Goal: Communication & Community: Participate in discussion

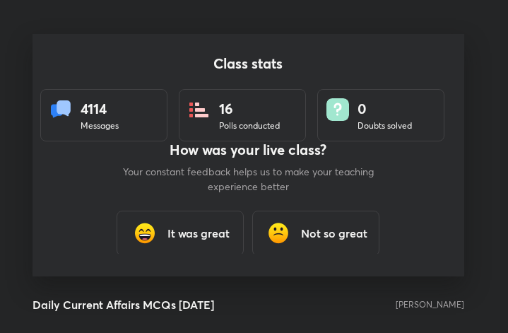
scroll to position [243, 497]
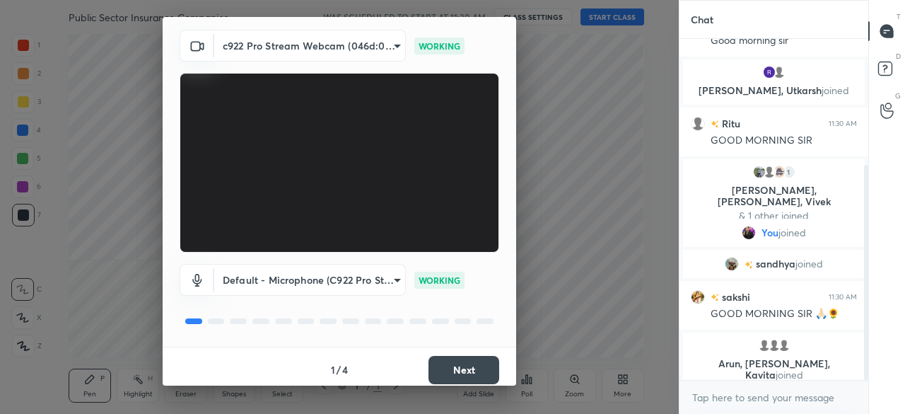
scroll to position [49, 0]
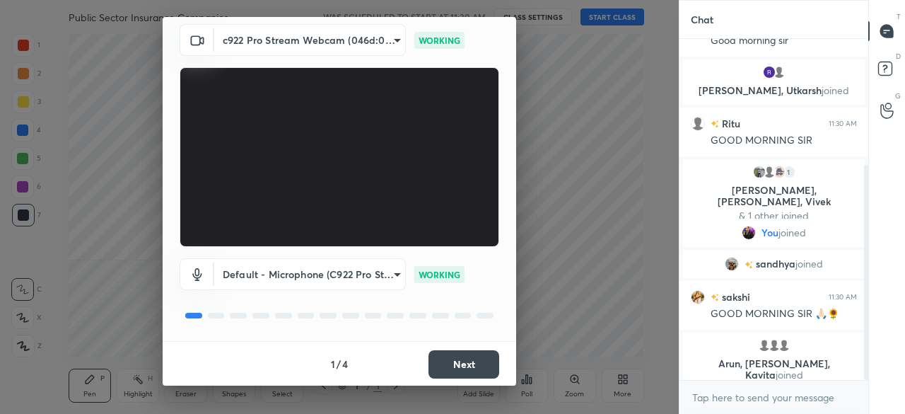
click at [462, 363] on button "Next" at bounding box center [463, 364] width 71 height 28
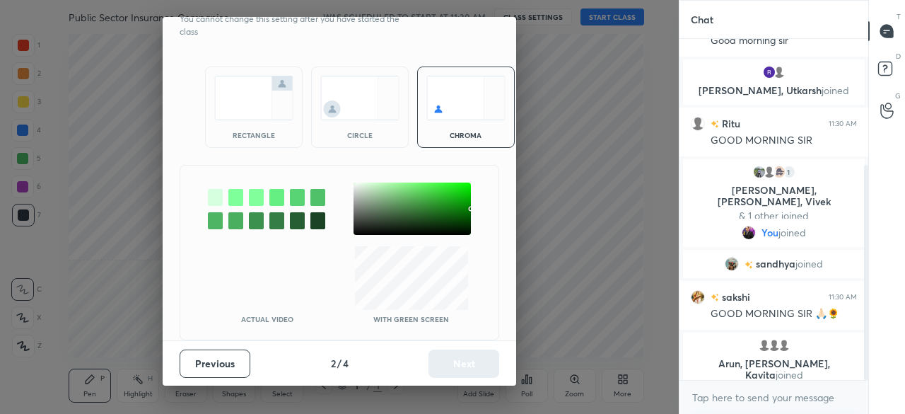
scroll to position [0, 0]
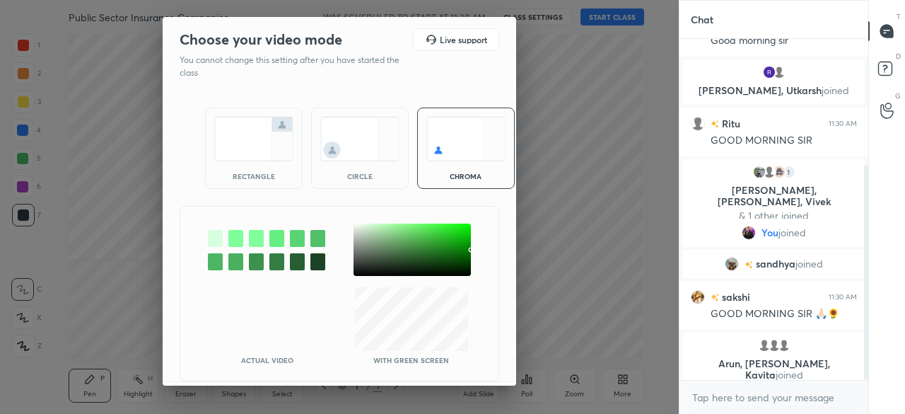
click at [233, 147] on img at bounding box center [253, 139] width 79 height 45
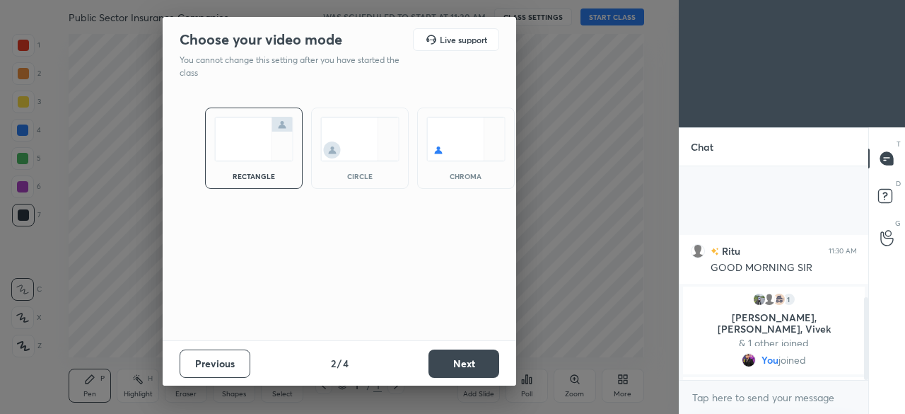
scroll to position [339, 0]
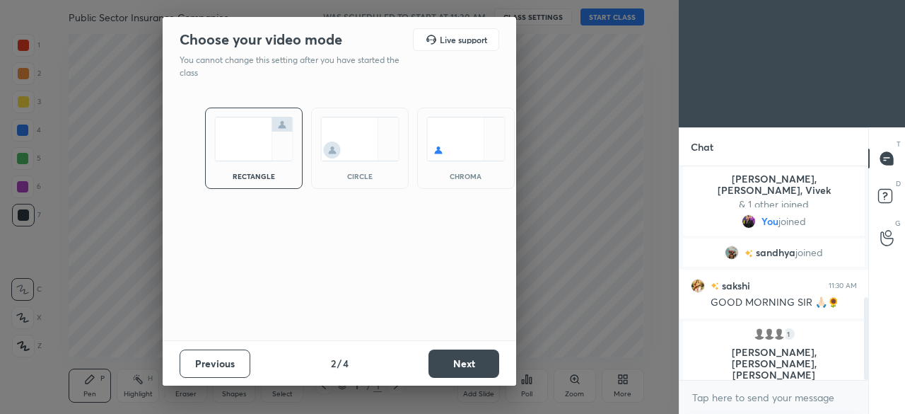
click at [457, 361] on button "Next" at bounding box center [463, 363] width 71 height 28
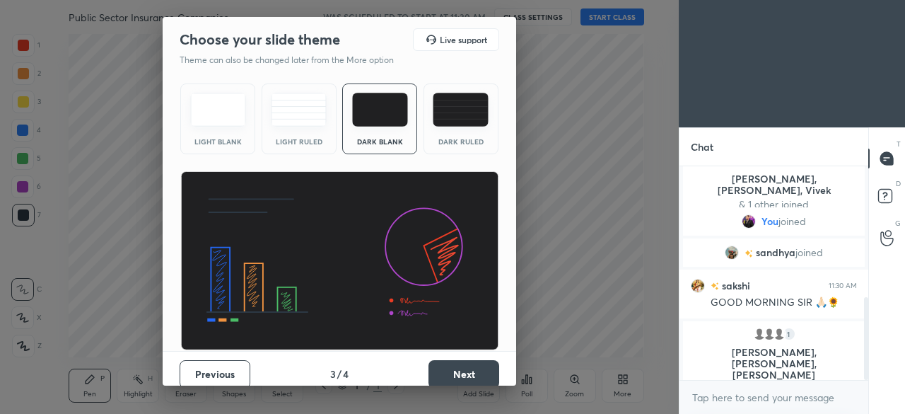
click at [457, 365] on button "Next" at bounding box center [463, 374] width 71 height 28
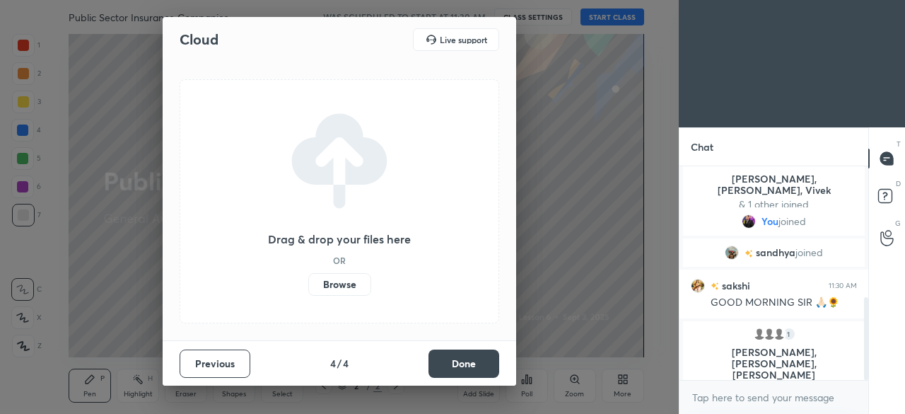
click at [349, 286] on label "Browse" at bounding box center [339, 284] width 63 height 23
click at [308, 286] on input "Browse" at bounding box center [308, 284] width 0 height 23
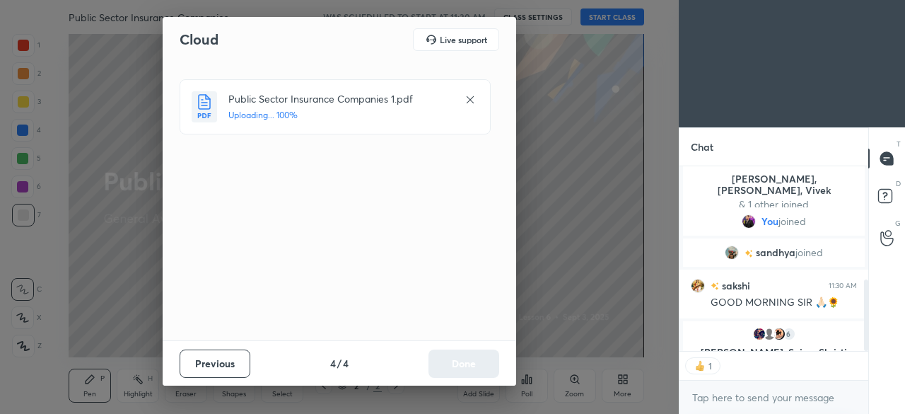
scroll to position [180, 185]
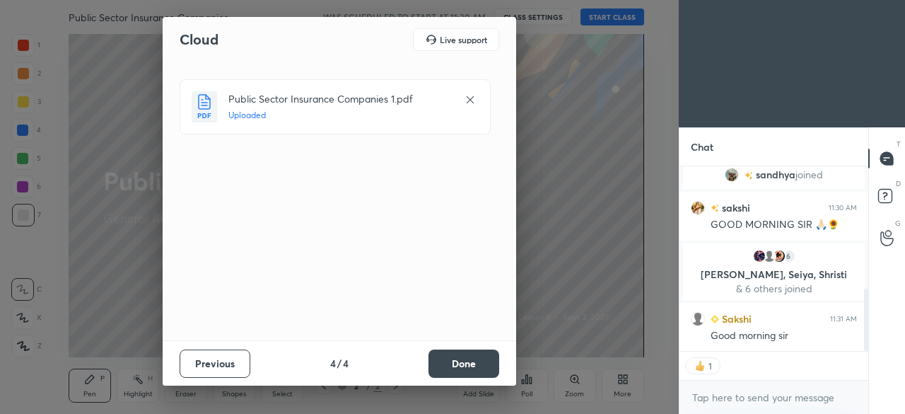
click at [451, 358] on button "Done" at bounding box center [463, 363] width 71 height 28
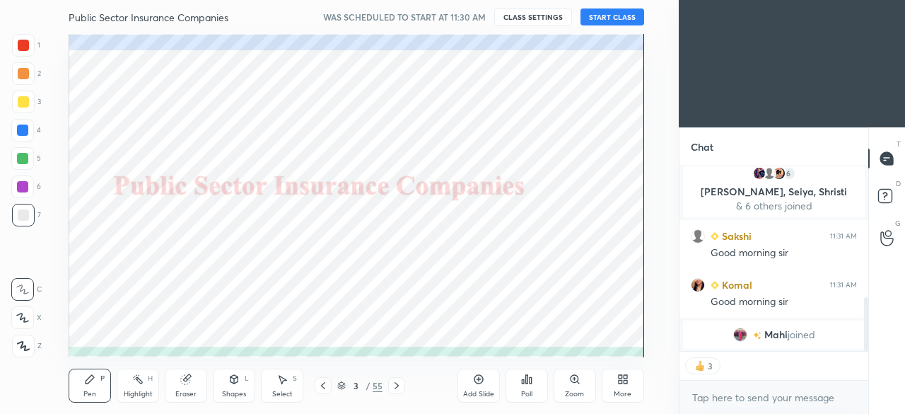
click at [603, 13] on button "START CLASS" at bounding box center [612, 16] width 64 height 17
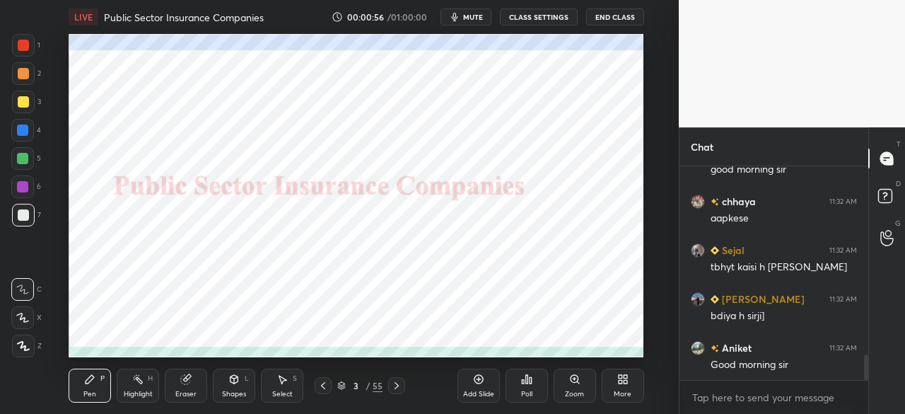
click at [21, 132] on div at bounding box center [22, 129] width 11 height 11
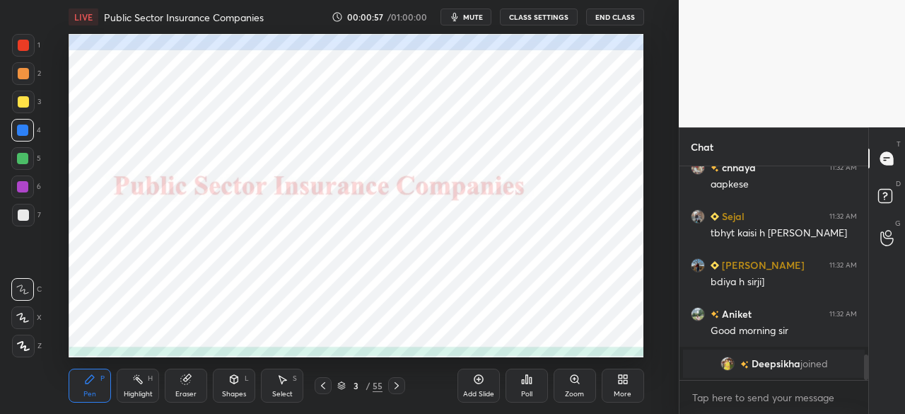
click at [25, 348] on icon at bounding box center [23, 345] width 11 height 8
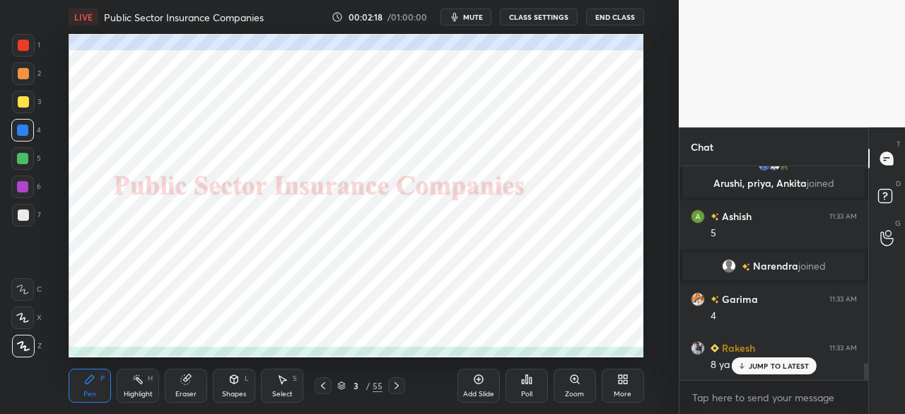
scroll to position [2510, 0]
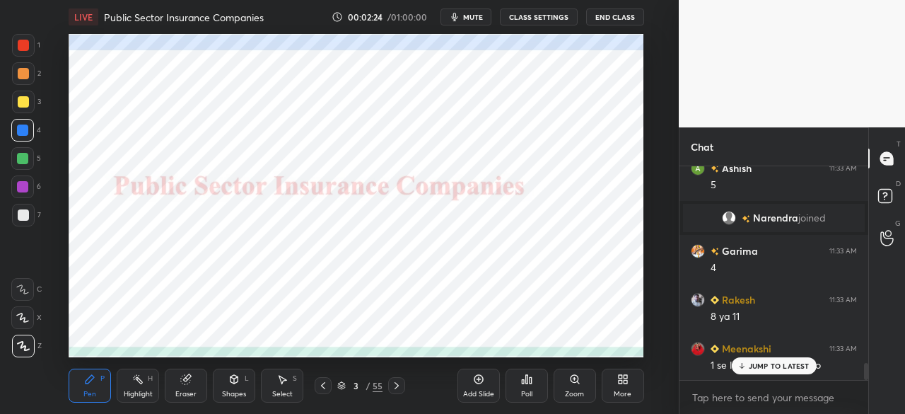
click at [25, 43] on div at bounding box center [23, 45] width 11 height 11
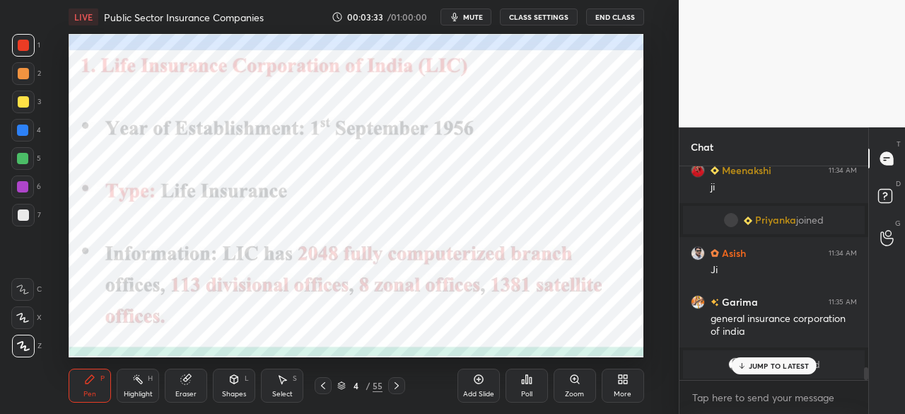
scroll to position [3480, 0]
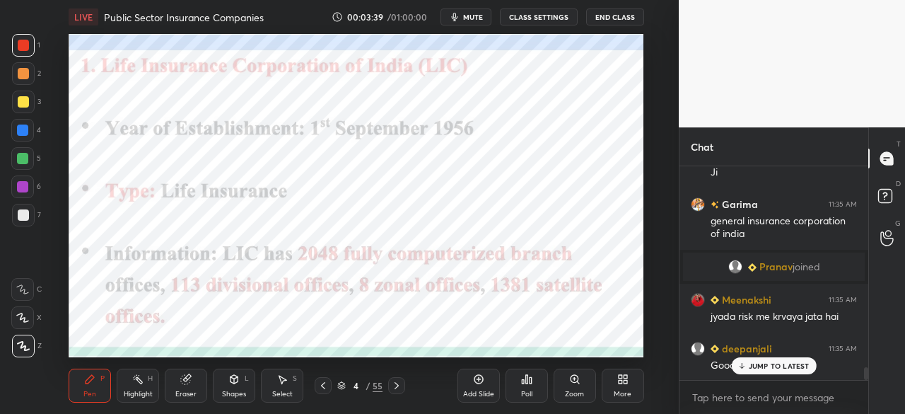
click at [20, 131] on div at bounding box center [22, 129] width 11 height 11
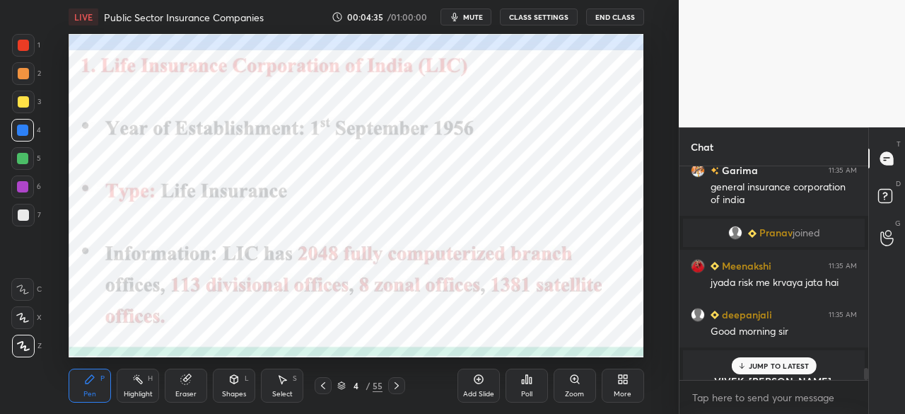
scroll to position [3542, 0]
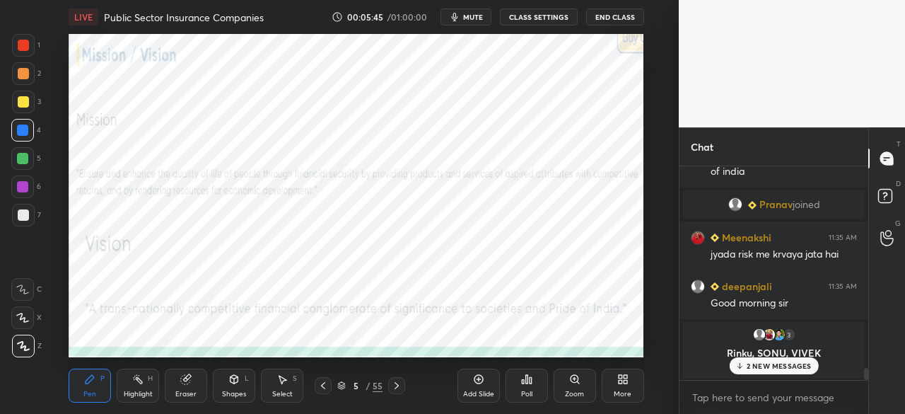
click at [23, 43] on div at bounding box center [23, 45] width 11 height 11
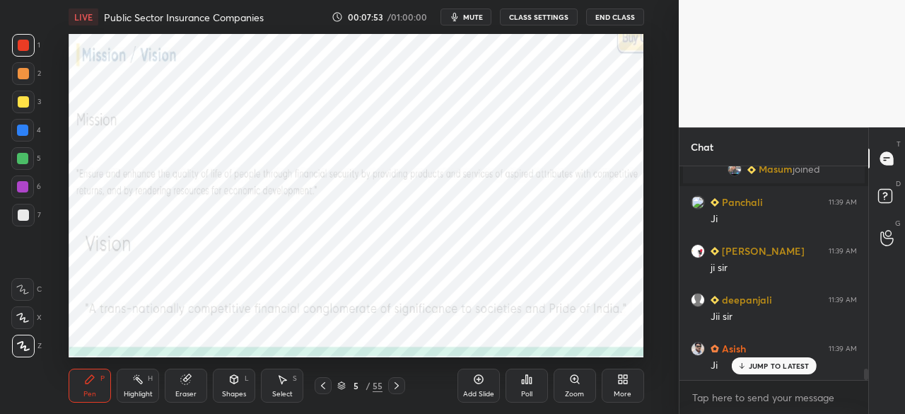
scroll to position [3795, 0]
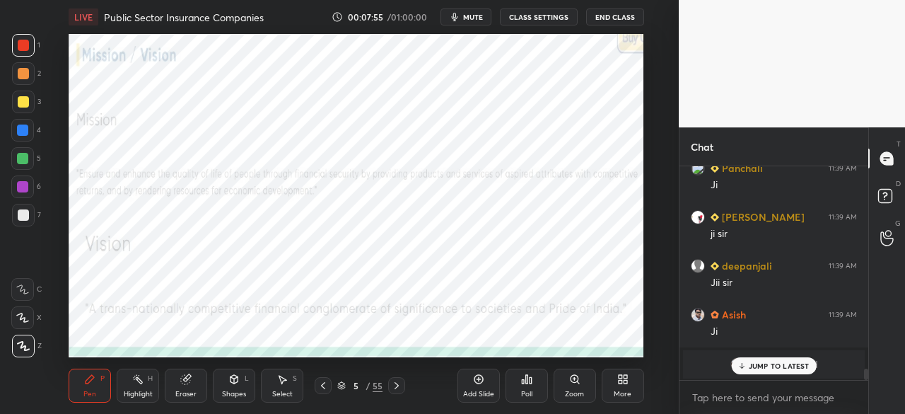
click at [391, 385] on icon at bounding box center [396, 385] width 11 height 11
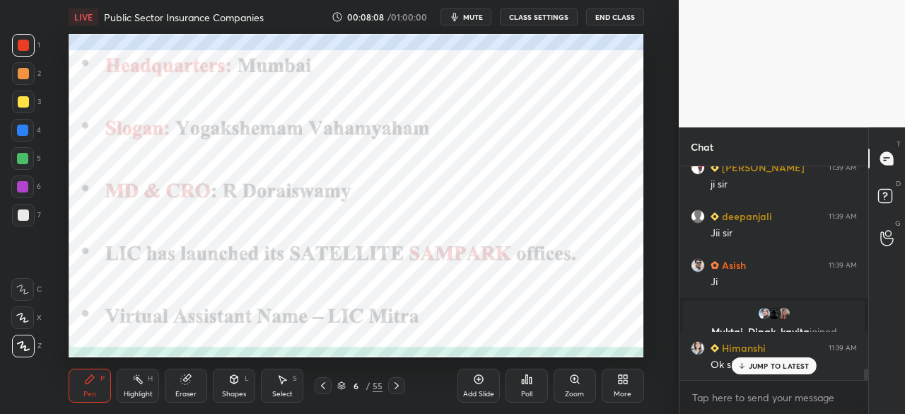
scroll to position [3906, 0]
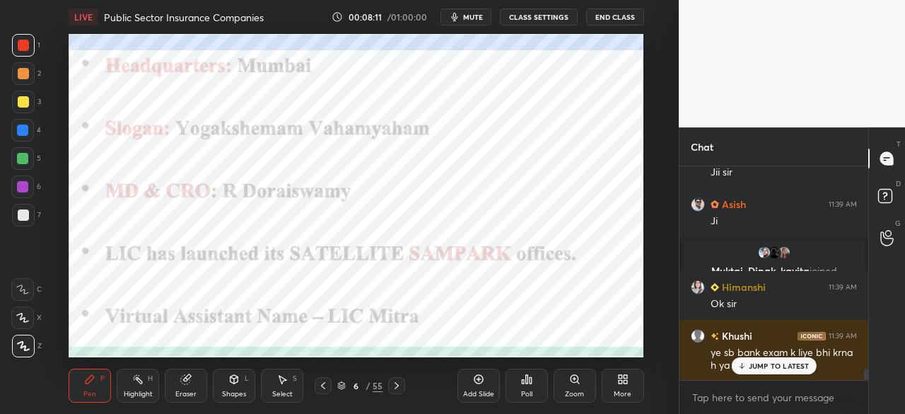
click at [745, 370] on icon at bounding box center [741, 365] width 9 height 8
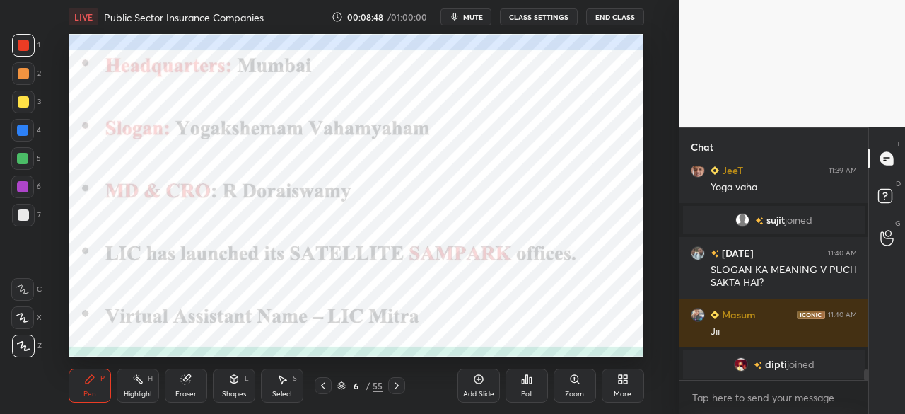
scroll to position [4104, 0]
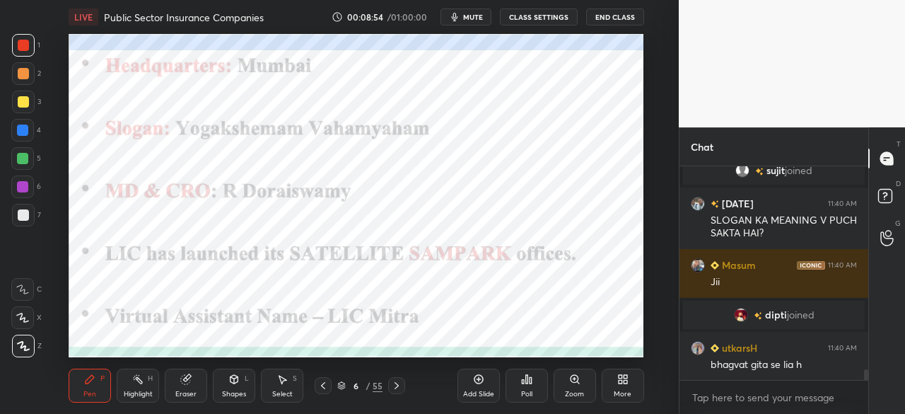
click at [325, 387] on icon at bounding box center [322, 385] width 11 height 11
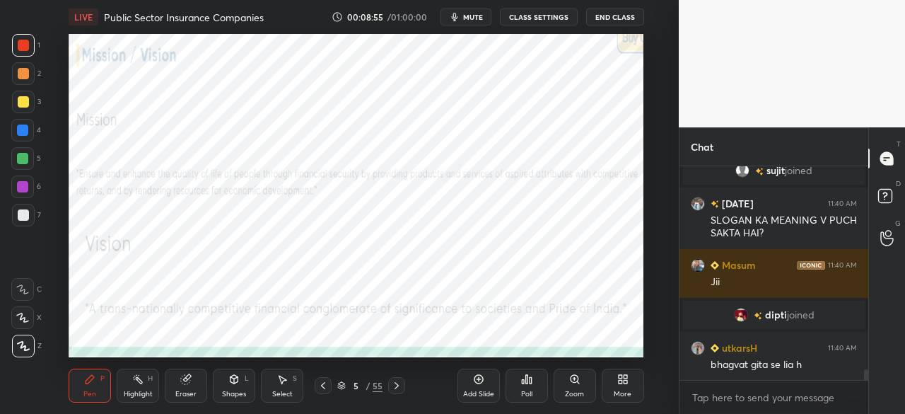
click at [322, 387] on icon at bounding box center [322, 385] width 11 height 11
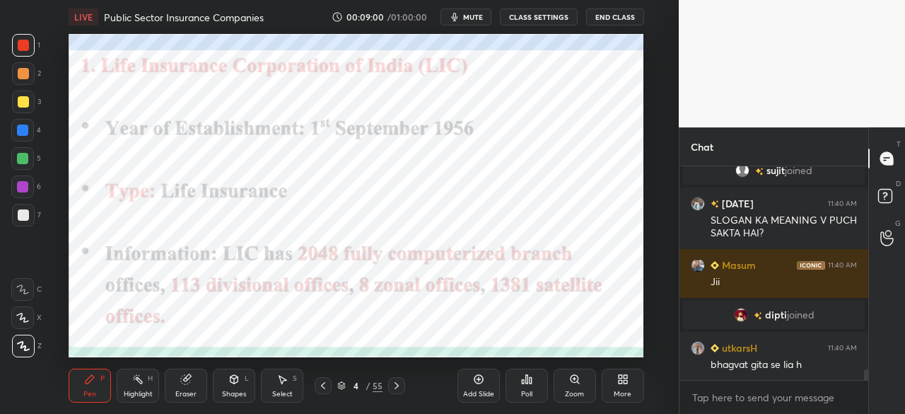
click at [396, 385] on icon at bounding box center [396, 385] width 11 height 11
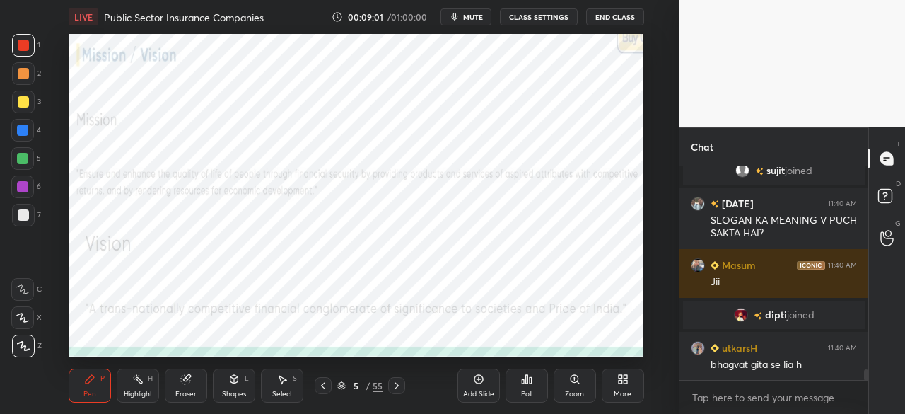
click at [396, 385] on icon at bounding box center [396, 385] width 11 height 11
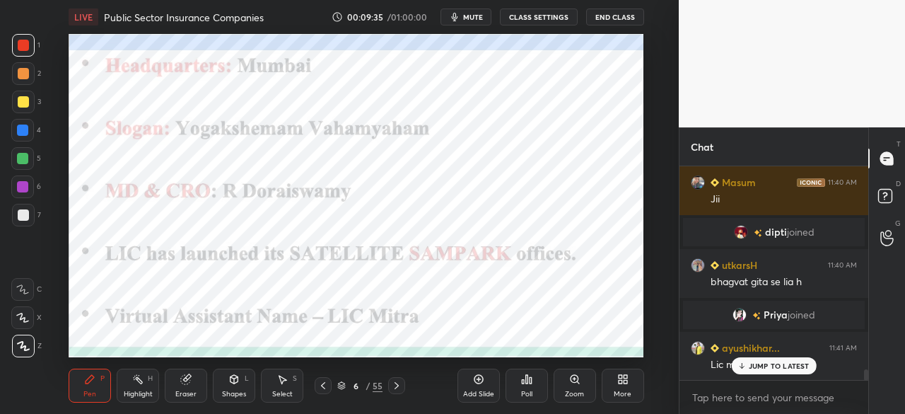
scroll to position [4116, 0]
click at [400, 387] on icon at bounding box center [396, 385] width 11 height 11
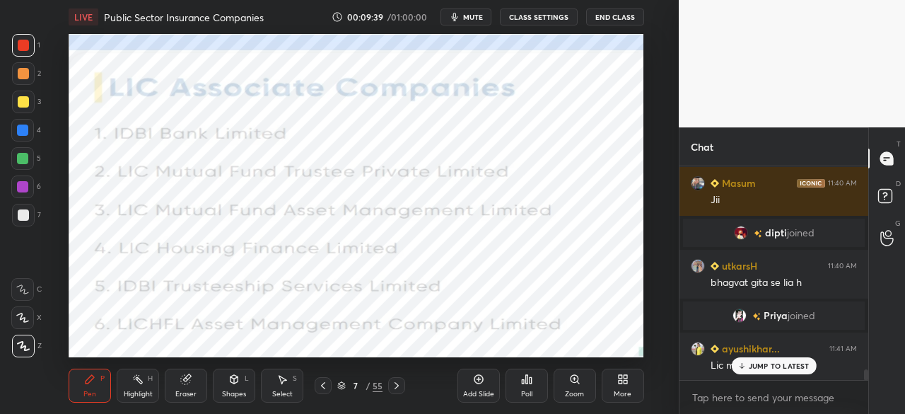
click at [24, 48] on div at bounding box center [23, 45] width 11 height 11
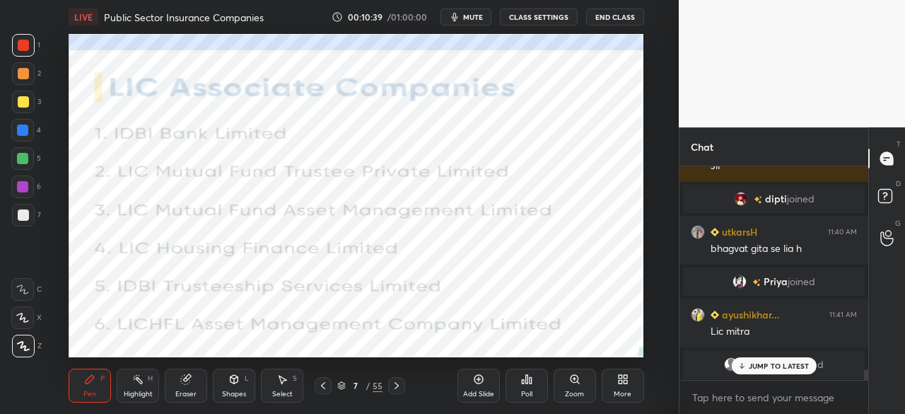
click at [397, 384] on icon at bounding box center [396, 385] width 11 height 11
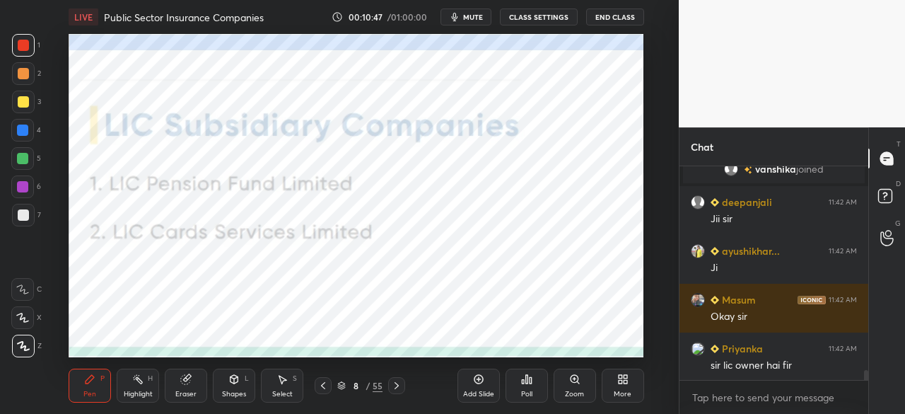
scroll to position [4395, 0]
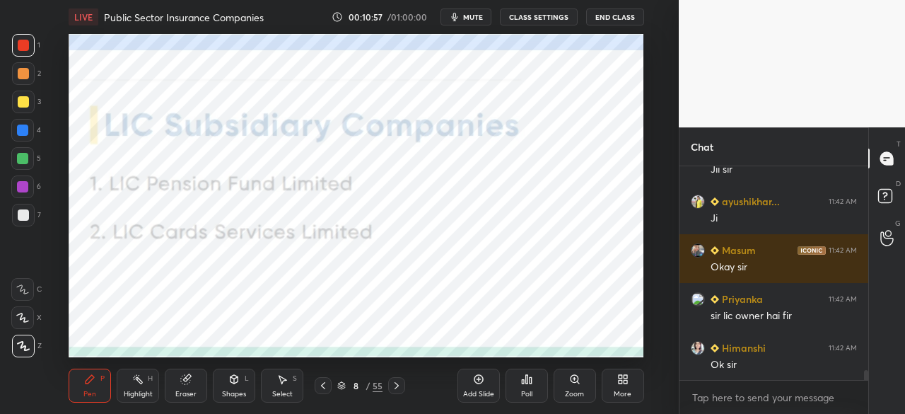
click at [325, 387] on icon at bounding box center [322, 385] width 11 height 11
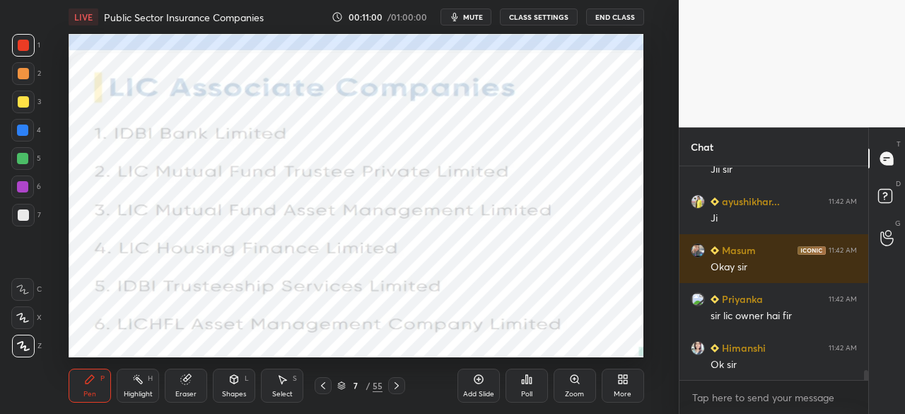
click at [397, 387] on icon at bounding box center [397, 385] width 4 height 7
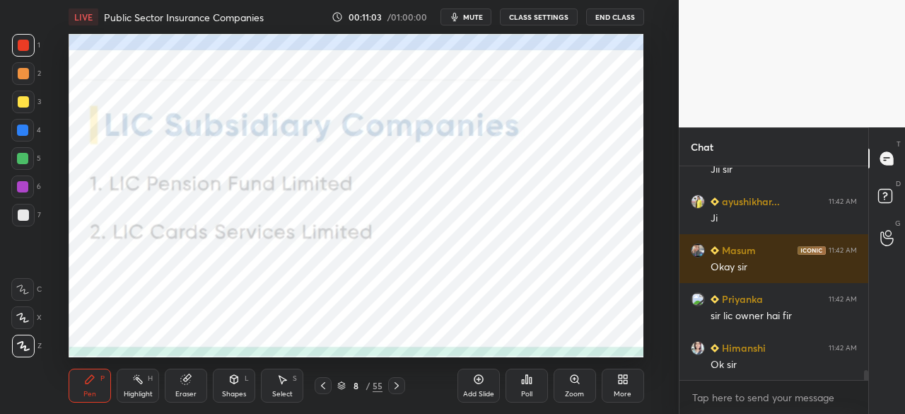
click at [322, 387] on icon at bounding box center [323, 385] width 4 height 7
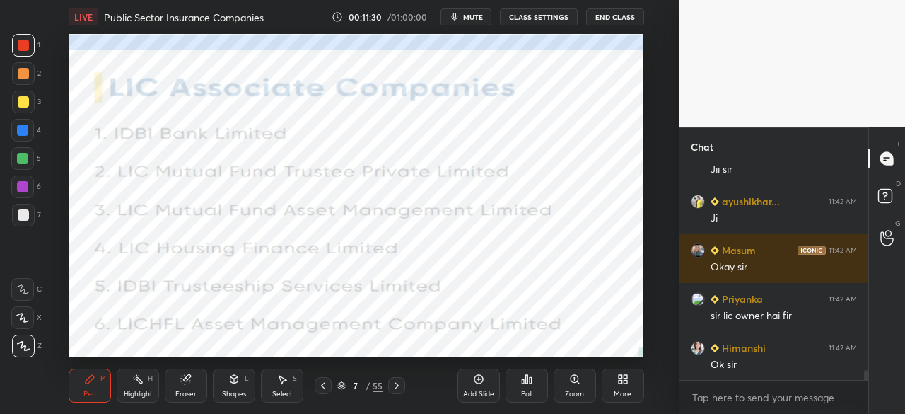
click at [399, 384] on icon at bounding box center [396, 385] width 11 height 11
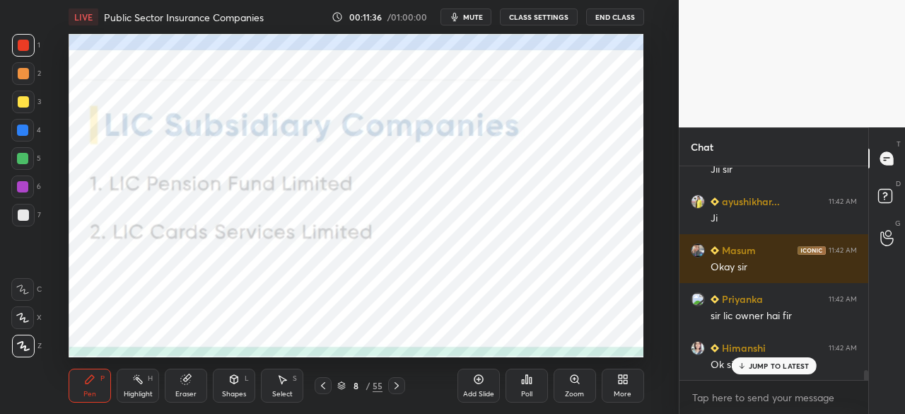
scroll to position [4456, 0]
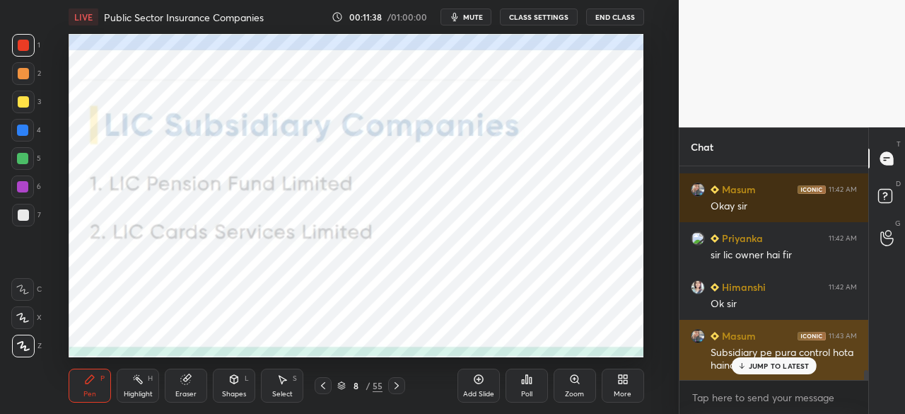
drag, startPoint x: 742, startPoint y: 363, endPoint x: 710, endPoint y: 358, distance: 32.9
click at [742, 364] on icon at bounding box center [742, 365] width 0 height 5
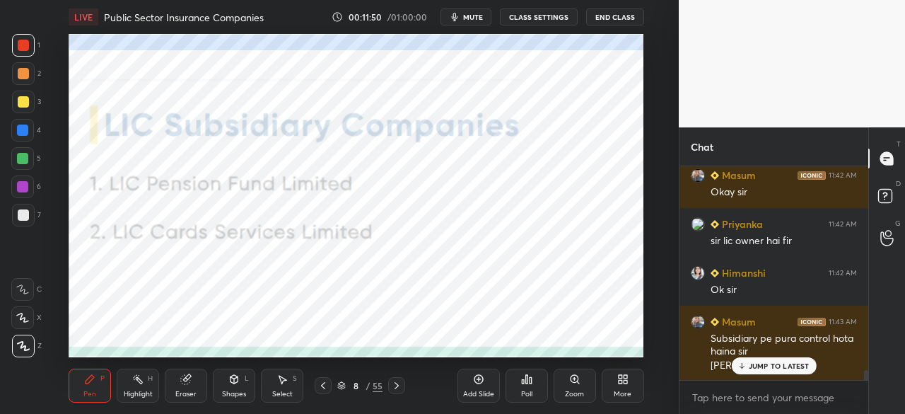
click at [323, 387] on icon at bounding box center [323, 385] width 4 height 7
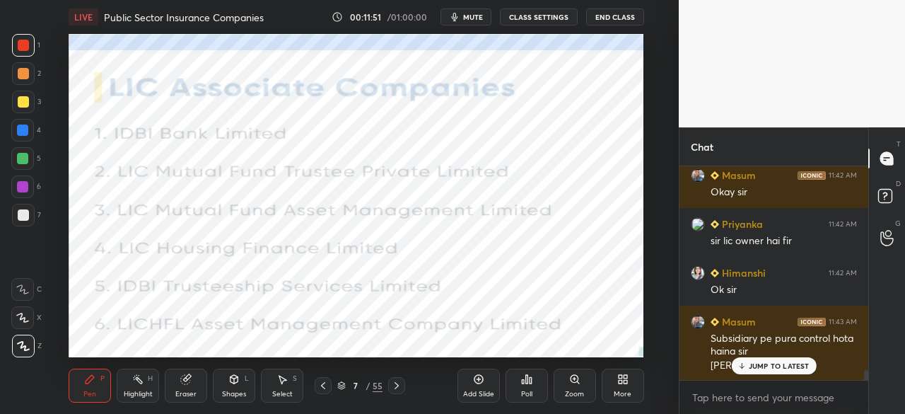
click at [398, 387] on icon at bounding box center [396, 385] width 11 height 11
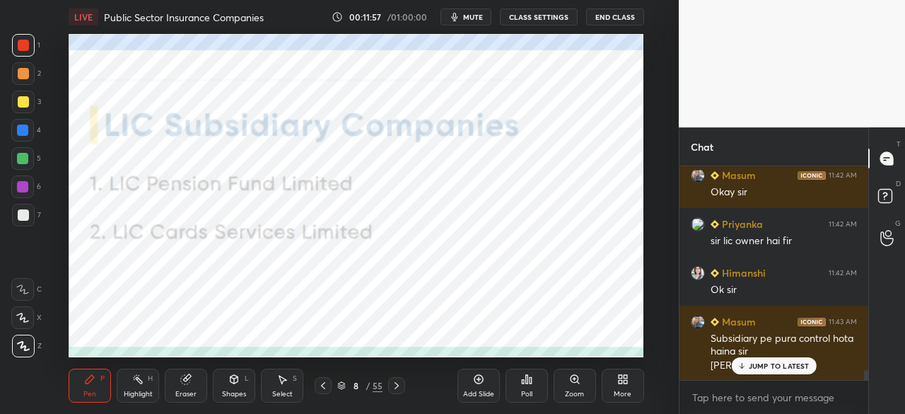
click at [400, 388] on icon at bounding box center [396, 385] width 11 height 11
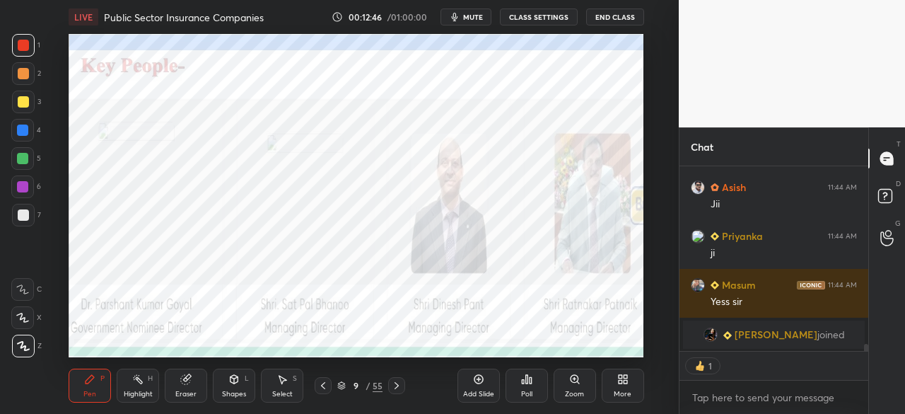
scroll to position [4655, 0]
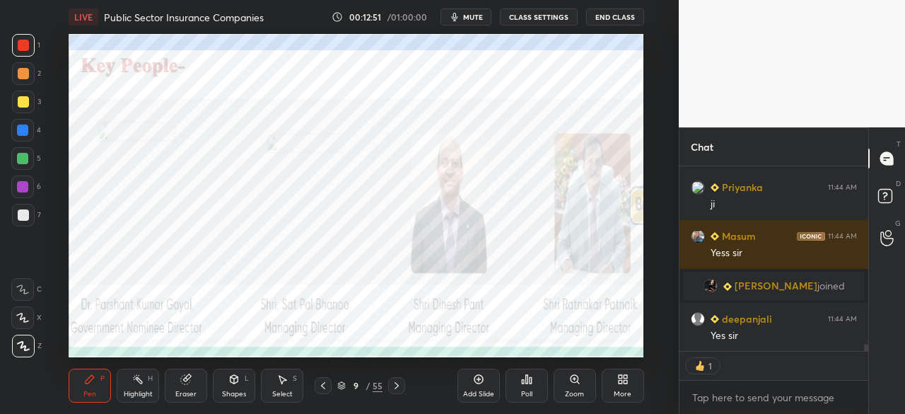
click at [400, 387] on icon at bounding box center [396, 385] width 11 height 11
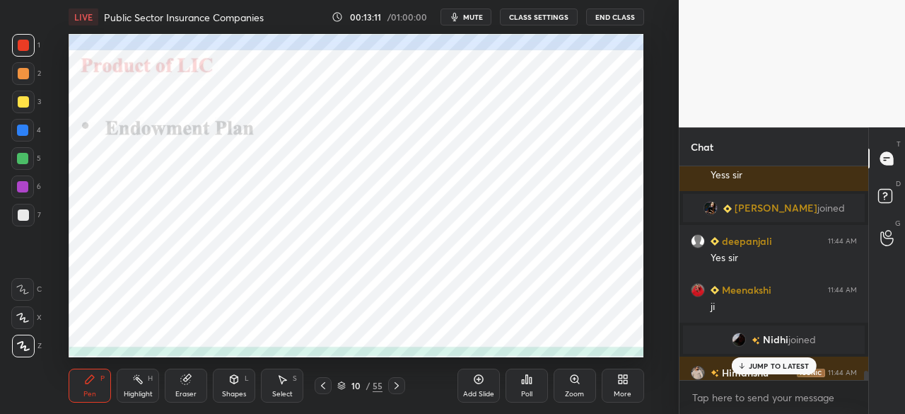
scroll to position [4784, 0]
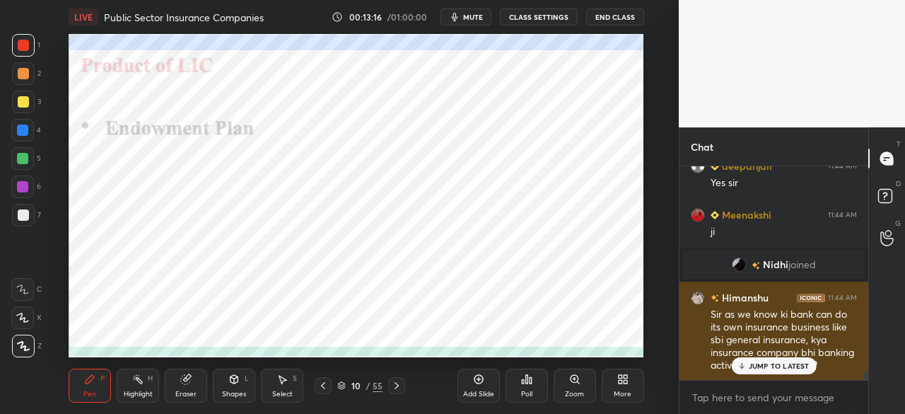
click at [764, 366] on p "JUMP TO LATEST" at bounding box center [779, 365] width 61 height 8
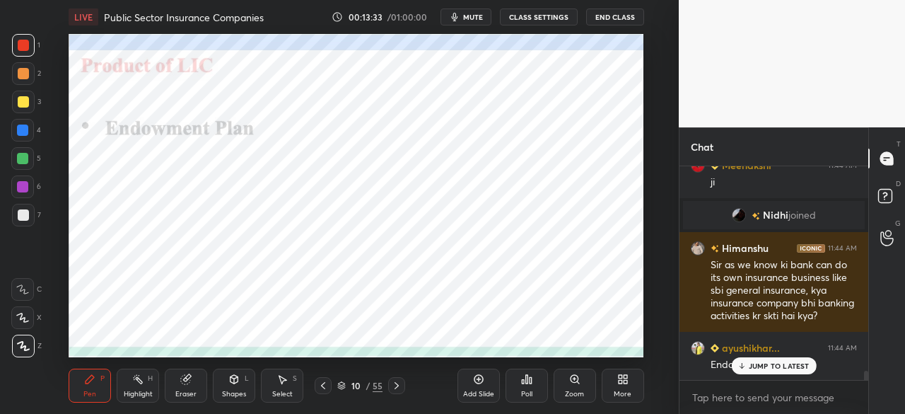
scroll to position [4894, 0]
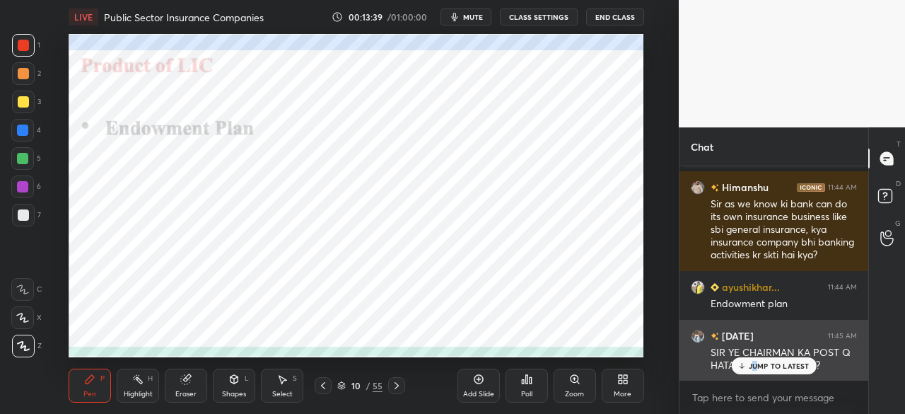
drag, startPoint x: 755, startPoint y: 368, endPoint x: 701, endPoint y: 363, distance: 54.7
click at [752, 363] on p "JUMP TO LATEST" at bounding box center [779, 365] width 61 height 8
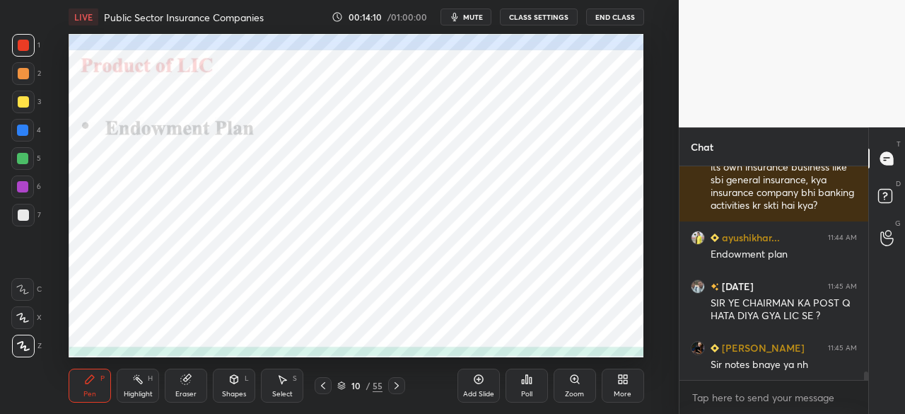
scroll to position [5004, 0]
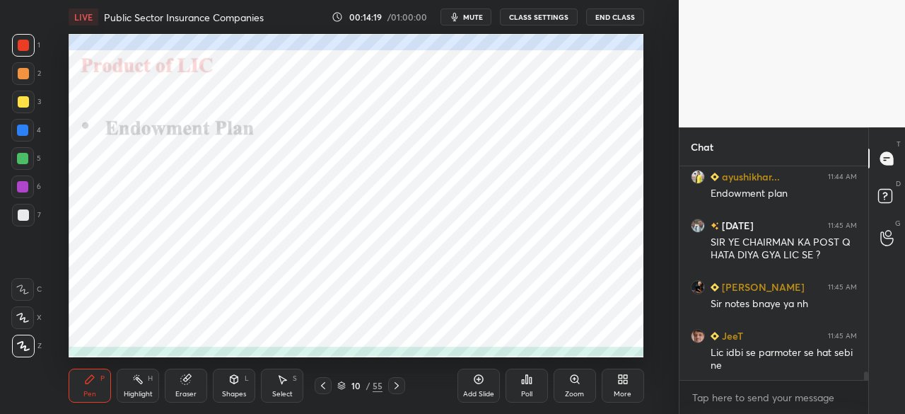
click at [399, 387] on icon at bounding box center [396, 385] width 11 height 11
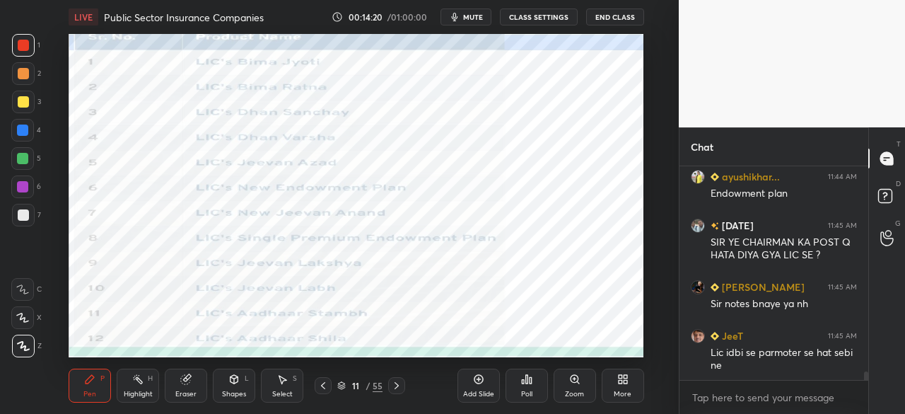
click at [322, 395] on div "Pen P Highlight H Eraser Shapes L Select S 11 / 55 Add Slide Poll Zoom More" at bounding box center [356, 385] width 575 height 57
drag, startPoint x: 322, startPoint y: 384, endPoint x: 296, endPoint y: 373, distance: 27.9
click at [319, 384] on icon at bounding box center [322, 385] width 11 height 11
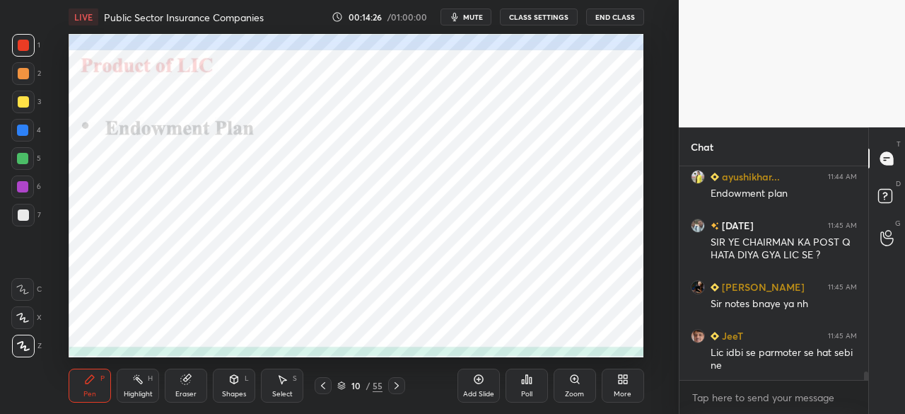
click at [399, 390] on icon at bounding box center [396, 385] width 11 height 11
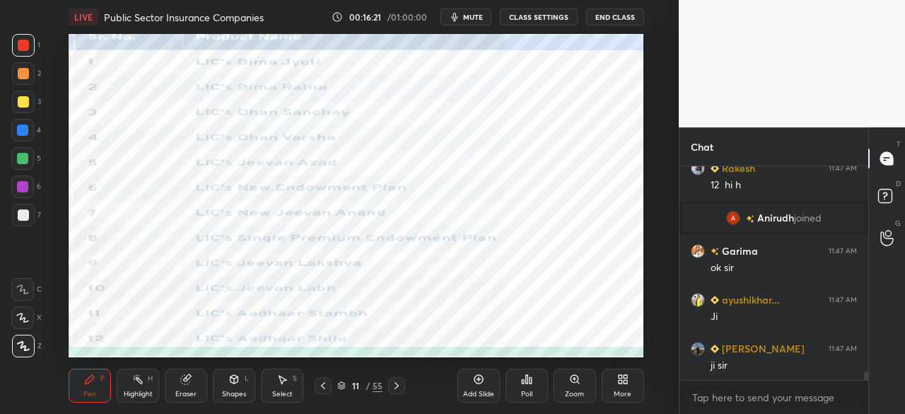
scroll to position [5294, 0]
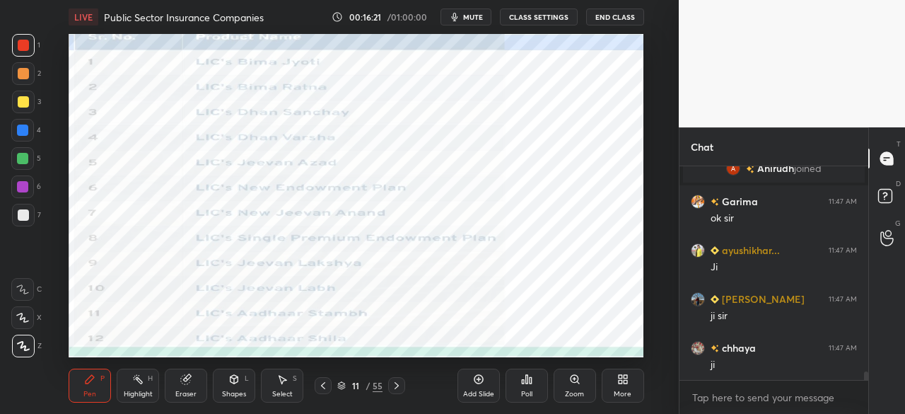
click at [396, 383] on icon at bounding box center [396, 385] width 11 height 11
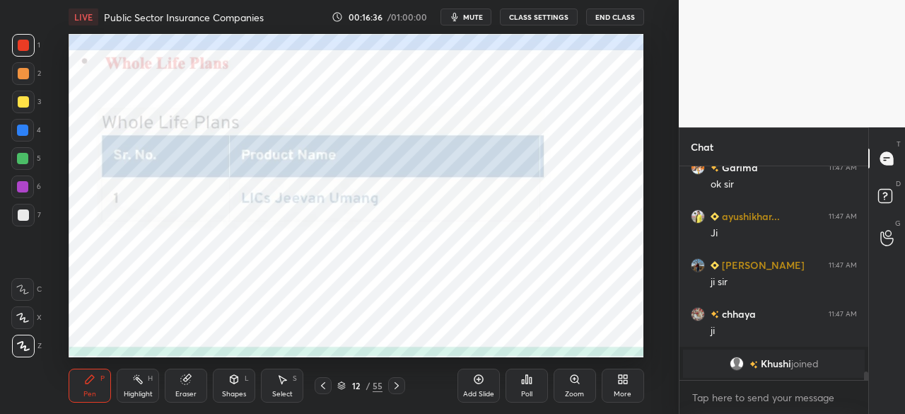
scroll to position [5337, 0]
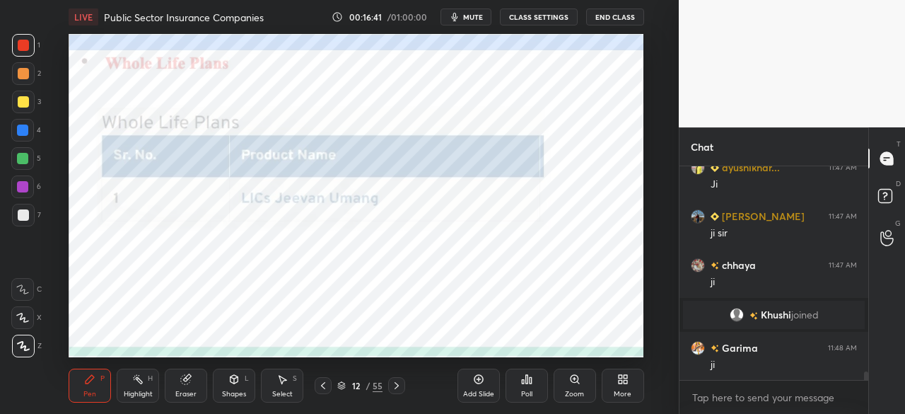
click at [407, 385] on div "12 / 55" at bounding box center [360, 385] width 194 height 17
click at [397, 385] on icon at bounding box center [396, 385] width 11 height 11
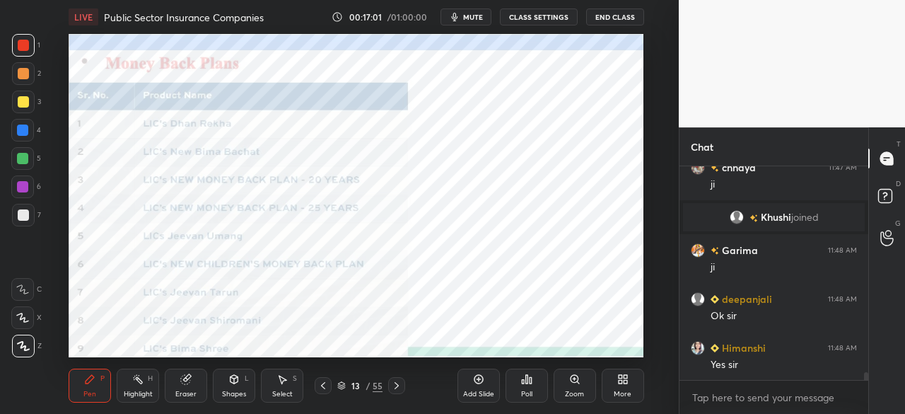
scroll to position [5532, 0]
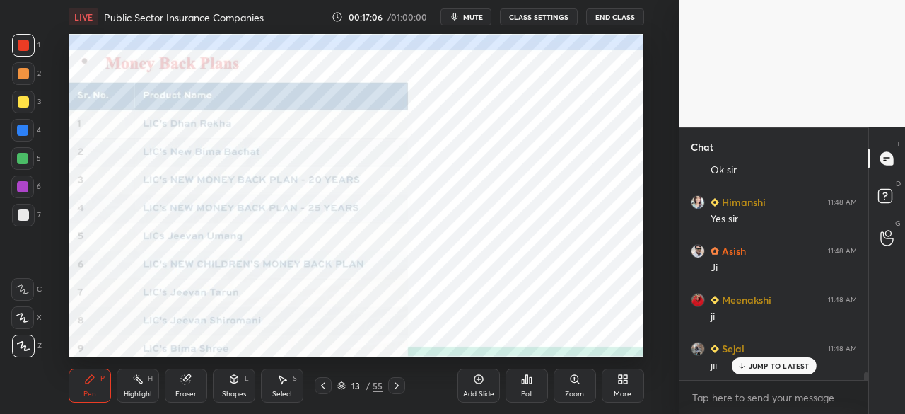
click at [324, 384] on icon at bounding box center [323, 385] width 4 height 7
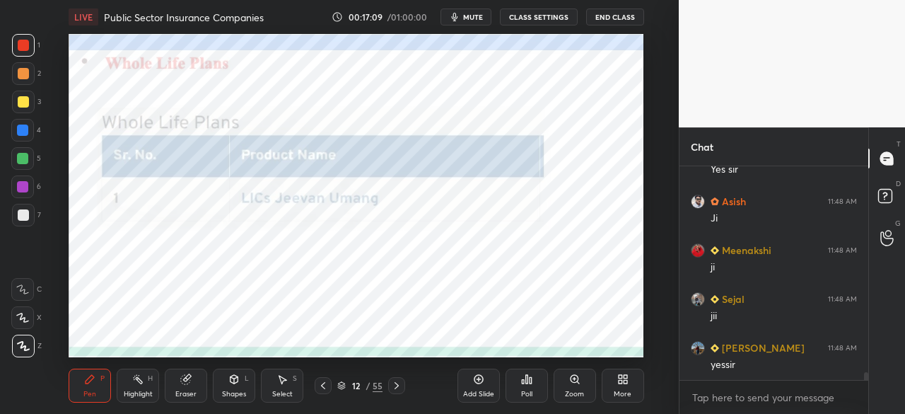
drag, startPoint x: 400, startPoint y: 387, endPoint x: 386, endPoint y: 373, distance: 20.0
click at [399, 386] on icon at bounding box center [396, 385] width 11 height 11
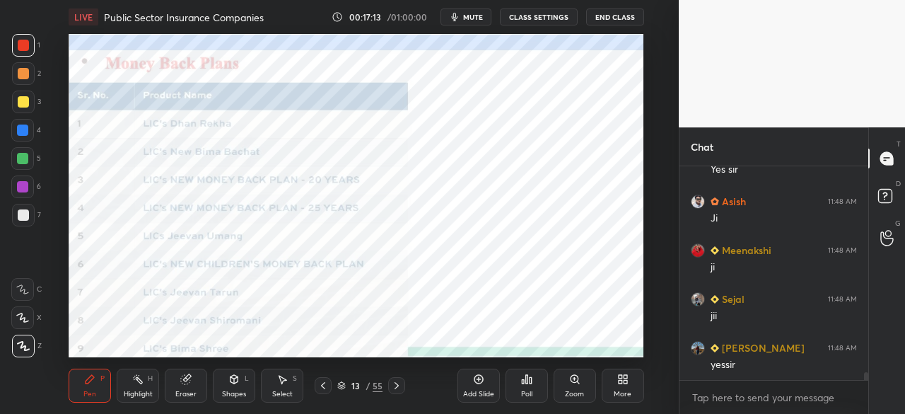
click at [320, 389] on icon at bounding box center [322, 385] width 11 height 11
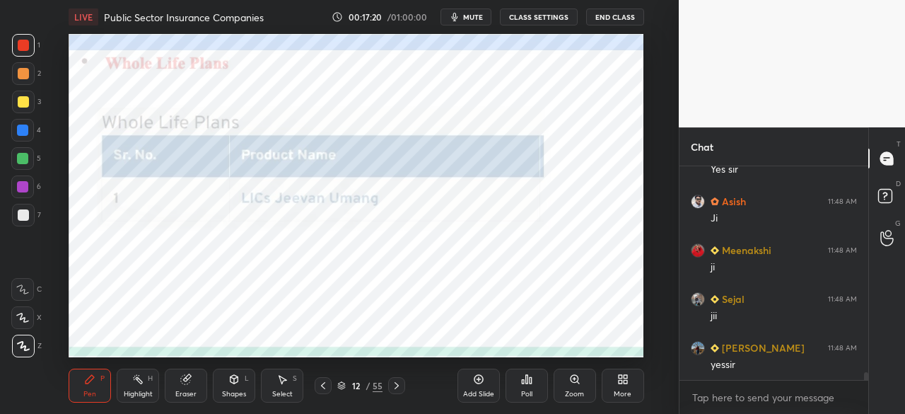
click at [398, 388] on icon at bounding box center [396, 385] width 11 height 11
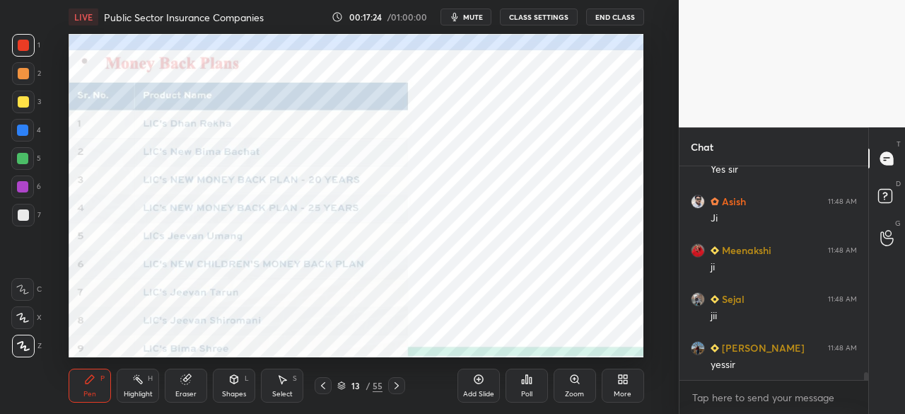
scroll to position [5678, 0]
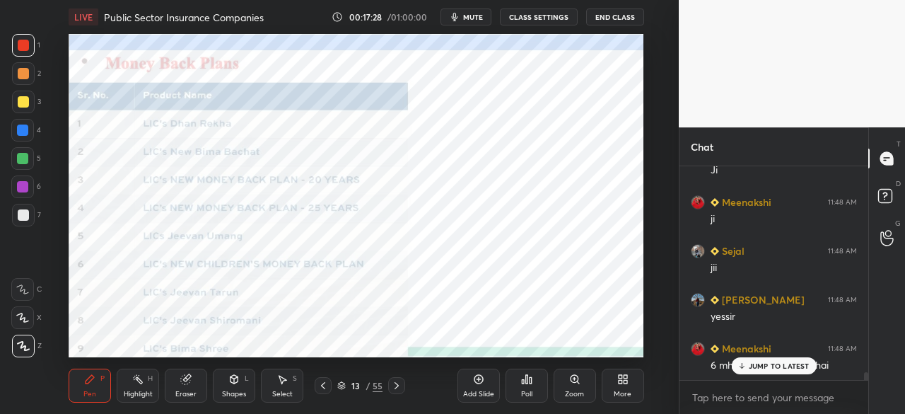
click at [325, 386] on icon at bounding box center [322, 385] width 11 height 11
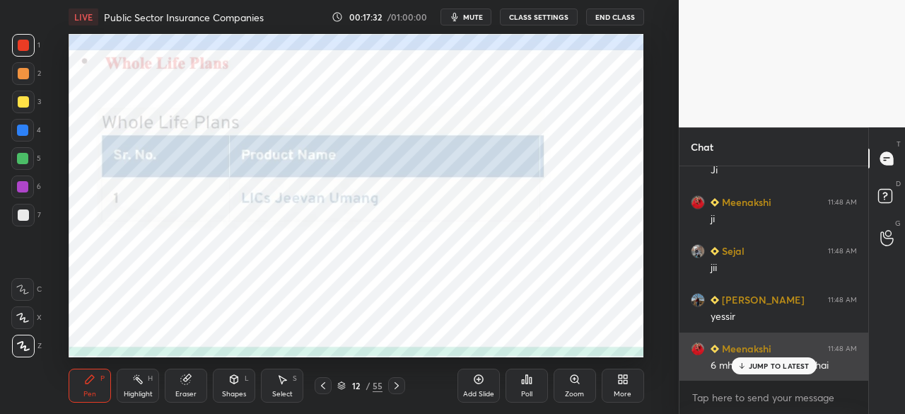
drag, startPoint x: 745, startPoint y: 368, endPoint x: 737, endPoint y: 367, distance: 7.8
click at [740, 368] on icon at bounding box center [741, 365] width 9 height 8
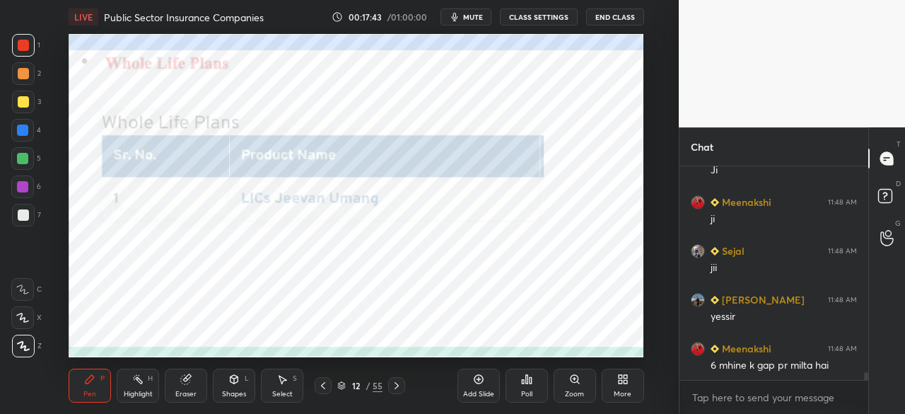
click at [397, 387] on icon at bounding box center [396, 385] width 11 height 11
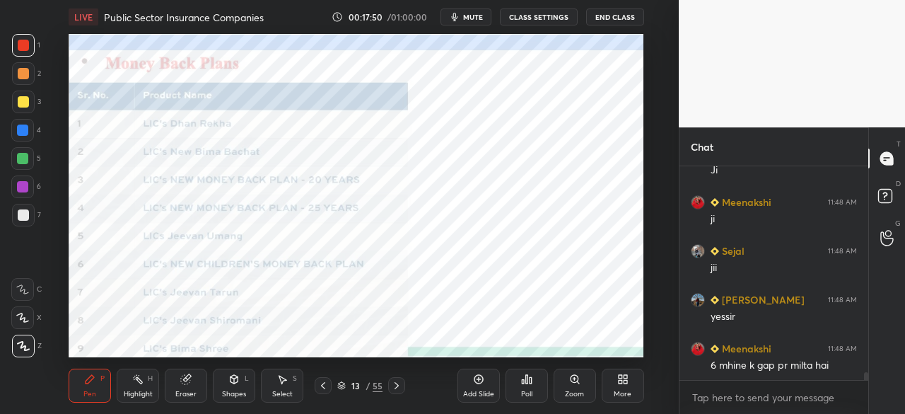
click at [324, 383] on icon at bounding box center [322, 385] width 11 height 11
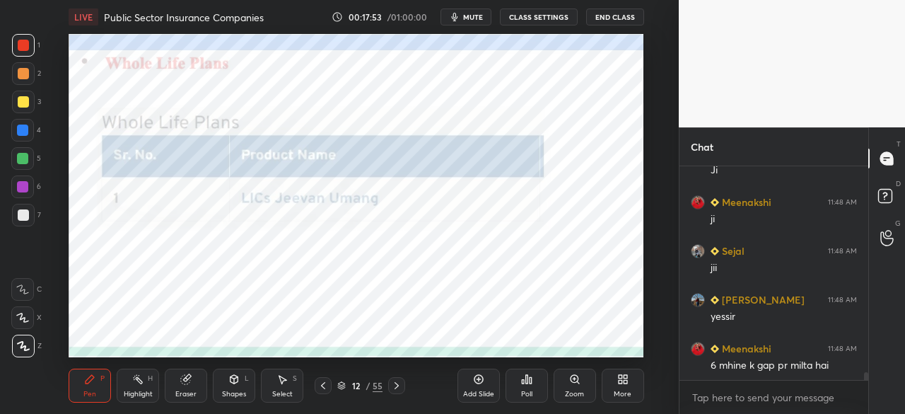
click at [477, 392] on div "Add Slide" at bounding box center [478, 393] width 31 height 7
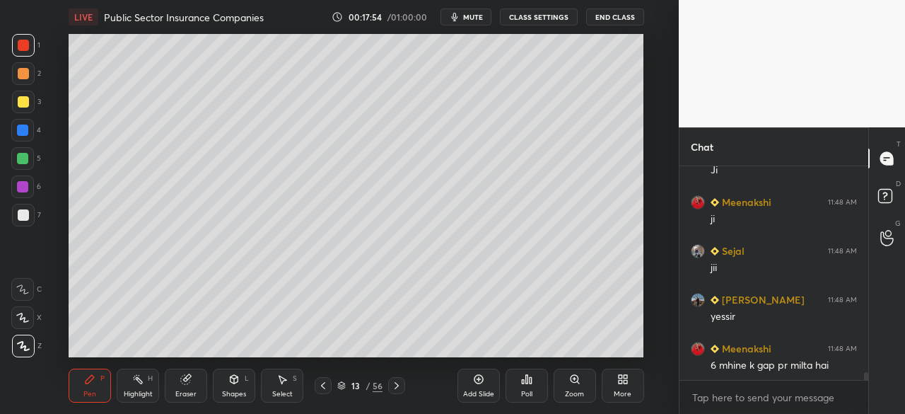
click at [21, 104] on div at bounding box center [23, 101] width 11 height 11
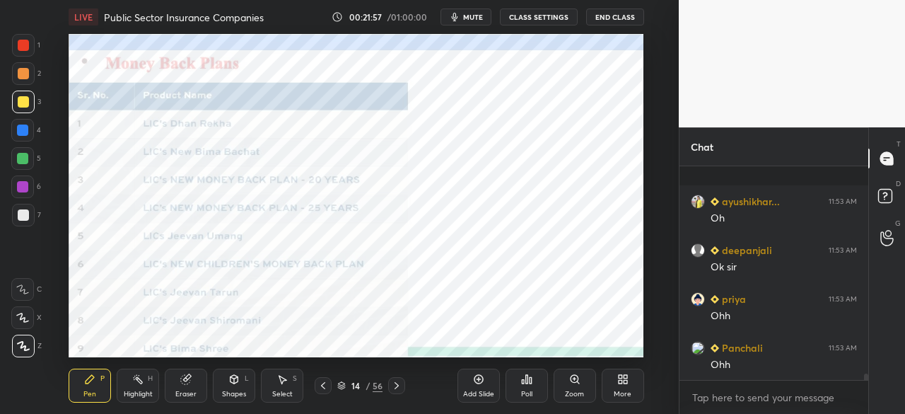
scroll to position [6882, 0]
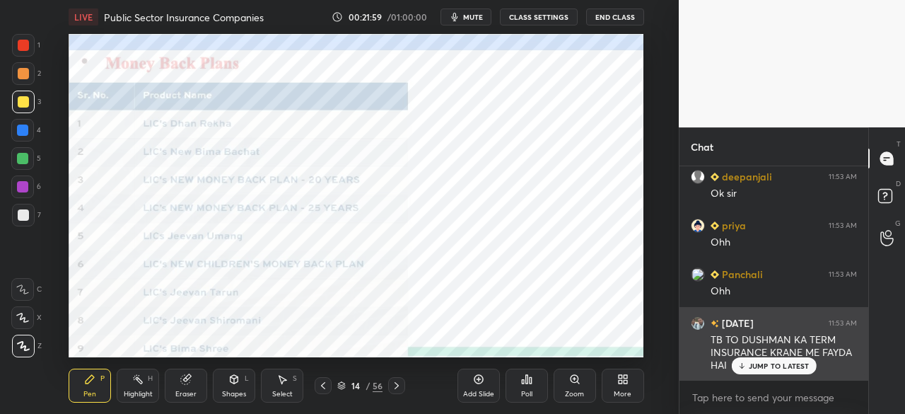
click at [759, 366] on p "JUMP TO LATEST" at bounding box center [779, 365] width 61 height 8
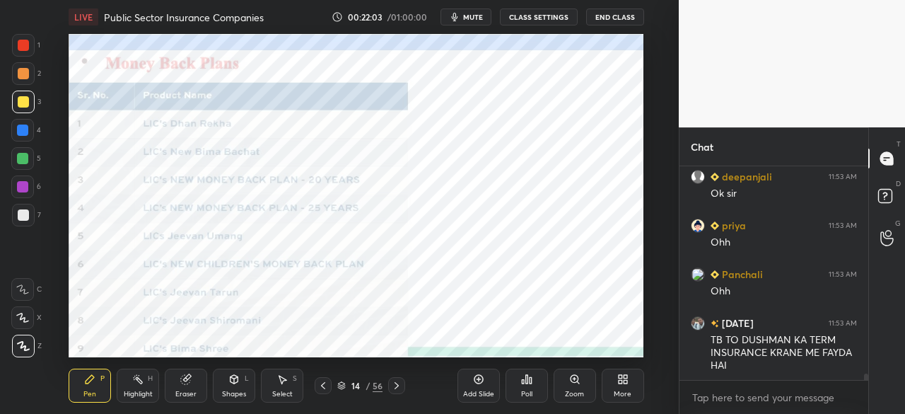
click at [24, 41] on div at bounding box center [23, 45] width 11 height 11
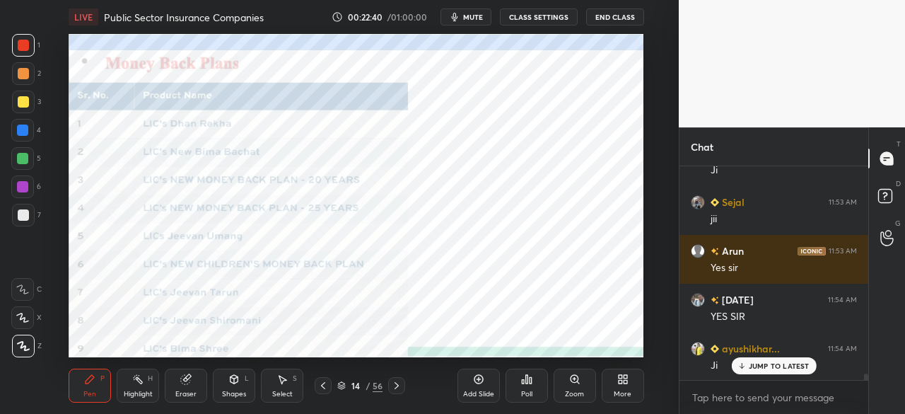
scroll to position [7307, 0]
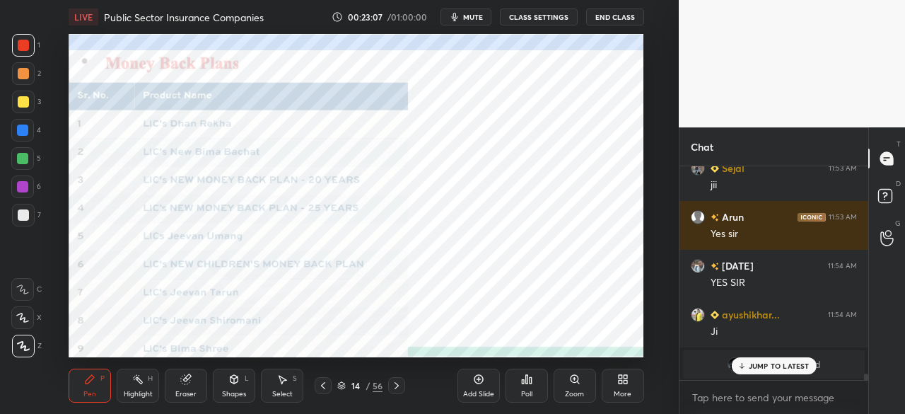
click at [400, 390] on icon at bounding box center [396, 385] width 11 height 11
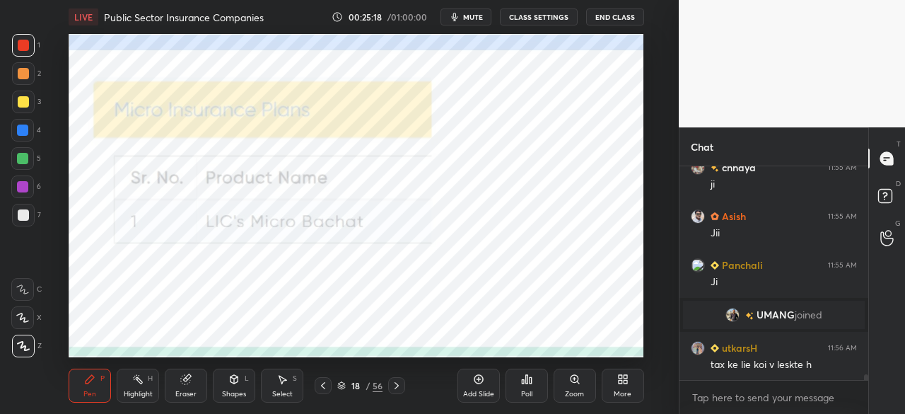
scroll to position [7854, 0]
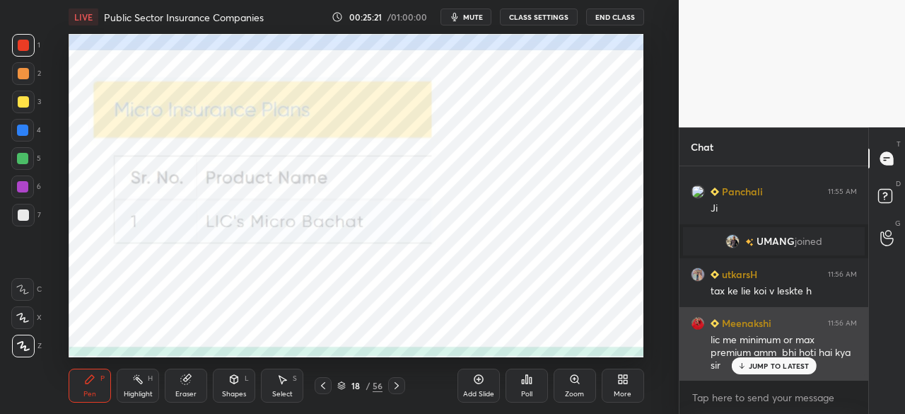
click at [774, 361] on p "JUMP TO LATEST" at bounding box center [779, 365] width 61 height 8
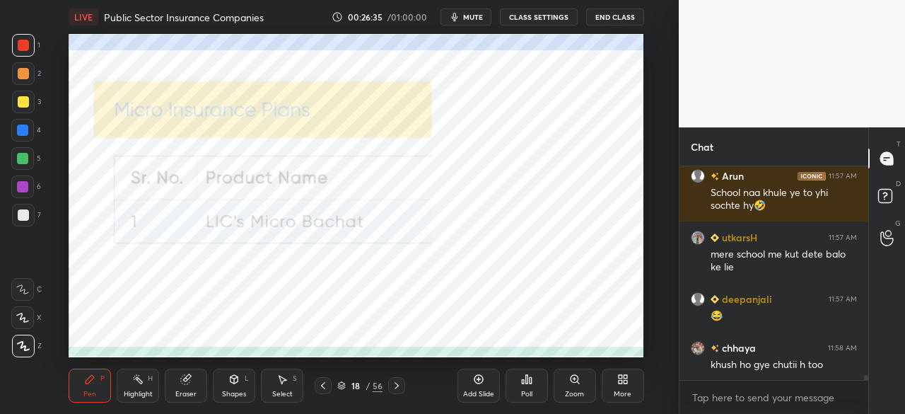
scroll to position [8978, 0]
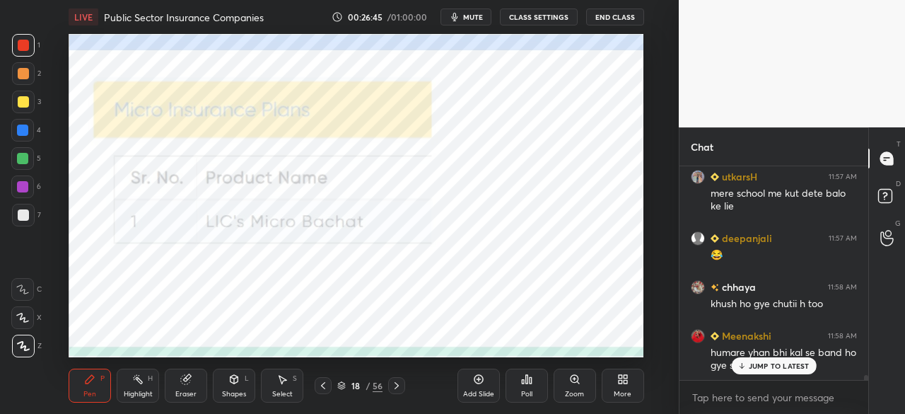
click at [481, 386] on div "Add Slide" at bounding box center [478, 385] width 42 height 34
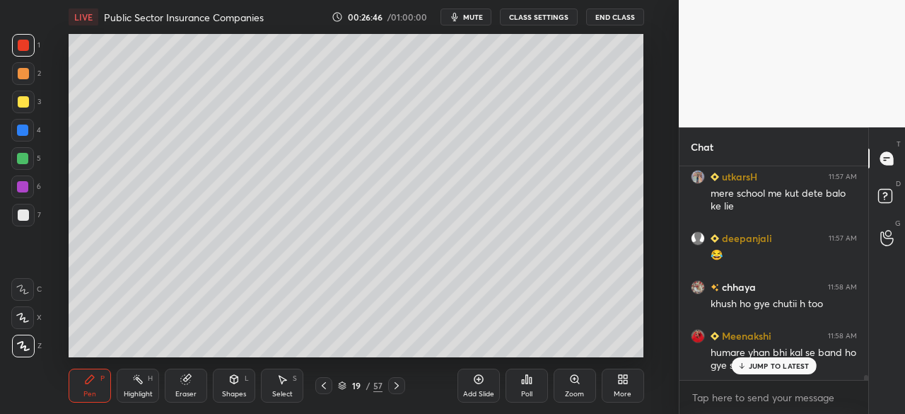
click at [26, 103] on div at bounding box center [23, 101] width 11 height 11
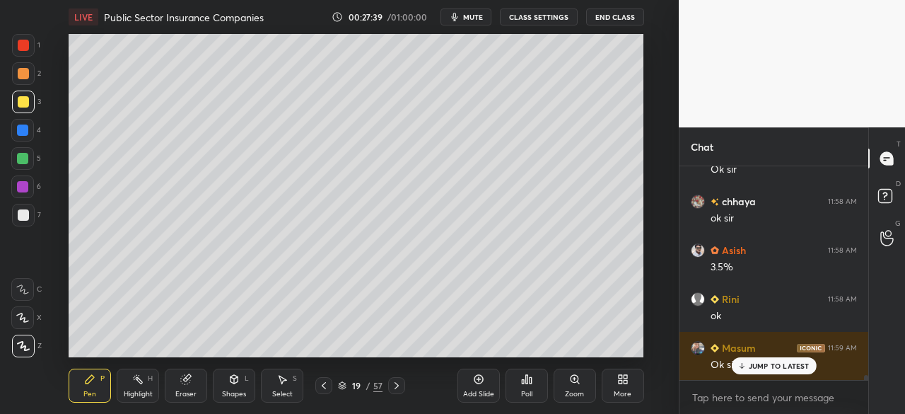
scroll to position [9466, 0]
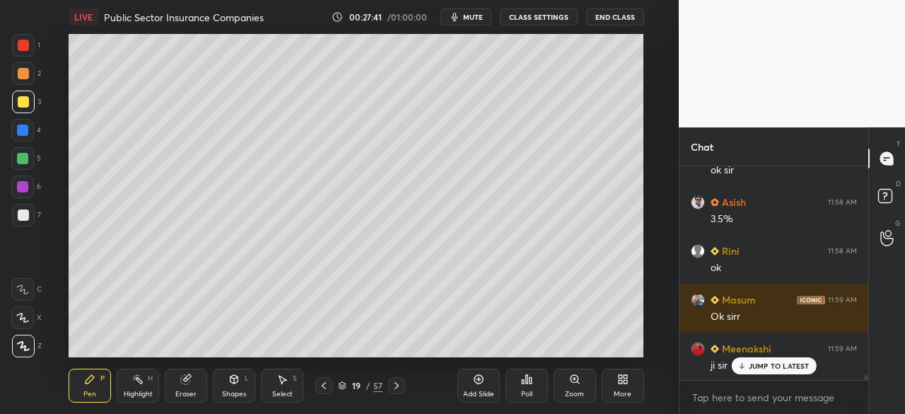
click at [745, 370] on div "JUMP TO LATEST" at bounding box center [773, 365] width 85 height 17
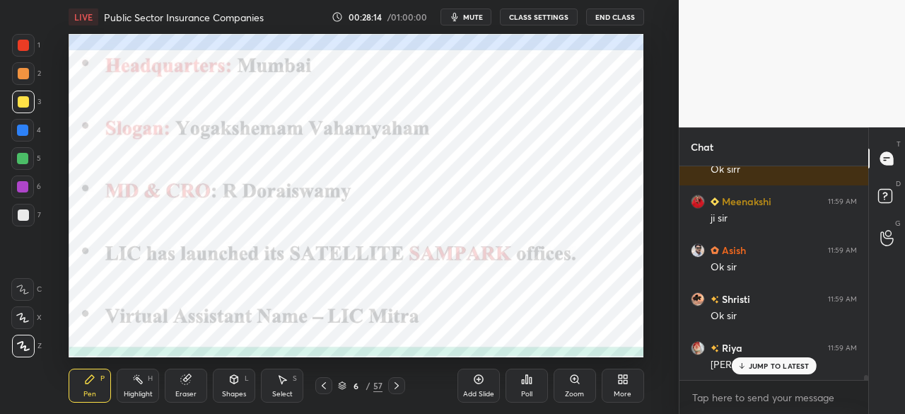
scroll to position [9661, 0]
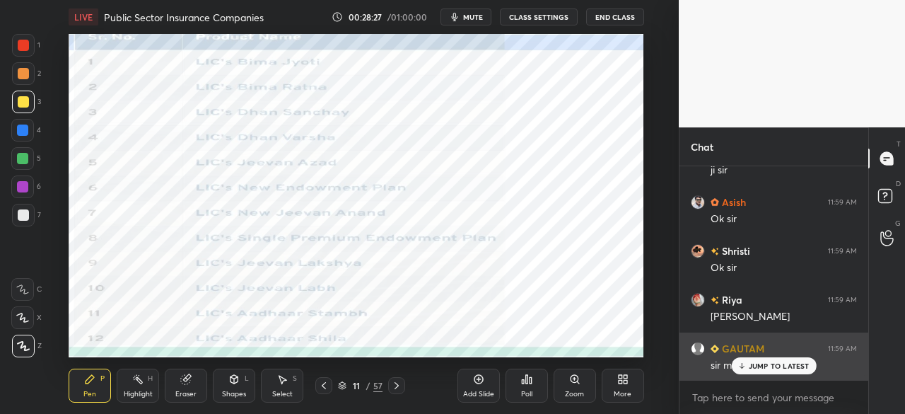
click at [776, 367] on p "JUMP TO LATEST" at bounding box center [779, 365] width 61 height 8
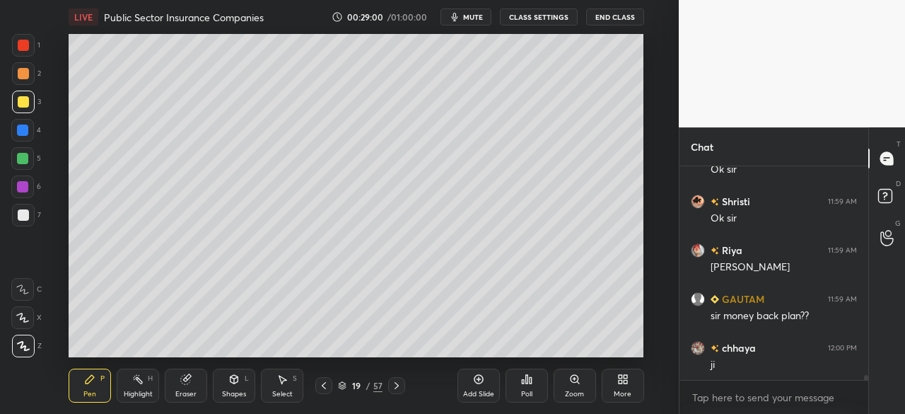
scroll to position [9759, 0]
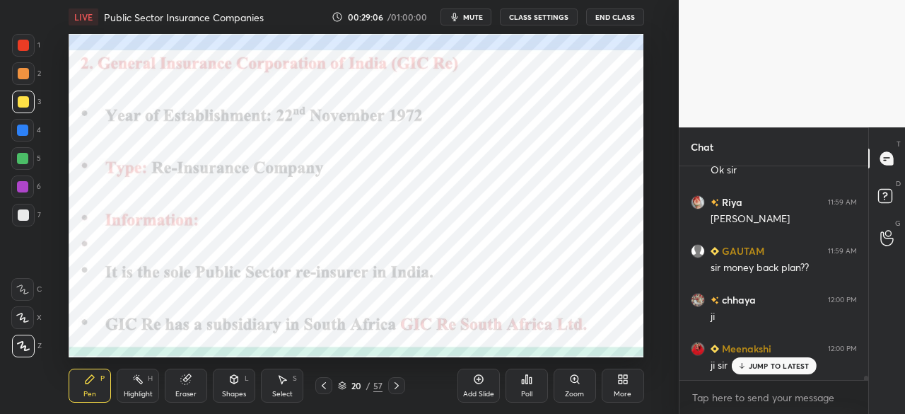
click at [21, 129] on div at bounding box center [22, 129] width 11 height 11
click at [472, 387] on div "Add Slide" at bounding box center [478, 385] width 42 height 34
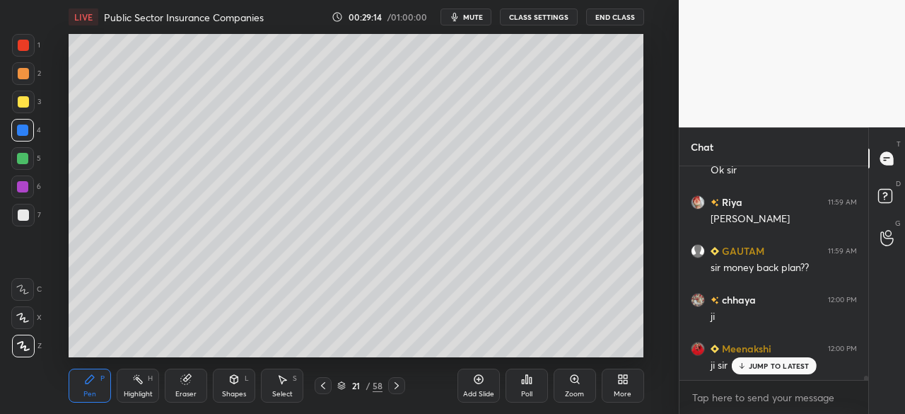
click at [23, 102] on div at bounding box center [23, 101] width 11 height 11
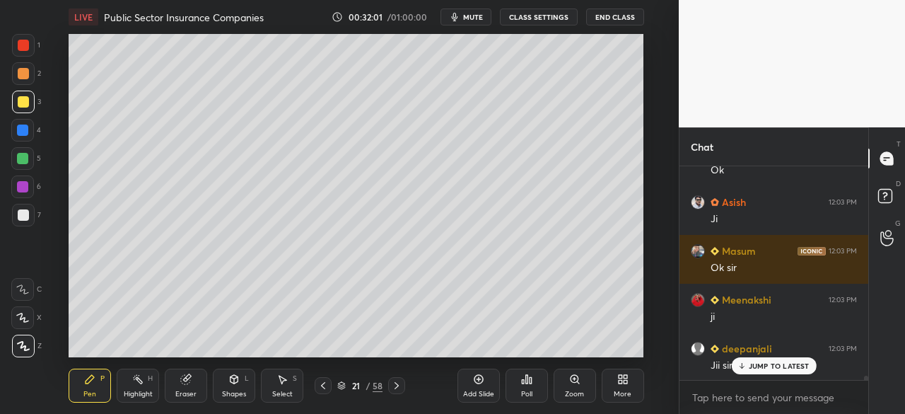
scroll to position [10420, 0]
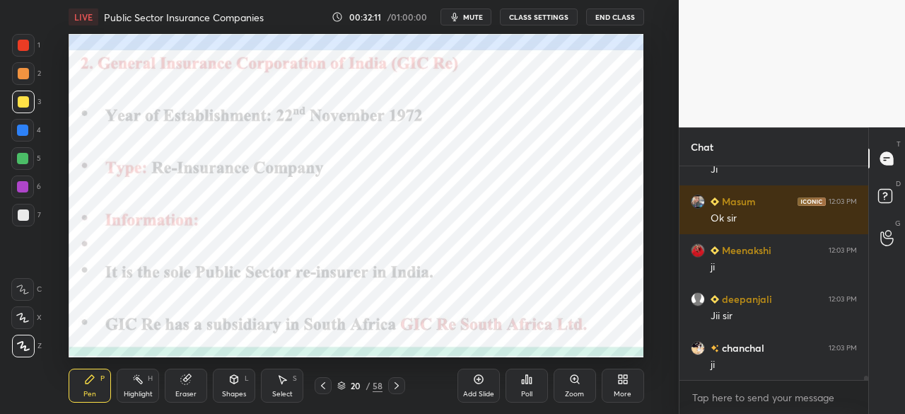
click at [23, 47] on div at bounding box center [23, 45] width 11 height 11
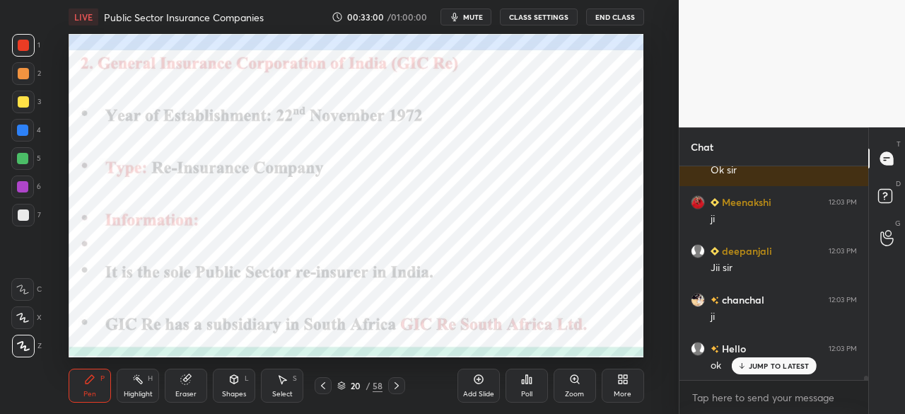
click at [396, 382] on icon at bounding box center [396, 385] width 11 height 11
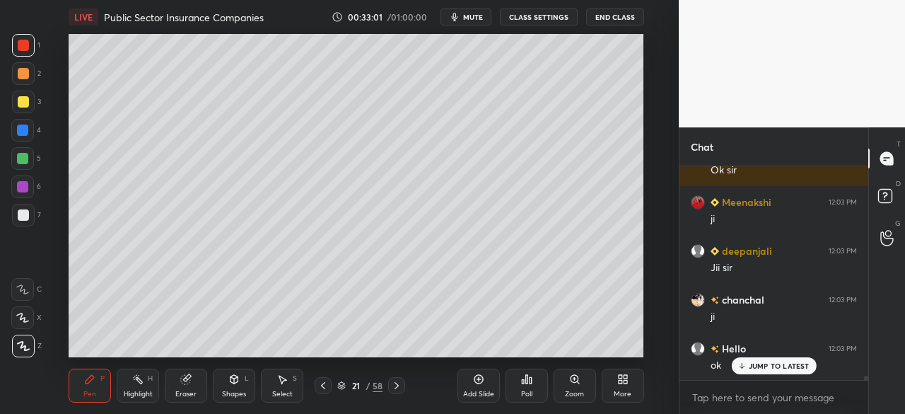
click at [399, 381] on icon at bounding box center [396, 385] width 11 height 11
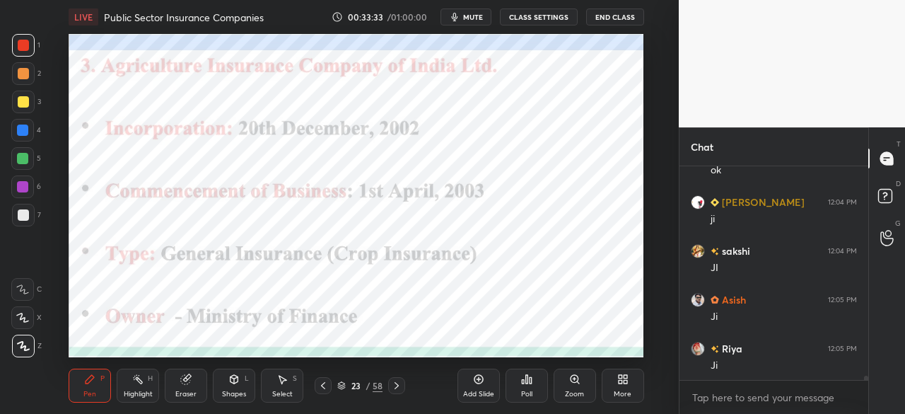
scroll to position [10713, 0]
drag, startPoint x: 17, startPoint y: 125, endPoint x: 33, endPoint y: 122, distance: 16.0
click at [17, 126] on div at bounding box center [22, 130] width 23 height 23
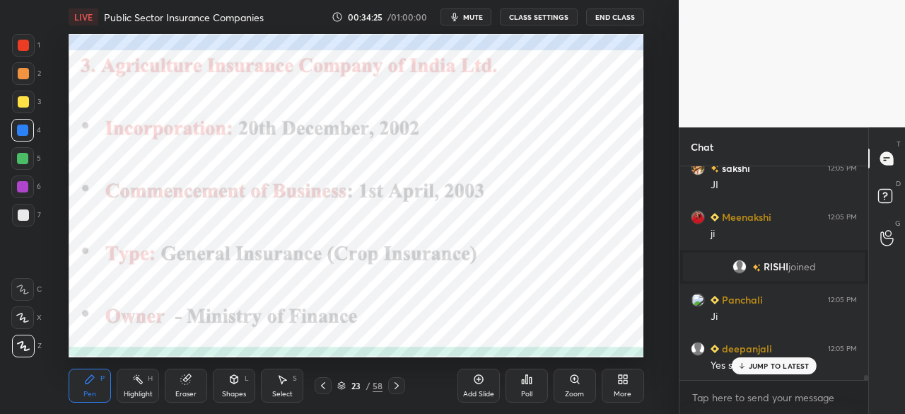
scroll to position [9409, 0]
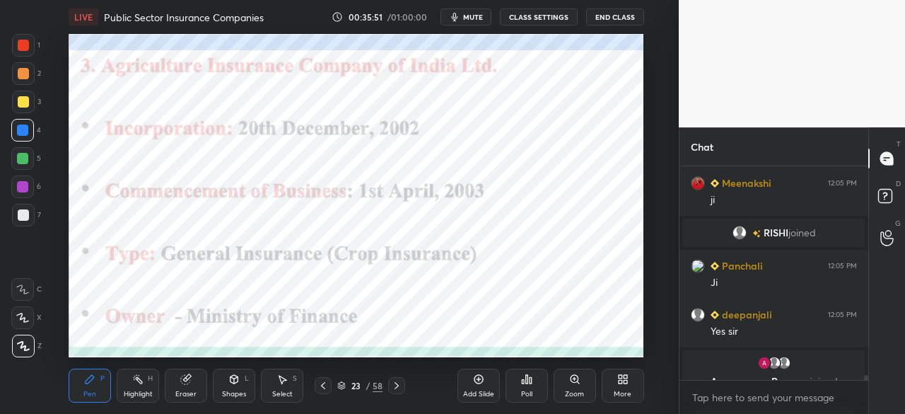
click at [397, 385] on icon at bounding box center [396, 385] width 11 height 11
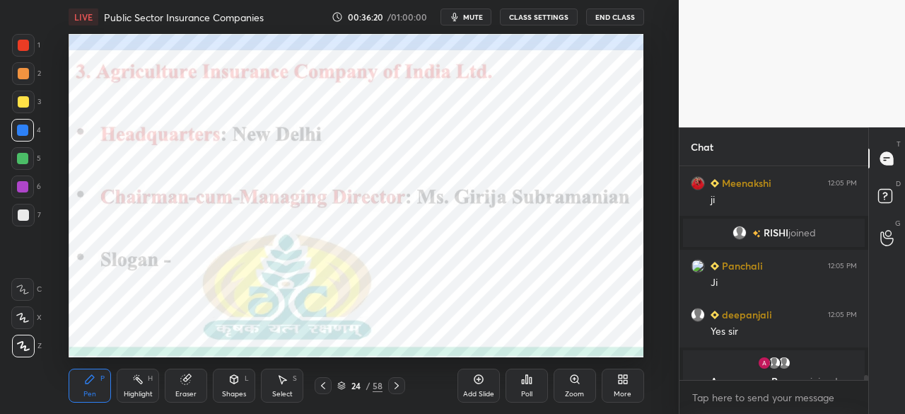
scroll to position [9459, 0]
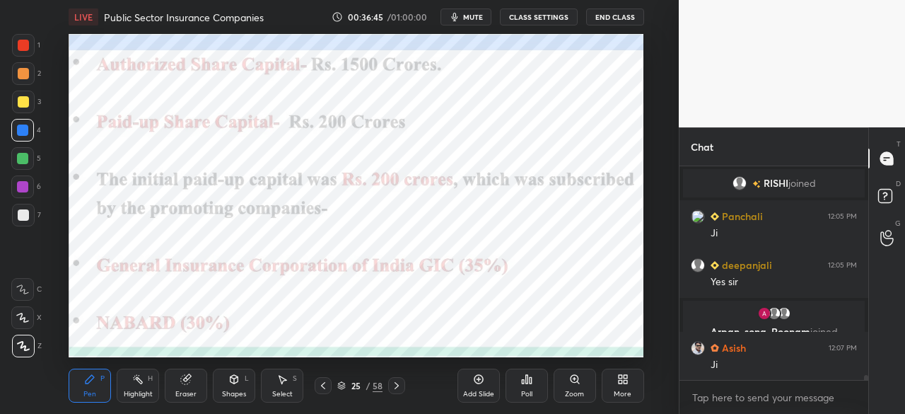
click at [323, 385] on icon at bounding box center [322, 385] width 11 height 11
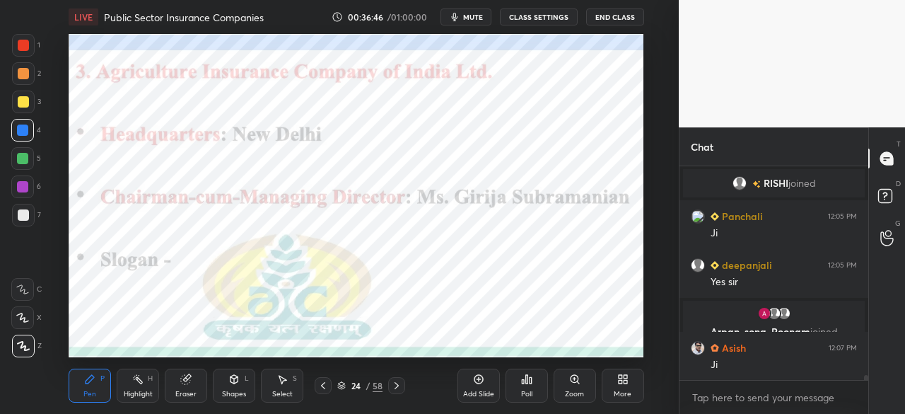
click at [326, 387] on icon at bounding box center [322, 385] width 11 height 11
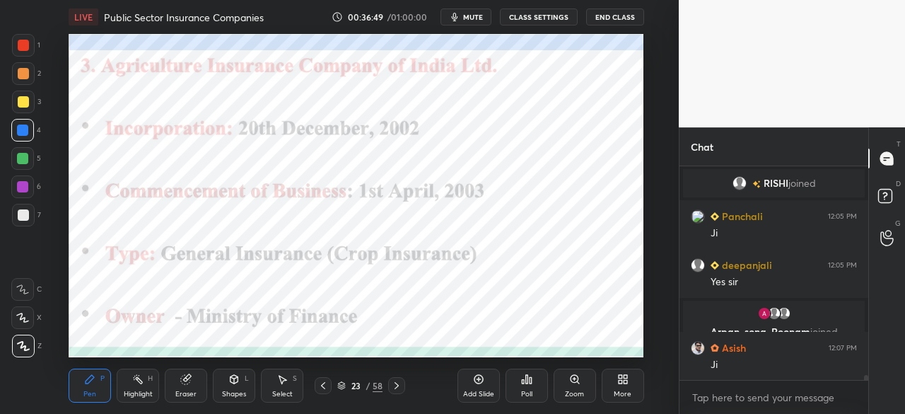
click at [399, 388] on icon at bounding box center [396, 385] width 11 height 11
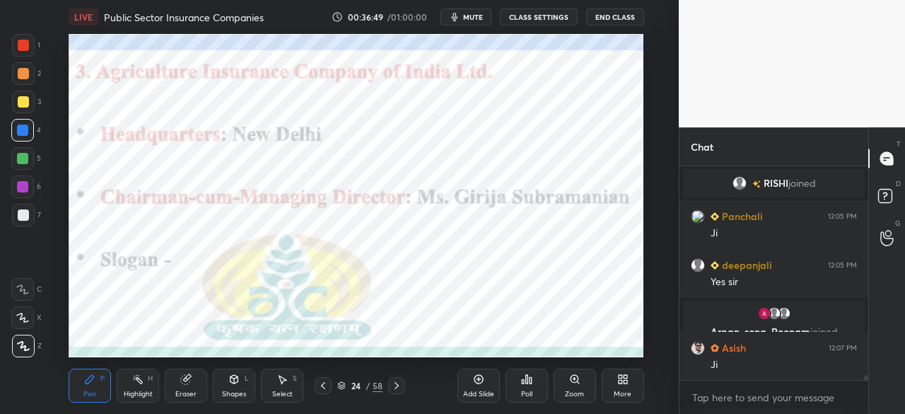
click at [396, 389] on icon at bounding box center [396, 385] width 11 height 11
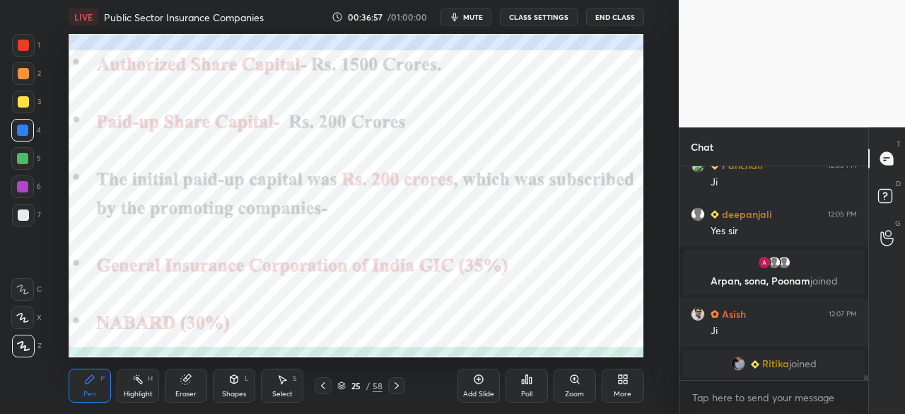
scroll to position [9423, 0]
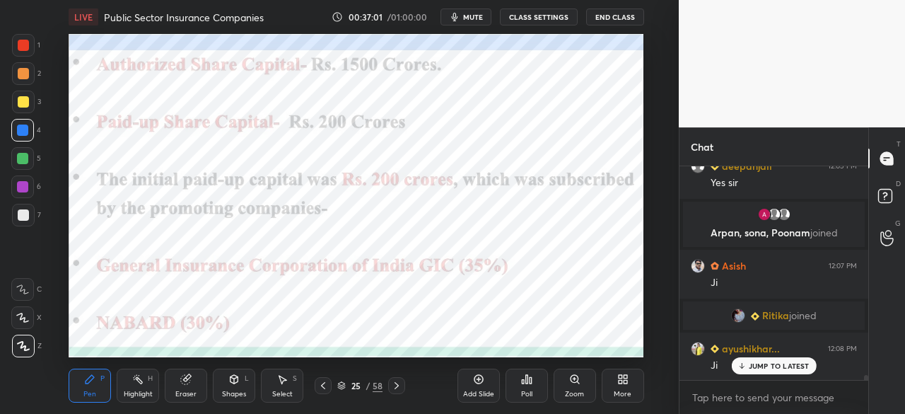
click at [395, 384] on icon at bounding box center [396, 385] width 11 height 11
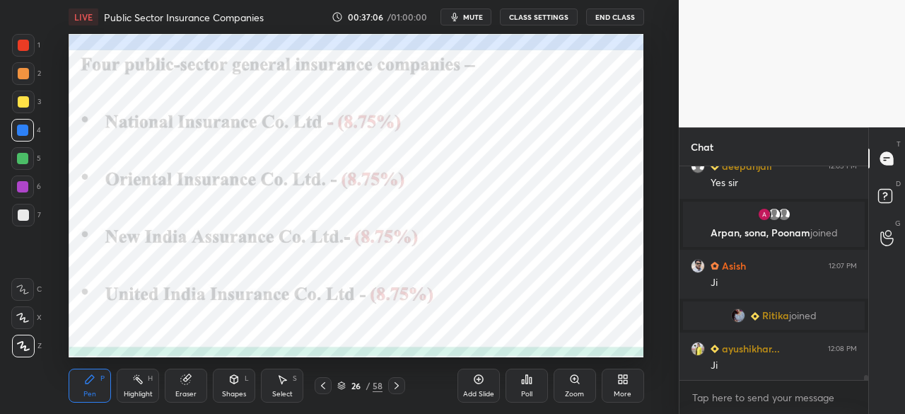
scroll to position [9457, 0]
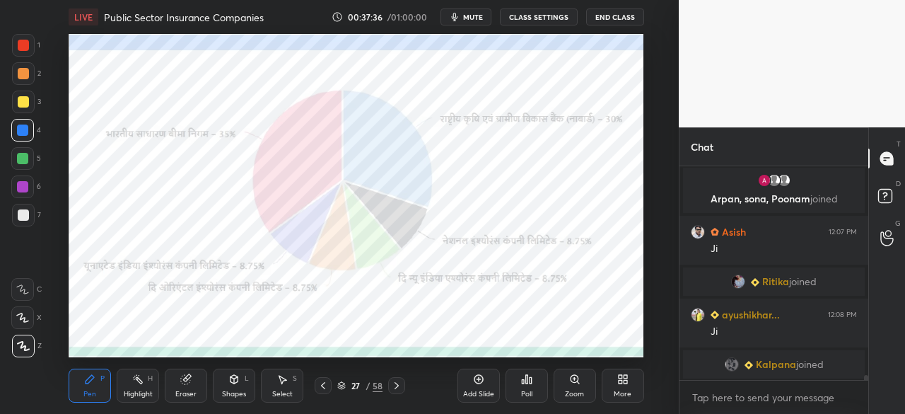
click at [399, 390] on icon at bounding box center [396, 385] width 11 height 11
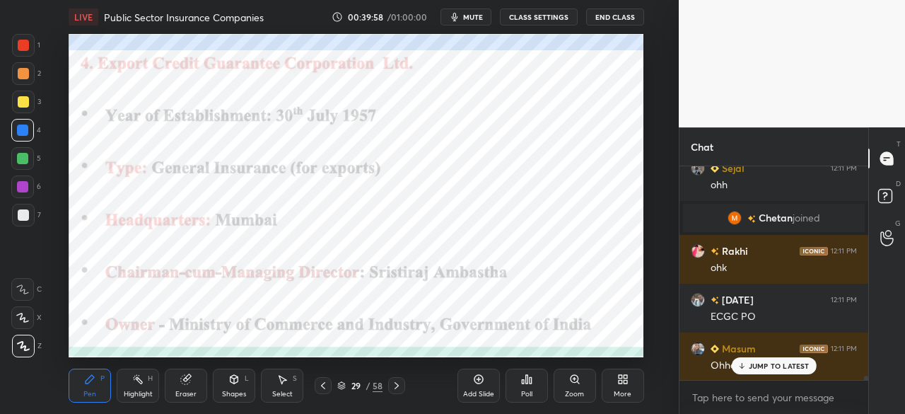
scroll to position [10255, 0]
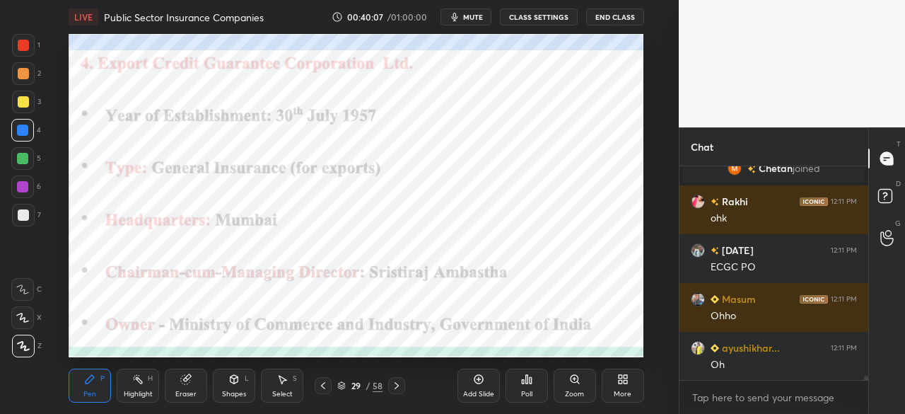
drag, startPoint x: 467, startPoint y: 387, endPoint x: 424, endPoint y: 367, distance: 47.5
click at [468, 385] on div "Add Slide" at bounding box center [478, 385] width 42 height 34
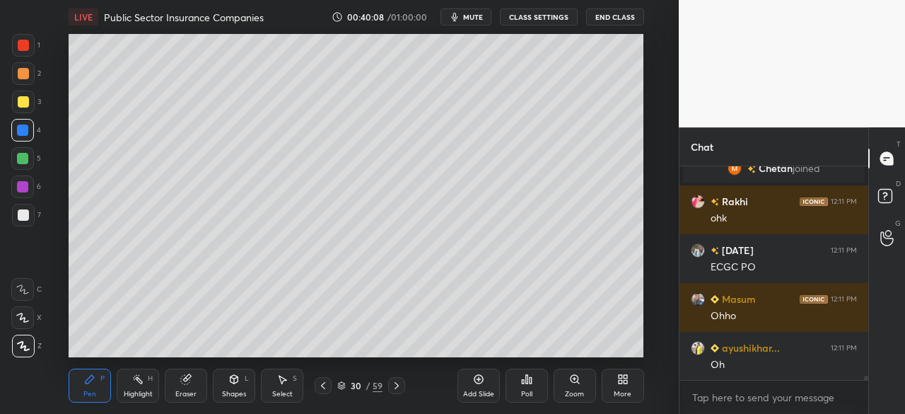
click at [21, 101] on div at bounding box center [23, 101] width 11 height 11
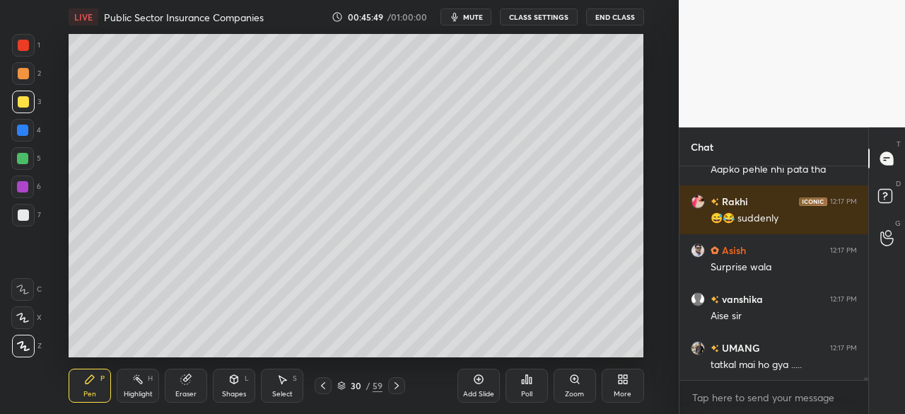
scroll to position [16699, 0]
click at [328, 386] on icon at bounding box center [322, 385] width 11 height 11
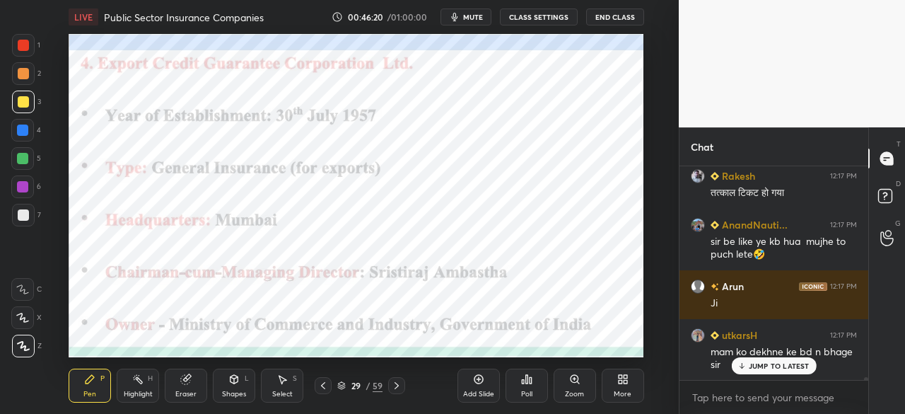
scroll to position [17175, 0]
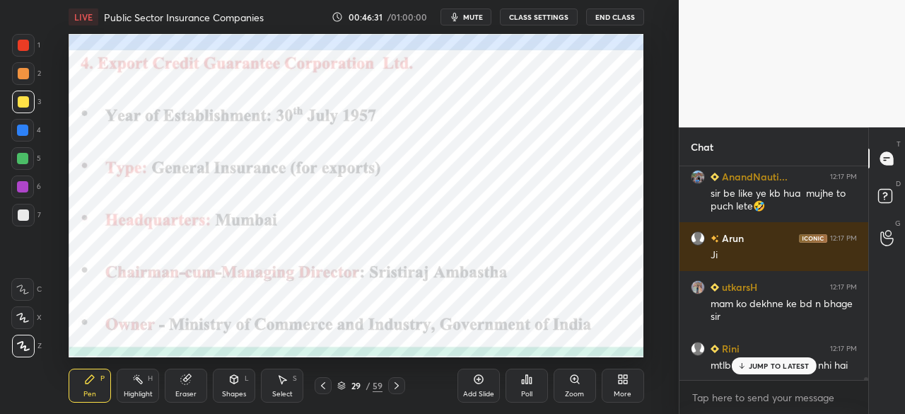
click at [751, 361] on div "chhaya 12:17 PM Aapko pehle nhi pata tha Rakhi 12:17 PM 😅😂 suddenly Asish 12:17…" at bounding box center [773, 273] width 189 height 214
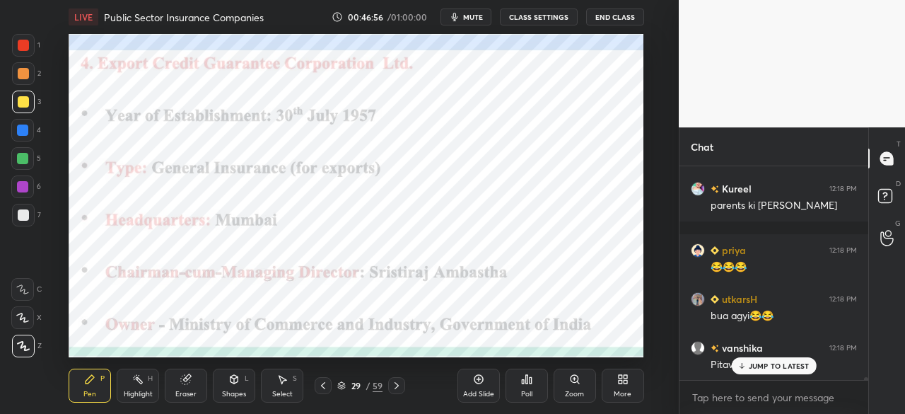
scroll to position [17994, 0]
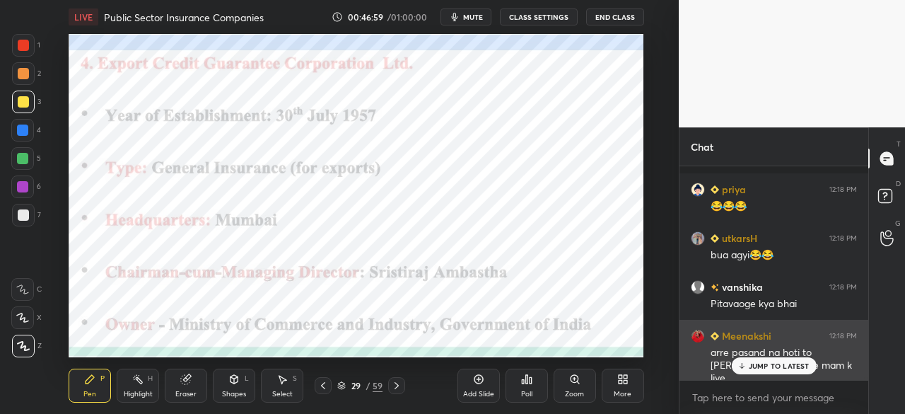
click at [755, 366] on p "JUMP TO LATEST" at bounding box center [779, 365] width 61 height 8
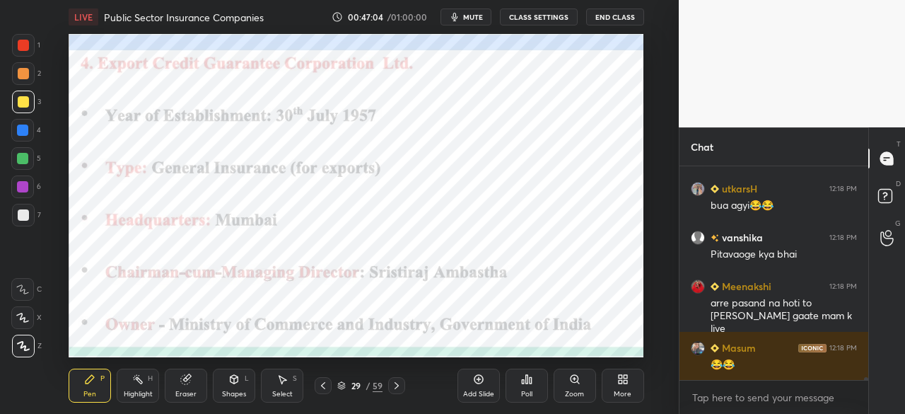
scroll to position [18117, 0]
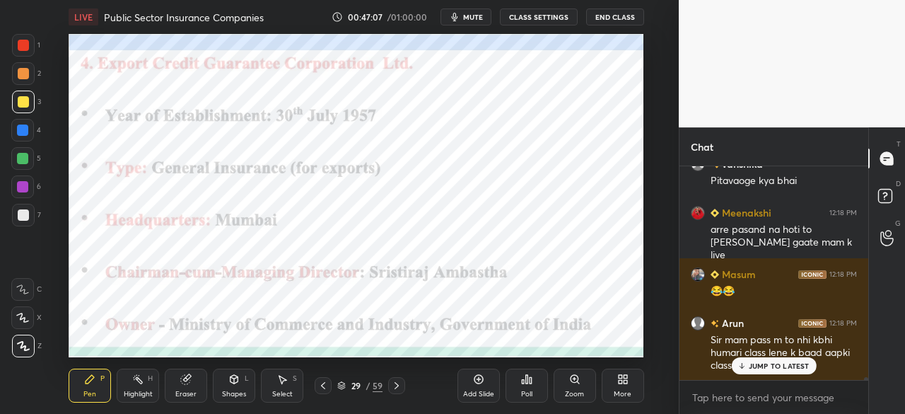
click at [744, 363] on icon at bounding box center [741, 365] width 9 height 8
click at [21, 131] on div at bounding box center [22, 129] width 11 height 11
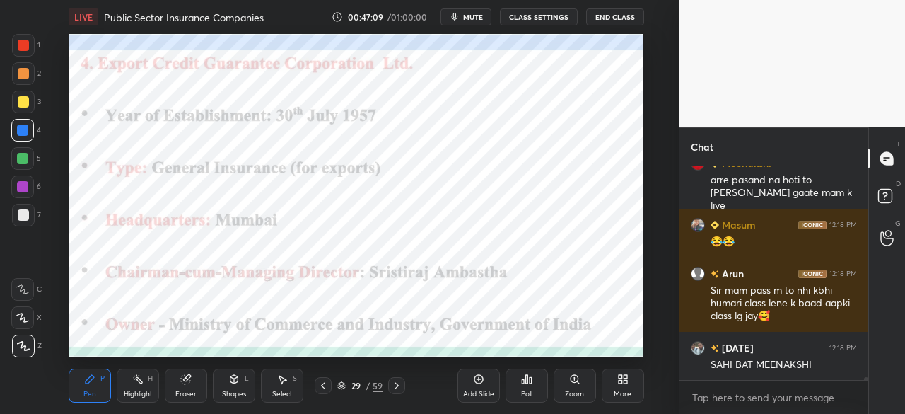
click at [21, 128] on div at bounding box center [22, 129] width 11 height 11
click at [399, 386] on icon at bounding box center [396, 385] width 11 height 11
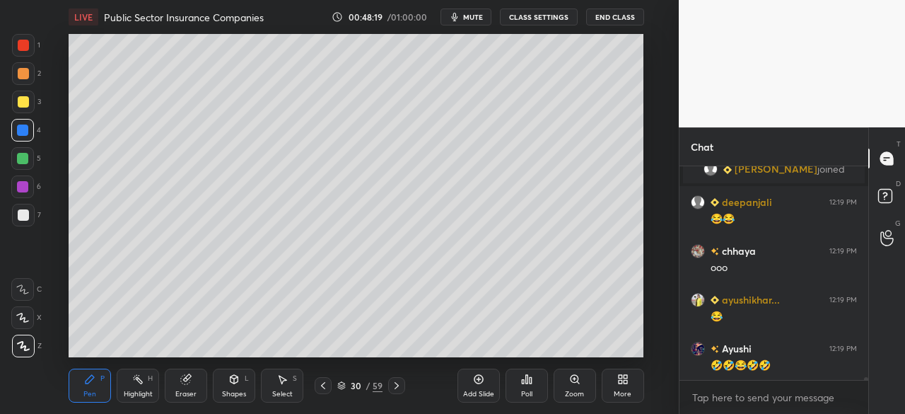
scroll to position [16109, 0]
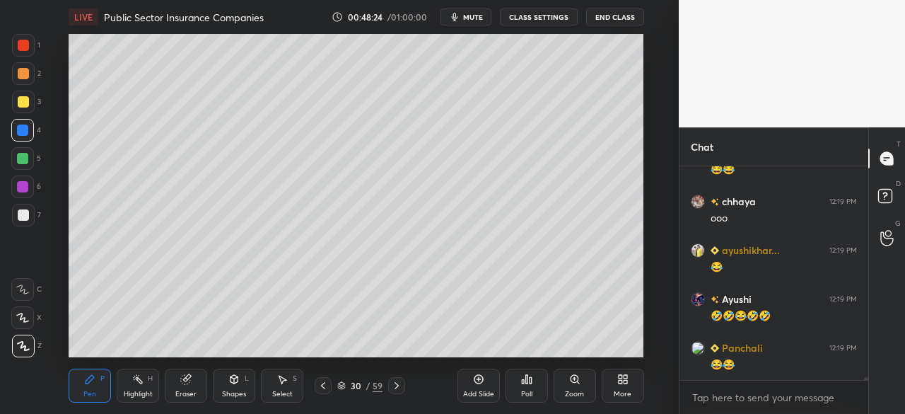
click at [331, 383] on div "30 / 59" at bounding box center [360, 385] width 91 height 17
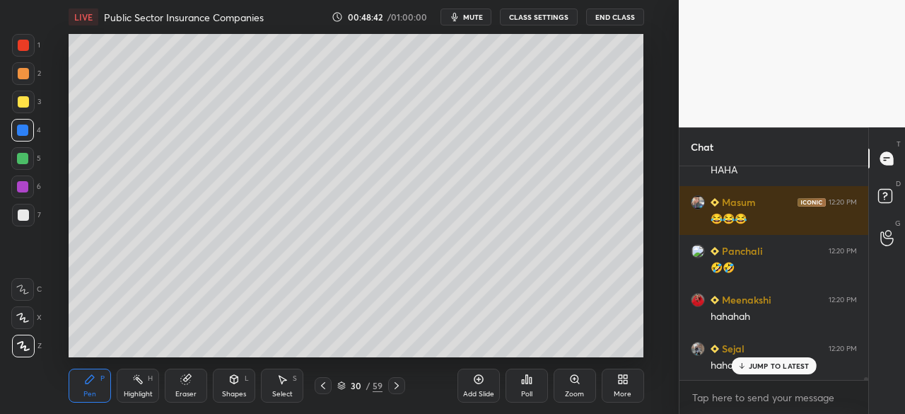
scroll to position [16938, 0]
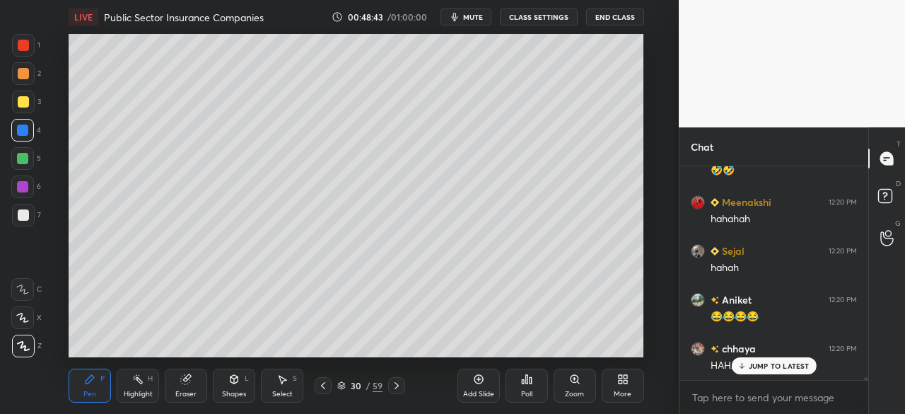
click at [323, 391] on icon at bounding box center [322, 385] width 11 height 11
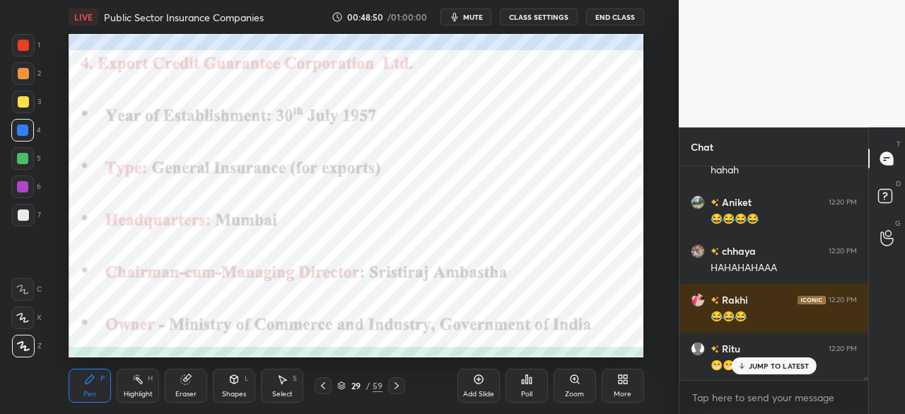
scroll to position [17098, 0]
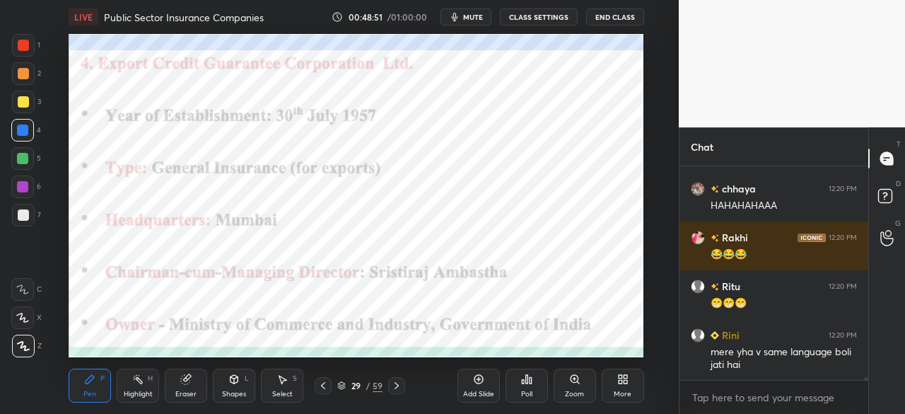
click at [24, 42] on div at bounding box center [23, 45] width 11 height 11
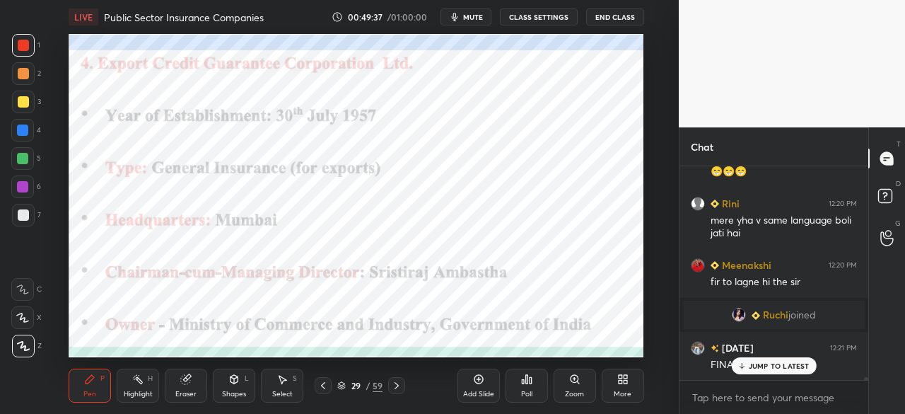
scroll to position [17277, 0]
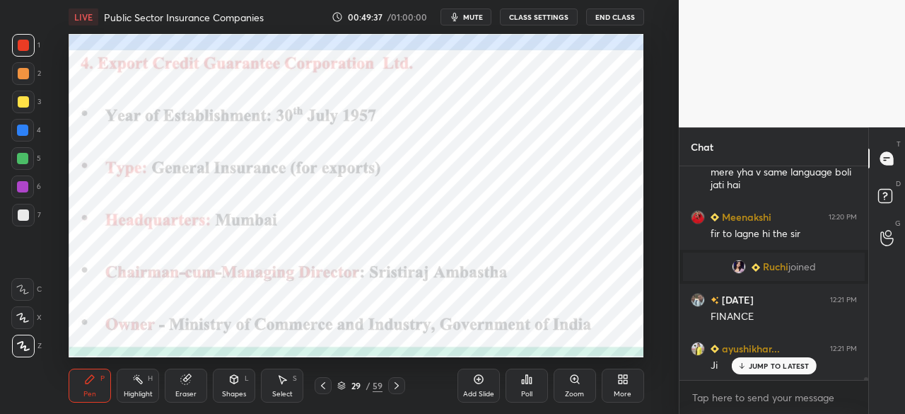
click at [396, 384] on icon at bounding box center [396, 385] width 11 height 11
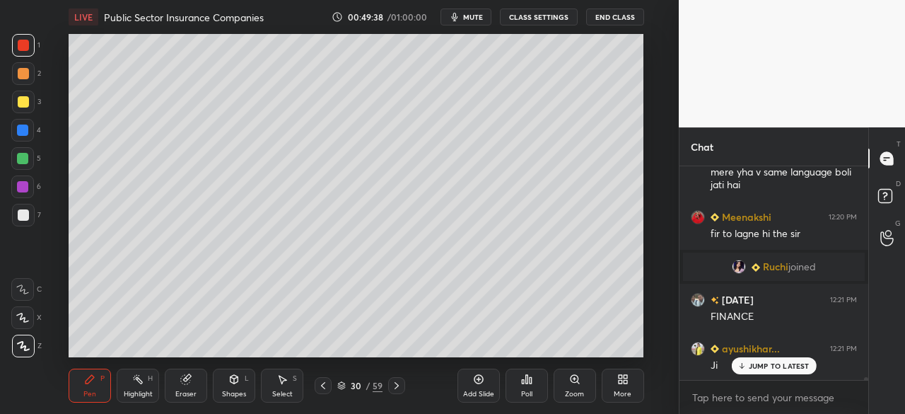
click at [403, 387] on div at bounding box center [396, 385] width 17 height 17
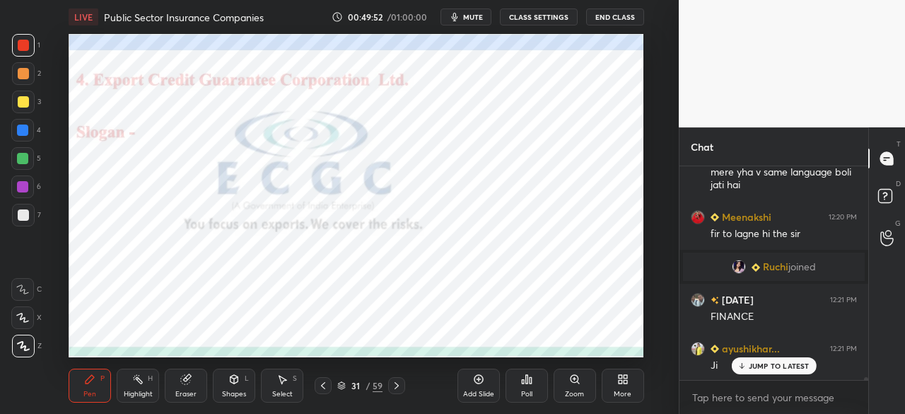
click at [391, 384] on icon at bounding box center [396, 385] width 11 height 11
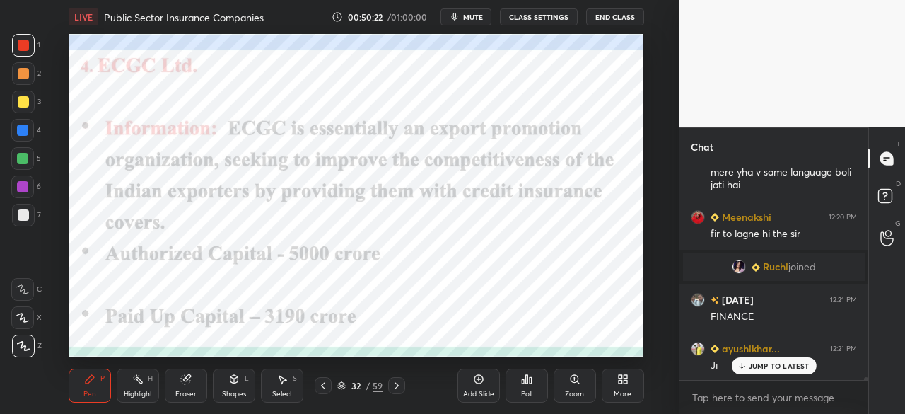
click at [395, 390] on icon at bounding box center [396, 385] width 11 height 11
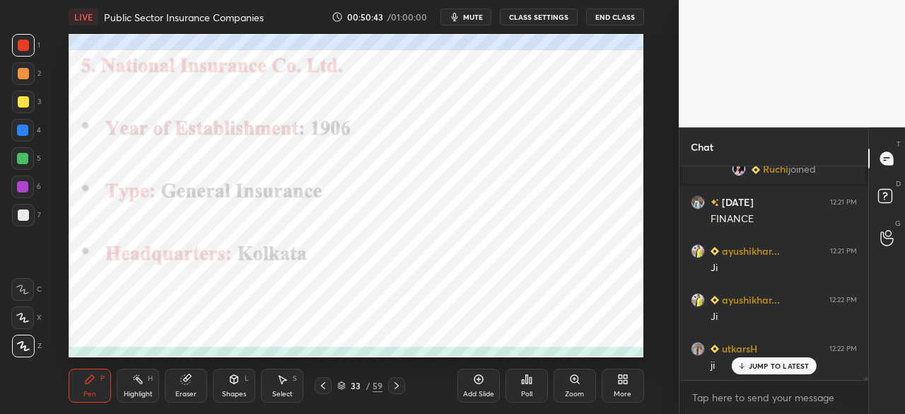
scroll to position [17424, 0]
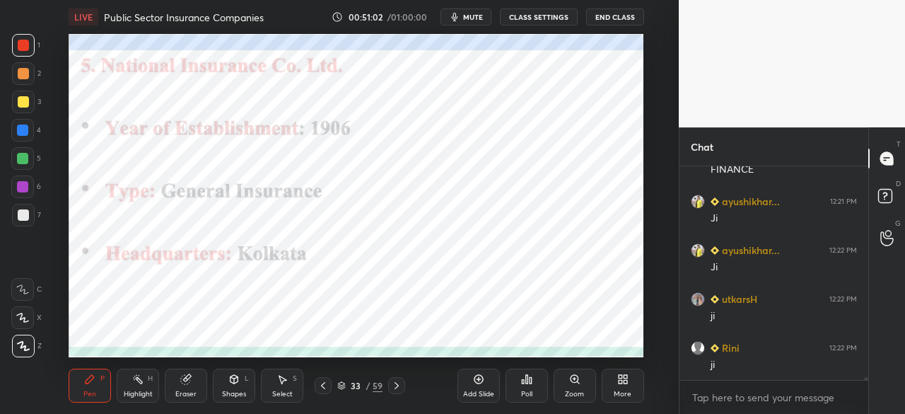
click at [394, 377] on div at bounding box center [396, 385] width 17 height 17
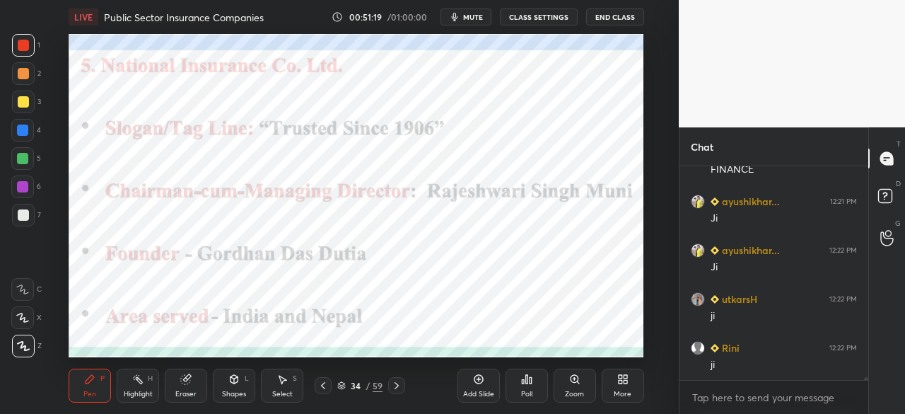
click at [324, 387] on icon at bounding box center [323, 385] width 4 height 7
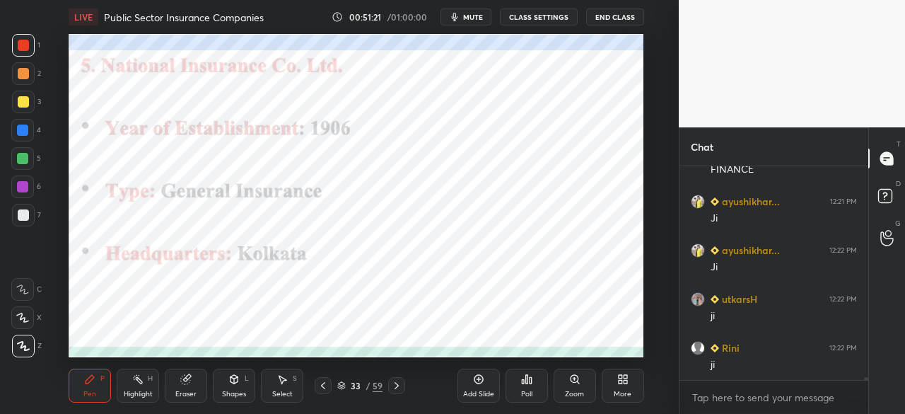
click at [398, 388] on icon at bounding box center [396, 385] width 11 height 11
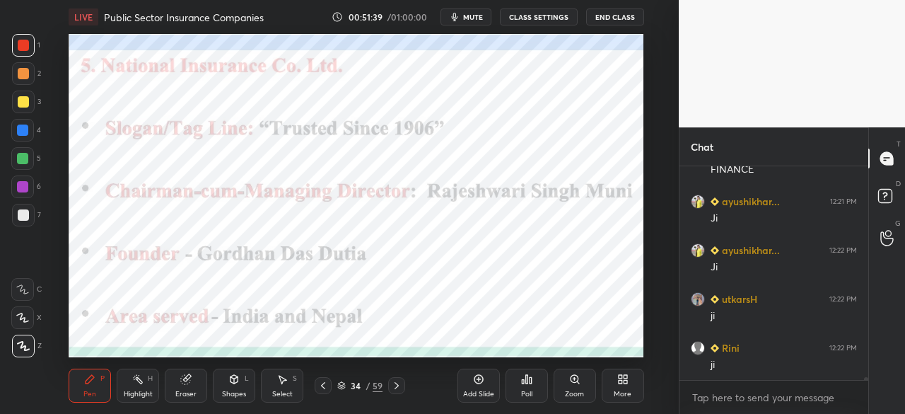
click at [399, 389] on icon at bounding box center [396, 385] width 11 height 11
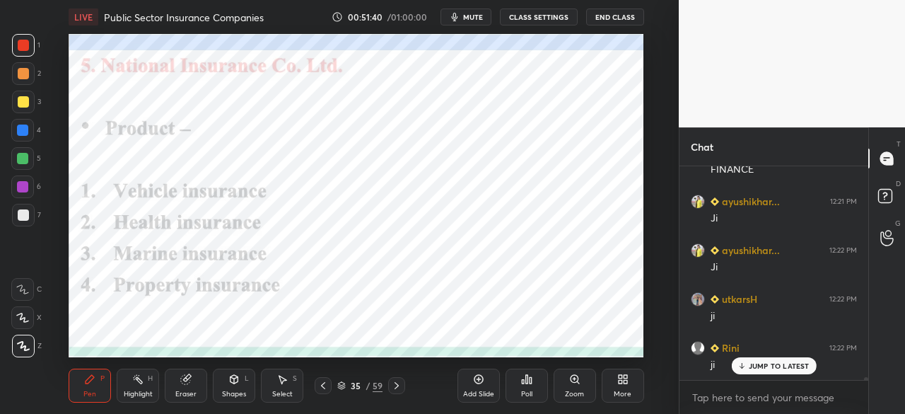
scroll to position [17472, 0]
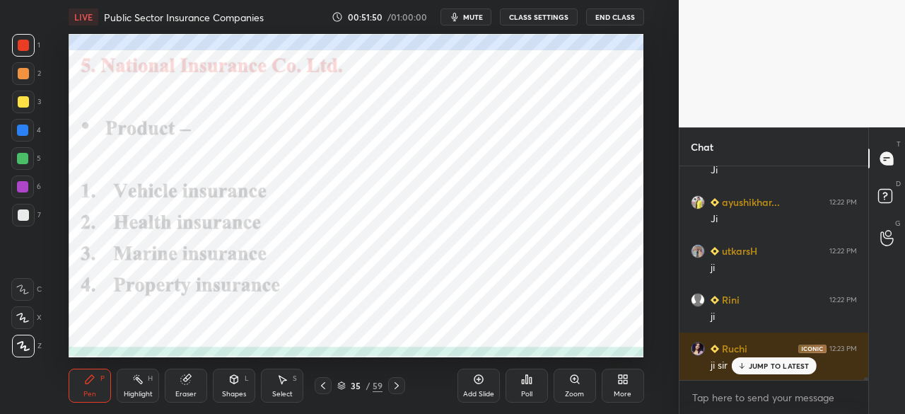
click at [395, 385] on icon at bounding box center [396, 385] width 11 height 11
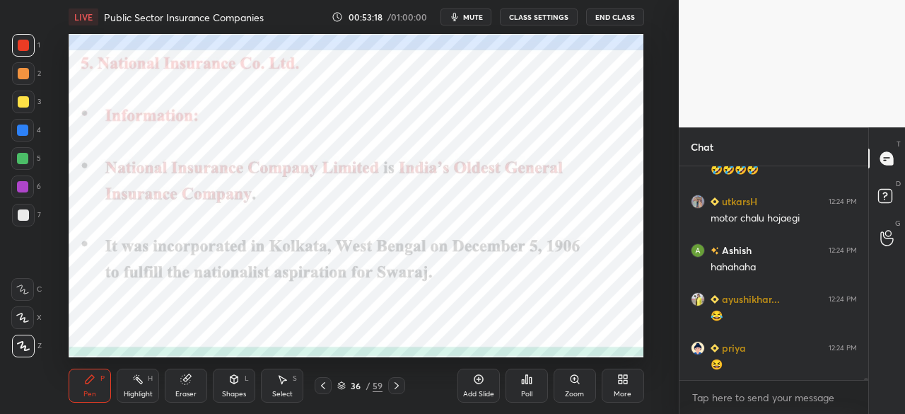
scroll to position [18396, 0]
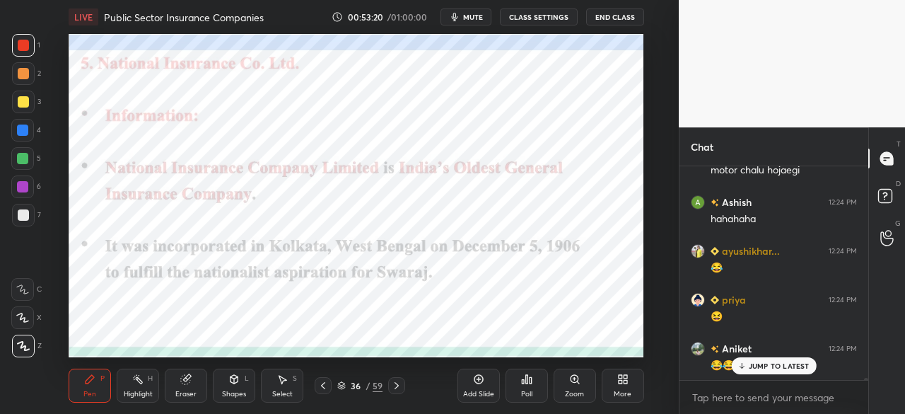
click at [754, 366] on p "JUMP TO LATEST" at bounding box center [779, 365] width 61 height 8
click at [399, 385] on icon at bounding box center [396, 385] width 11 height 11
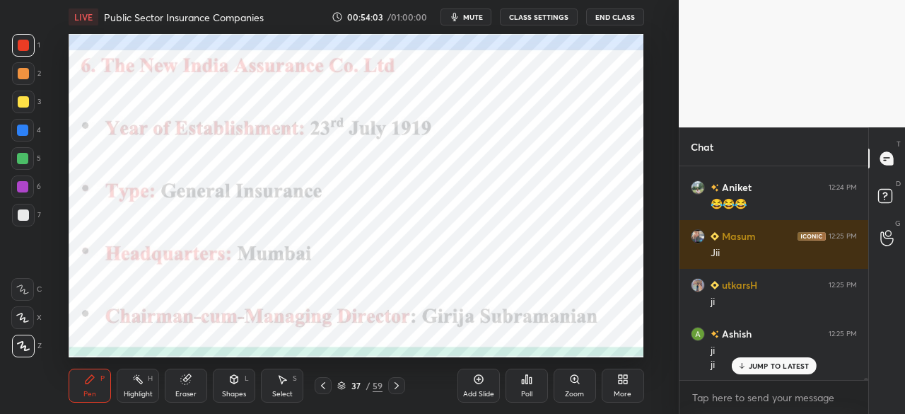
scroll to position [18605, 0]
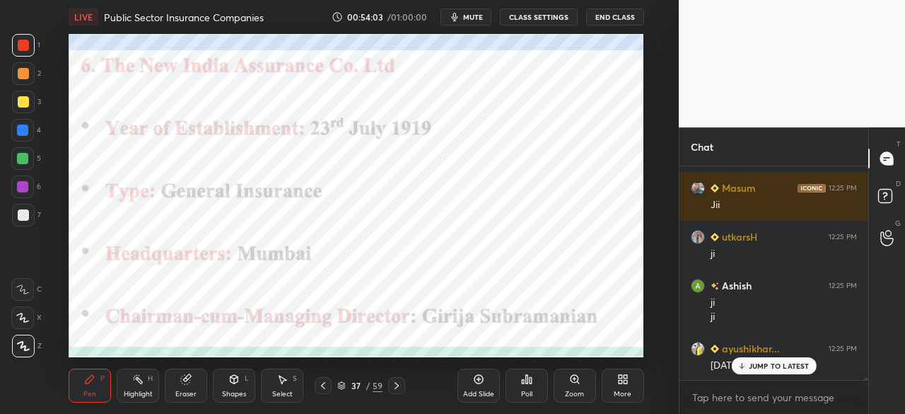
click at [404, 387] on div at bounding box center [396, 385] width 17 height 17
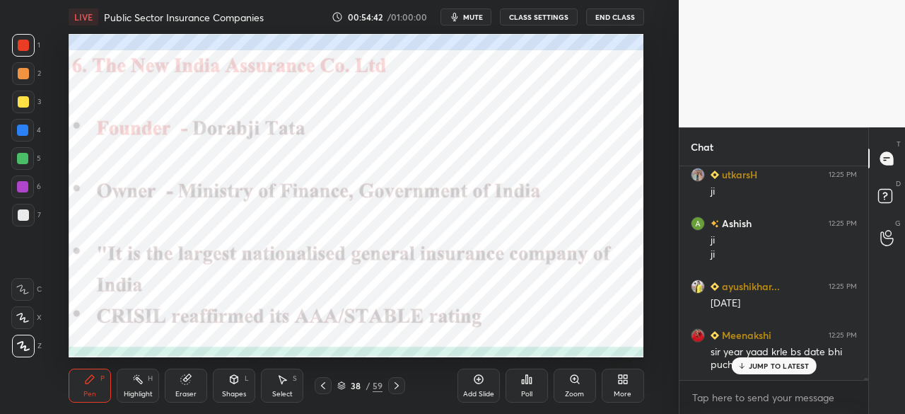
scroll to position [18715, 0]
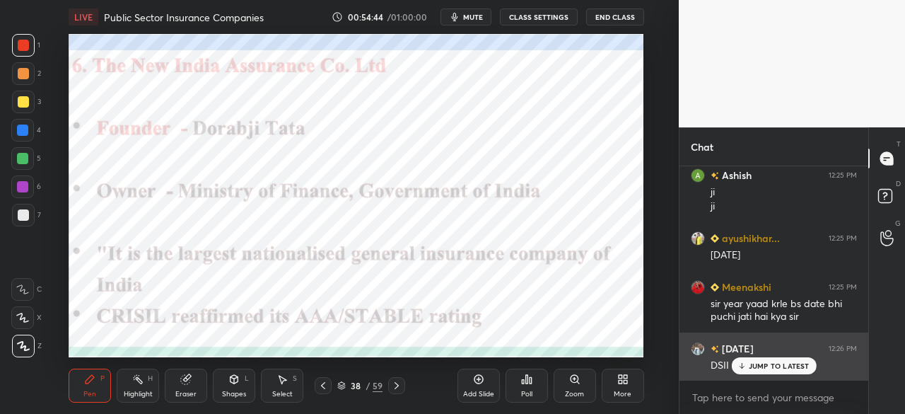
drag, startPoint x: 755, startPoint y: 361, endPoint x: 749, endPoint y: 365, distance: 7.6
click at [754, 363] on p "JUMP TO LATEST" at bounding box center [779, 365] width 61 height 8
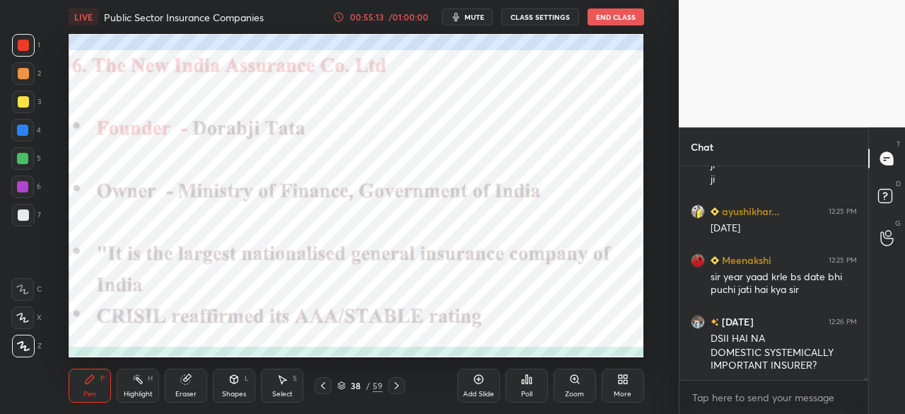
scroll to position [18792, 0]
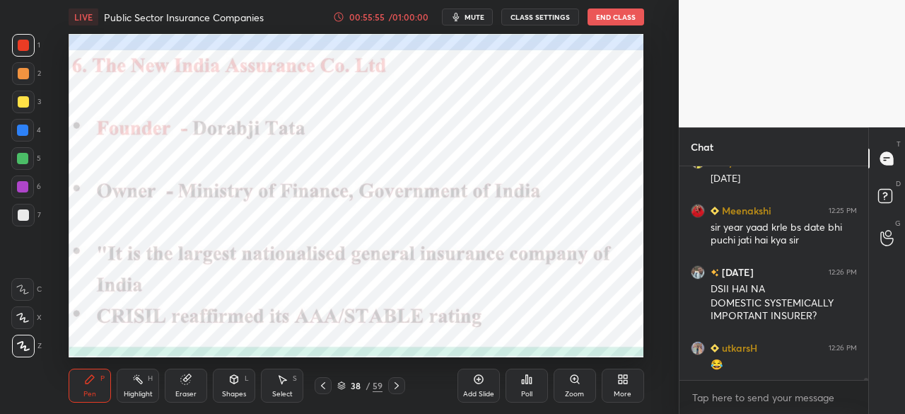
click at [399, 387] on icon at bounding box center [396, 385] width 11 height 11
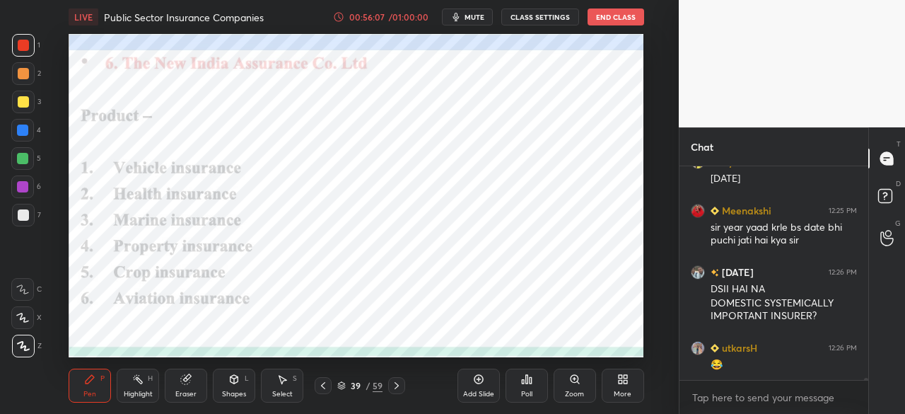
click at [396, 388] on icon at bounding box center [396, 385] width 11 height 11
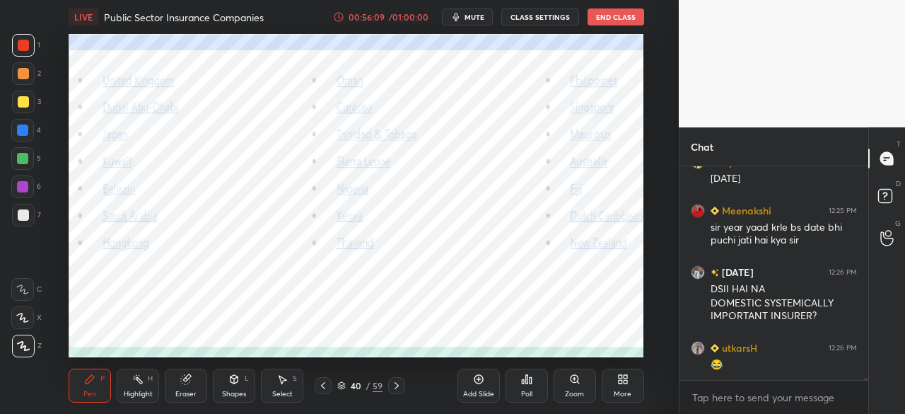
click at [322, 386] on icon at bounding box center [323, 385] width 4 height 7
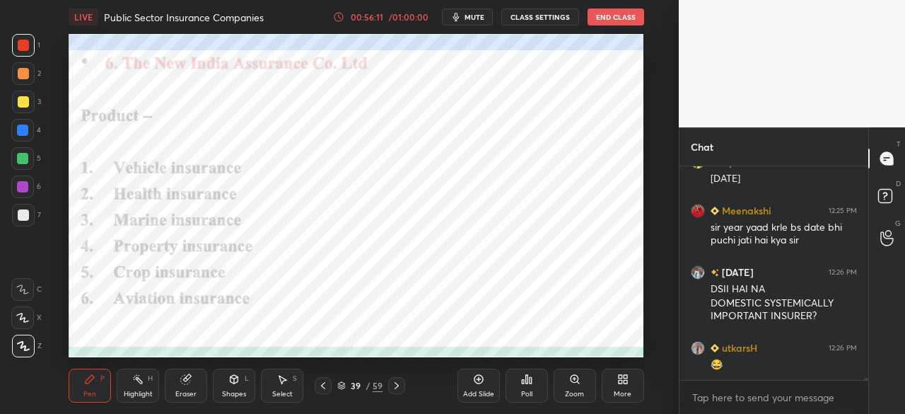
click at [396, 386] on icon at bounding box center [396, 385] width 11 height 11
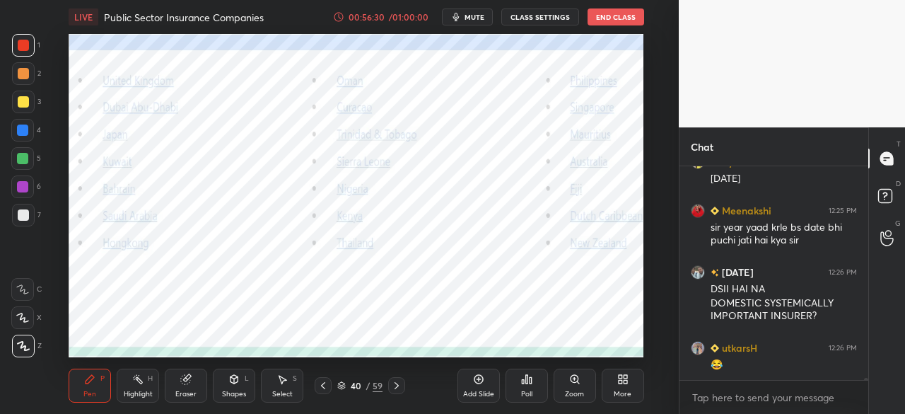
click at [397, 385] on icon at bounding box center [396, 385] width 11 height 11
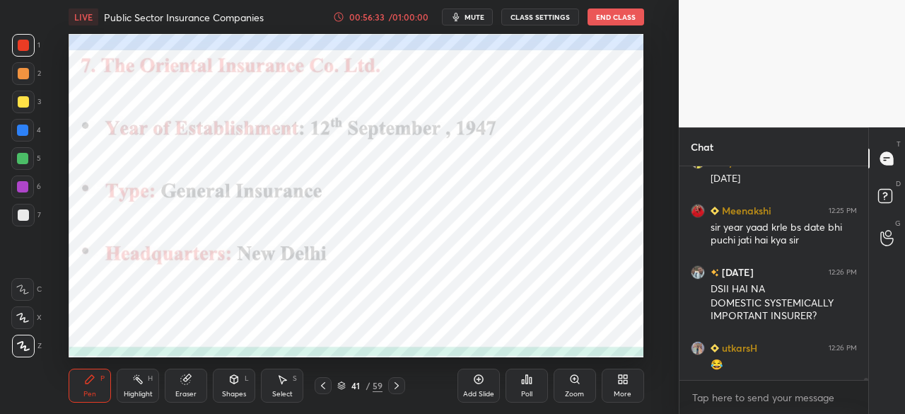
scroll to position [18840, 0]
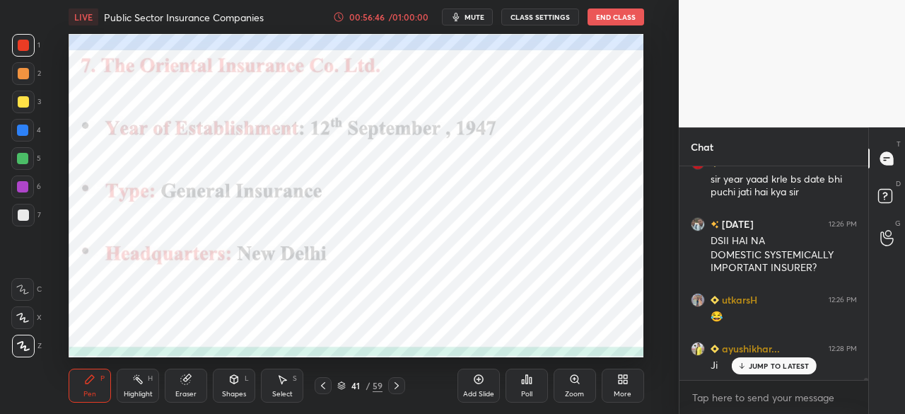
click at [395, 385] on icon at bounding box center [396, 385] width 11 height 11
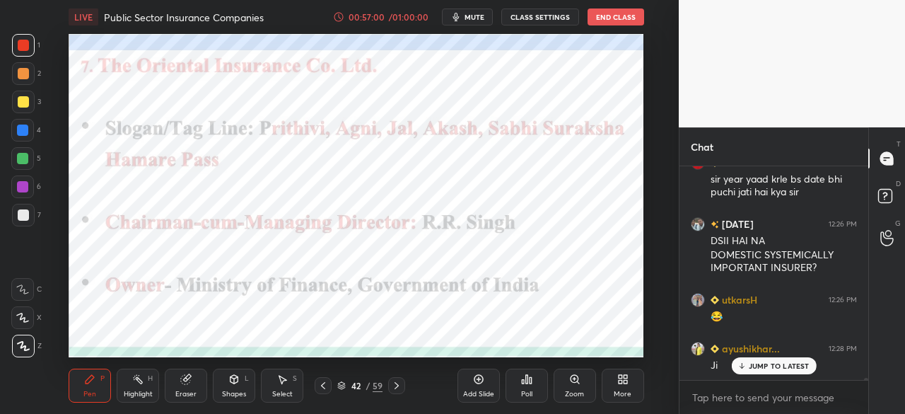
click at [402, 385] on icon at bounding box center [396, 385] width 11 height 11
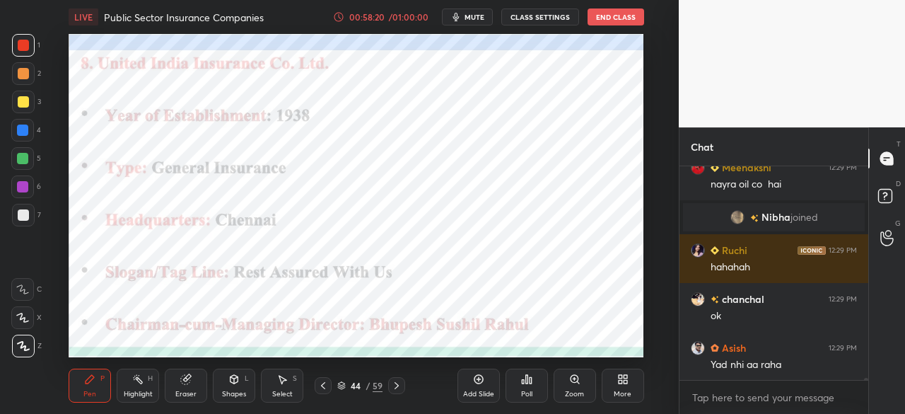
scroll to position [19798, 0]
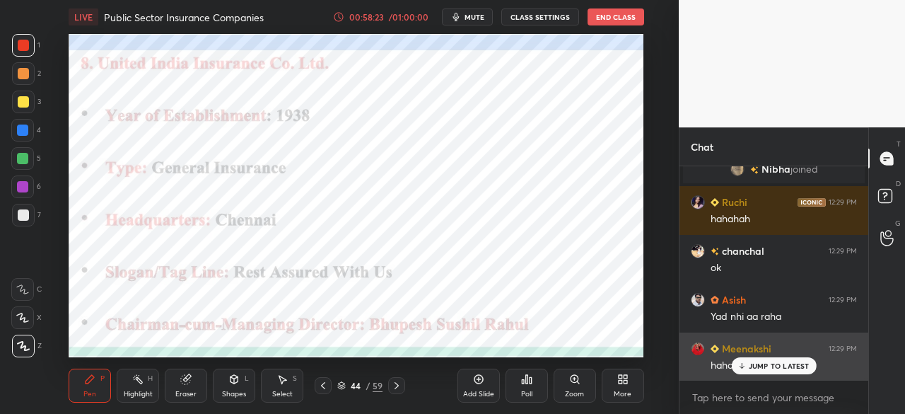
click at [758, 367] on p "JUMP TO LATEST" at bounding box center [779, 365] width 61 height 8
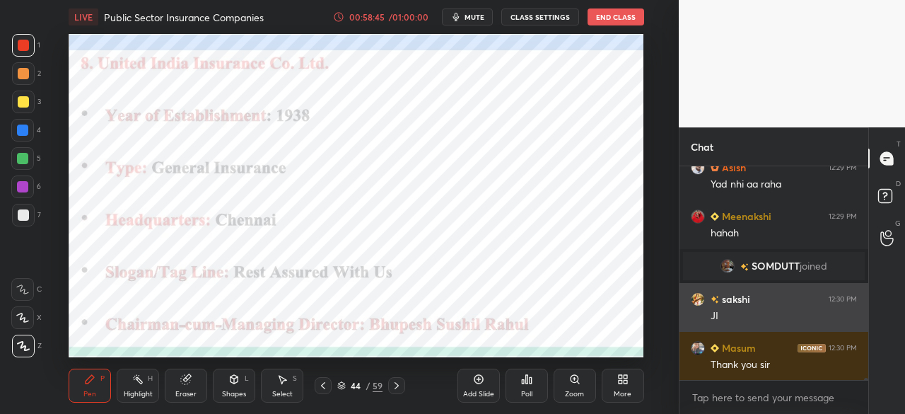
scroll to position [19255, 0]
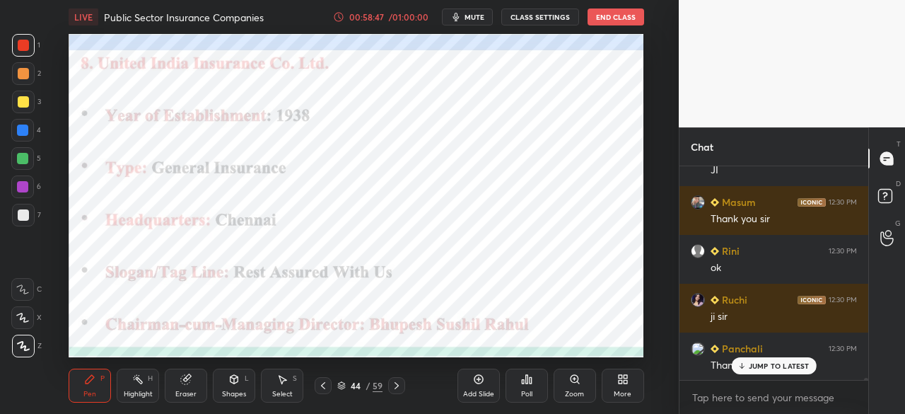
click at [633, 18] on button "End Class" at bounding box center [616, 16] width 57 height 17
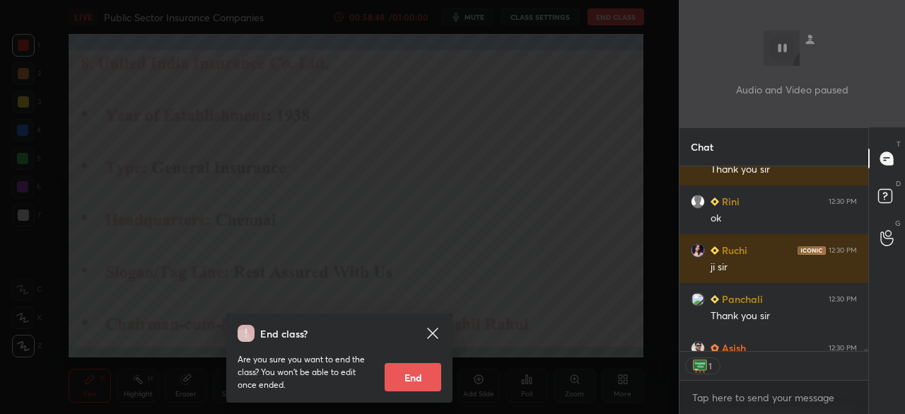
scroll to position [19431, 0]
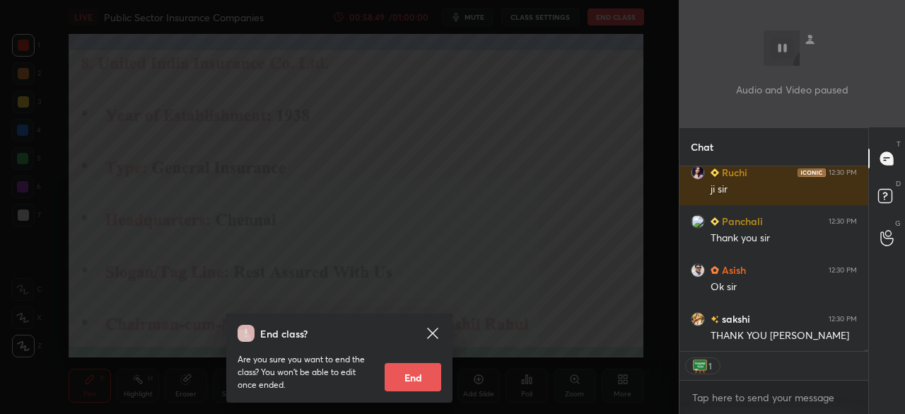
click at [416, 366] on button "End" at bounding box center [413, 377] width 57 height 28
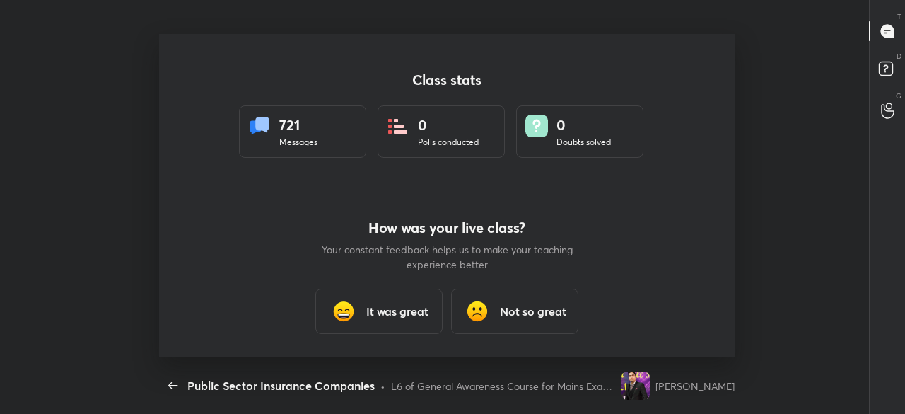
scroll to position [5, 1]
type textarea "x"
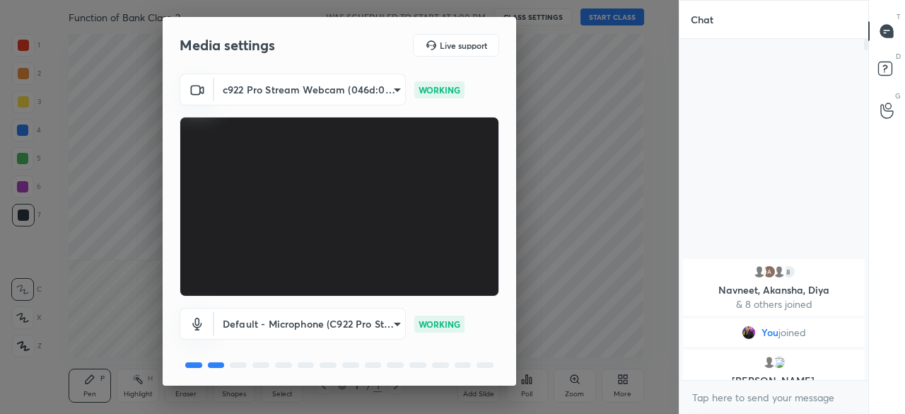
scroll to position [49, 0]
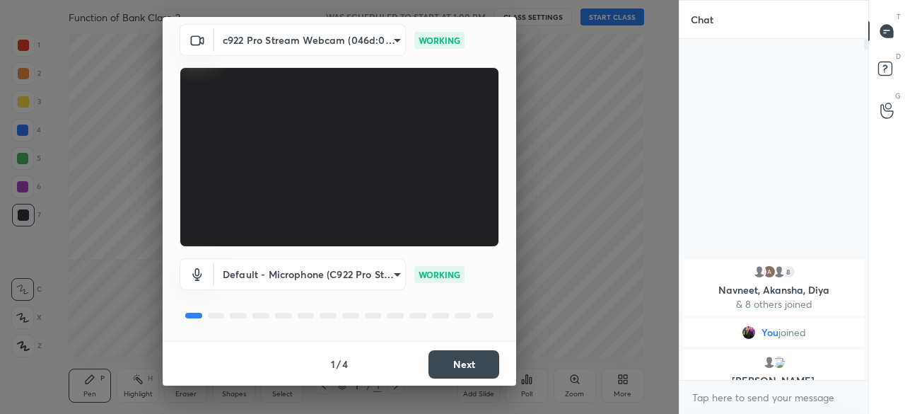
click at [484, 364] on button "Next" at bounding box center [463, 364] width 71 height 28
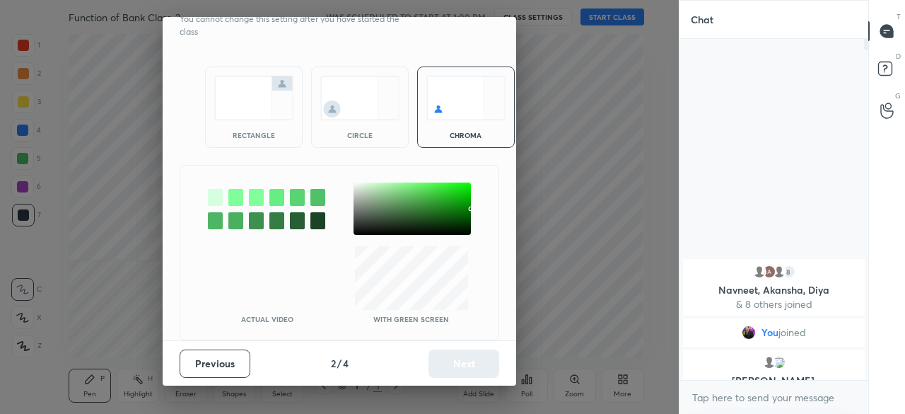
scroll to position [0, 0]
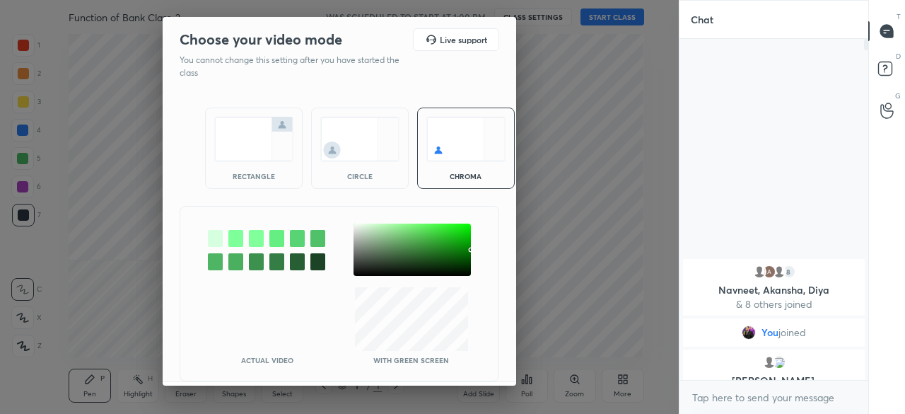
click at [233, 117] on img at bounding box center [253, 139] width 79 height 45
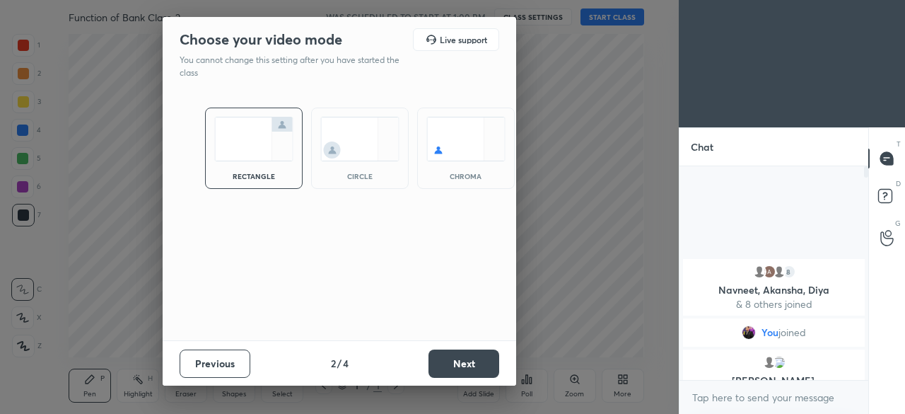
scroll to position [92, 185]
click at [448, 355] on button "Next" at bounding box center [463, 363] width 71 height 28
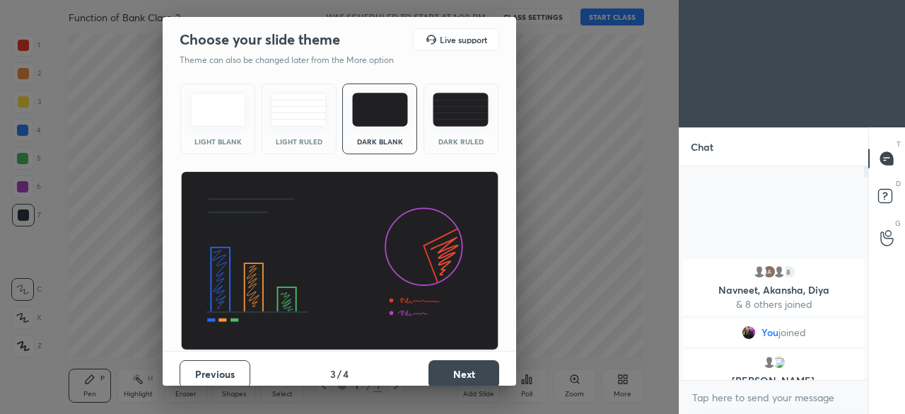
click at [448, 368] on button "Next" at bounding box center [463, 374] width 71 height 28
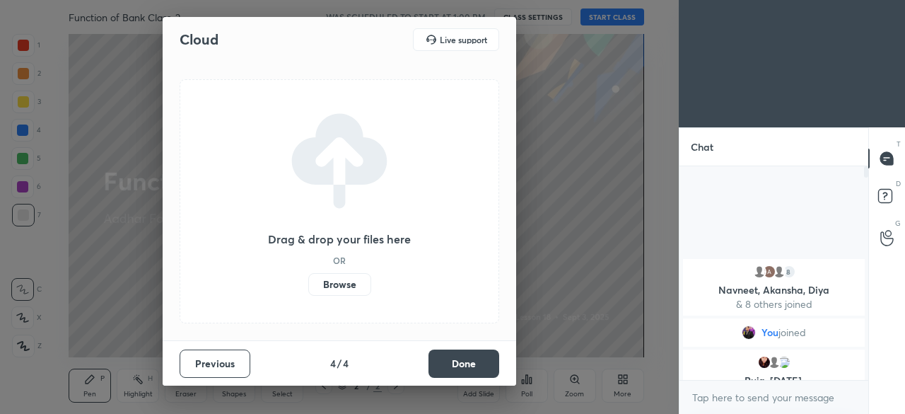
click at [347, 284] on label "Browse" at bounding box center [339, 284] width 63 height 23
click at [308, 284] on input "Browse" at bounding box center [308, 284] width 0 height 23
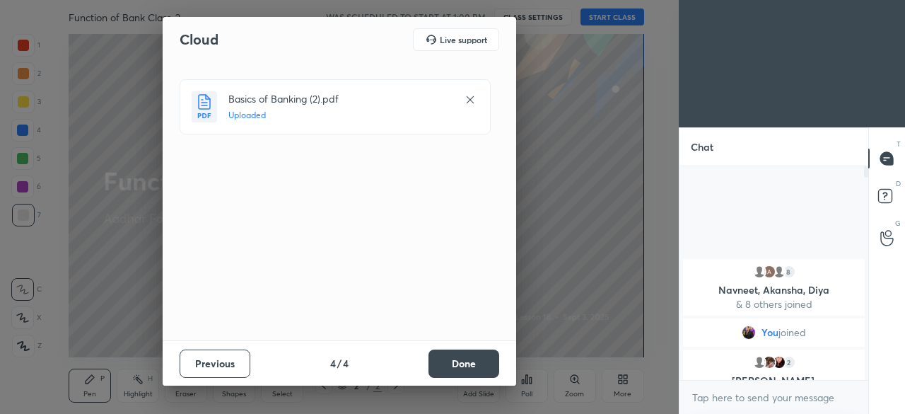
click at [462, 363] on button "Done" at bounding box center [463, 363] width 71 height 28
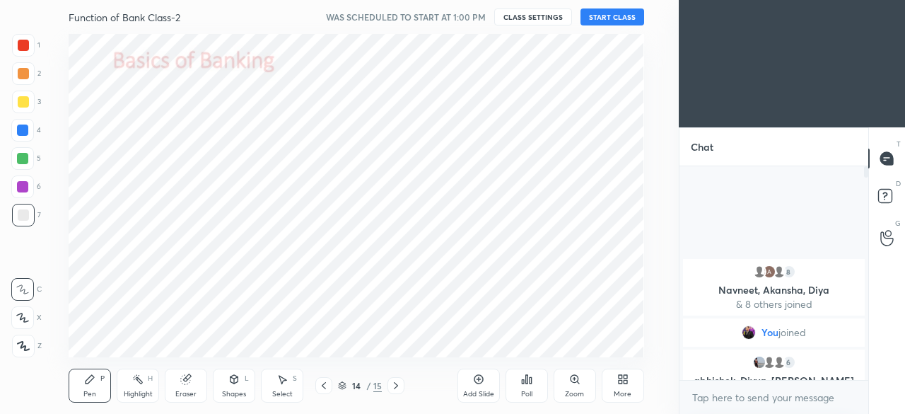
click at [396, 383] on icon at bounding box center [396, 385] width 4 height 7
click at [320, 383] on icon at bounding box center [323, 385] width 11 height 11
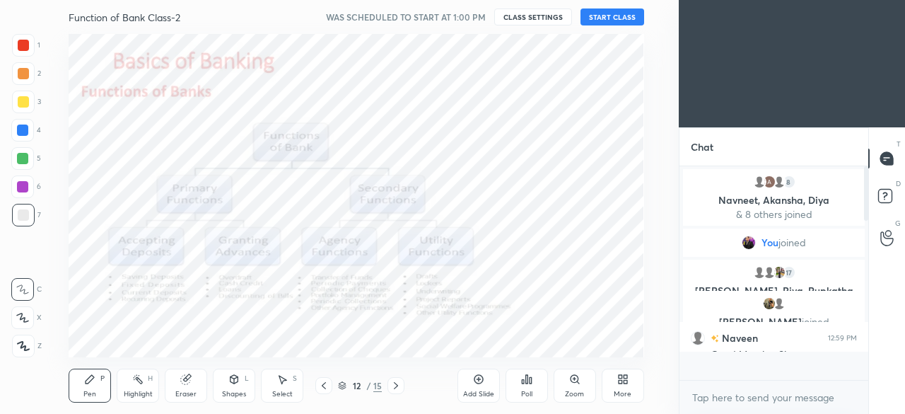
scroll to position [209, 185]
click at [614, 13] on button "START CLASS" at bounding box center [612, 16] width 64 height 17
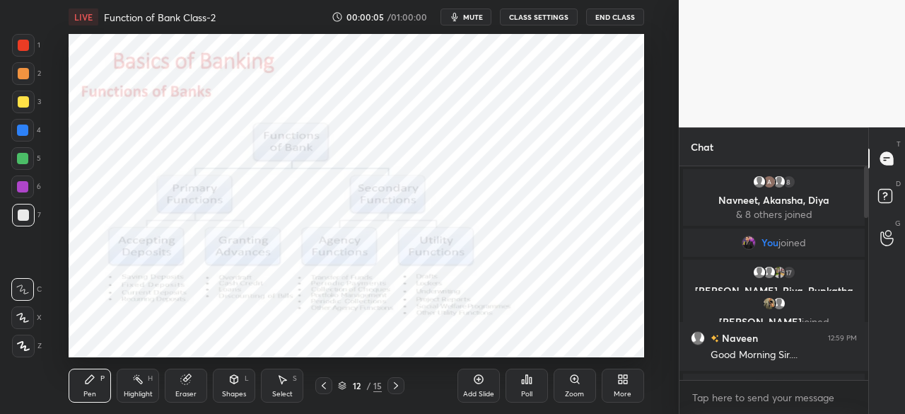
scroll to position [945, 0]
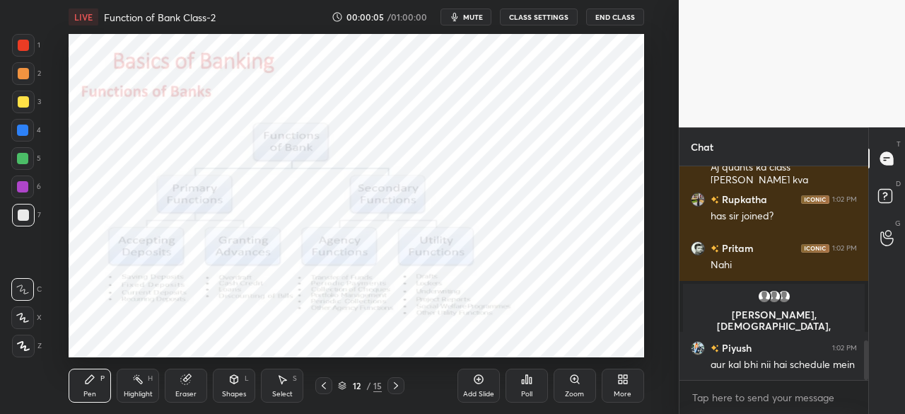
drag, startPoint x: 867, startPoint y: 210, endPoint x: 867, endPoint y: 391, distance: 181.0
click at [864, 391] on div "Kishan 1:02 PM Pata nahi aaj maths ki class bhi nahi hue palak 1:02 PM Aj quant…" at bounding box center [773, 289] width 189 height 247
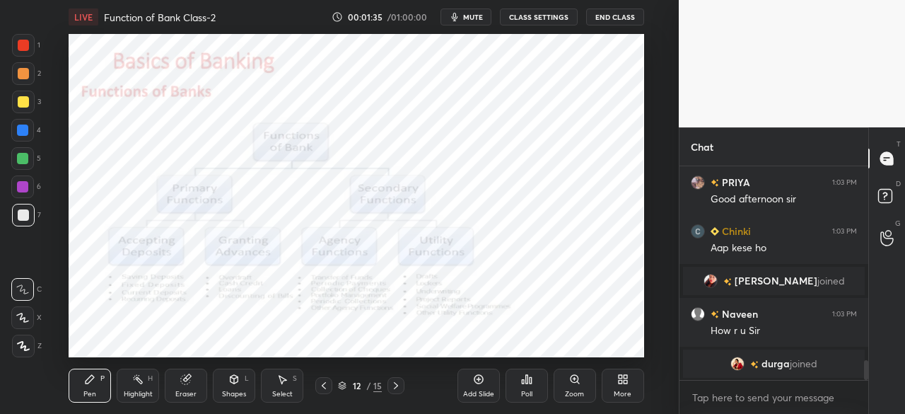
scroll to position [2090, 0]
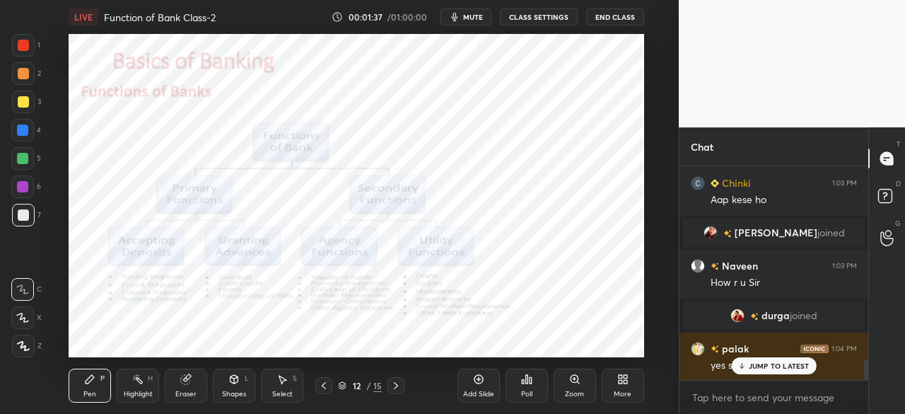
click at [484, 387] on div "Add Slide" at bounding box center [478, 385] width 42 height 34
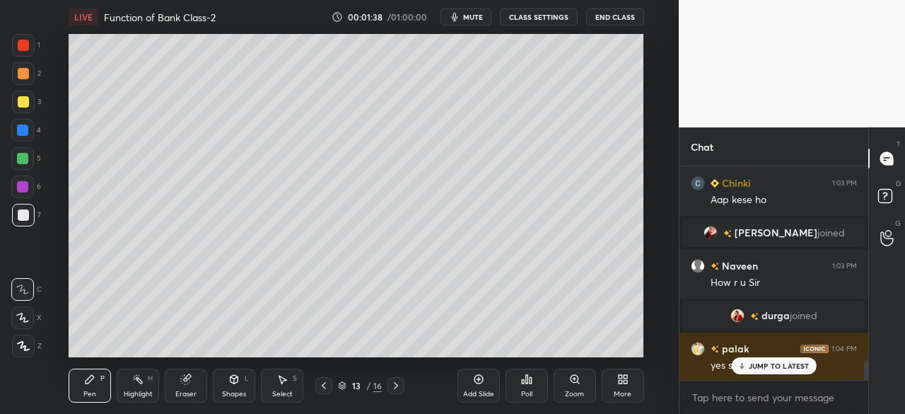
click at [23, 103] on div at bounding box center [23, 101] width 11 height 11
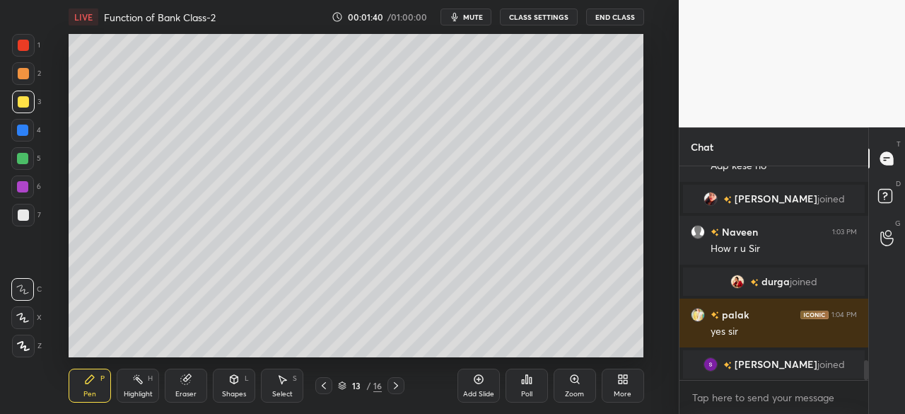
click at [14, 346] on div at bounding box center [23, 345] width 23 height 23
click at [233, 387] on div "Shapes L" at bounding box center [234, 385] width 42 height 34
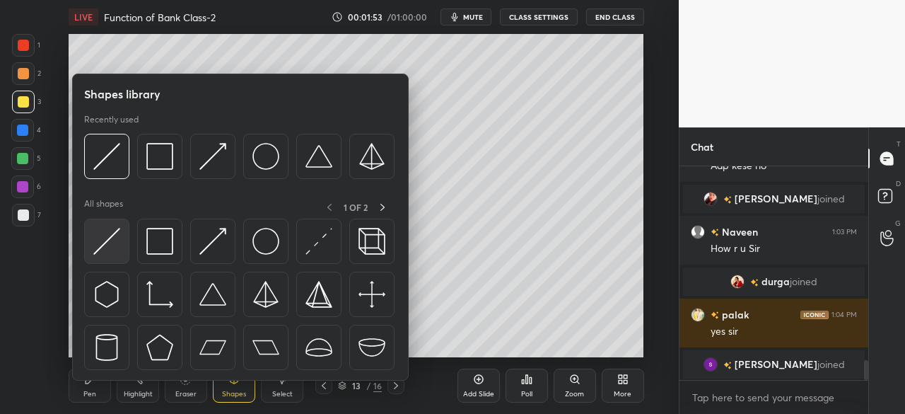
scroll to position [2173, 0]
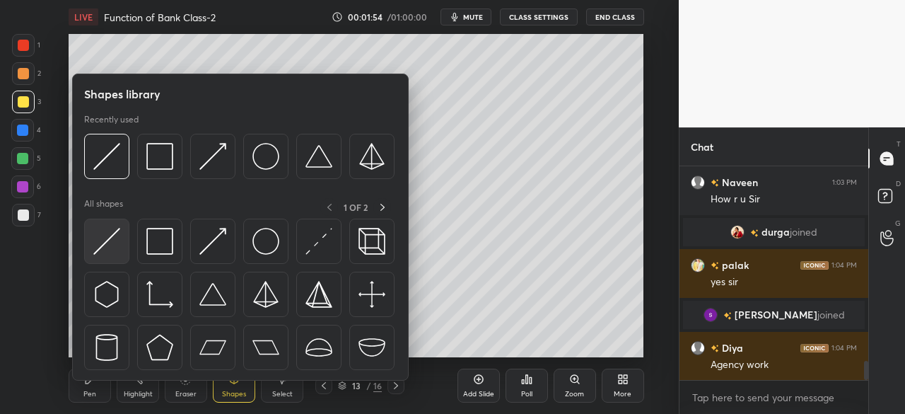
click at [107, 230] on img at bounding box center [106, 241] width 27 height 27
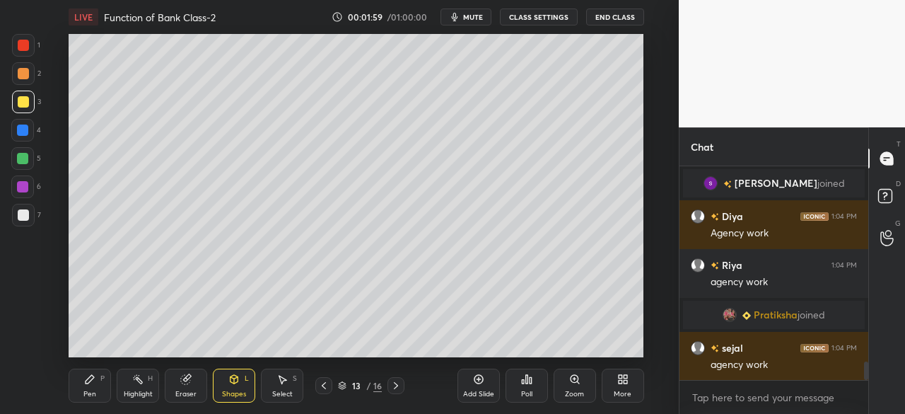
scroll to position [2353, 0]
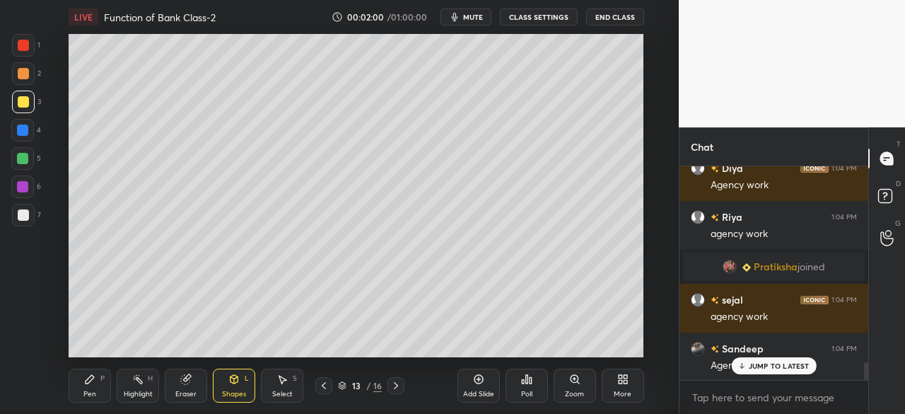
click at [93, 392] on div "Pen" at bounding box center [89, 393] width 13 height 7
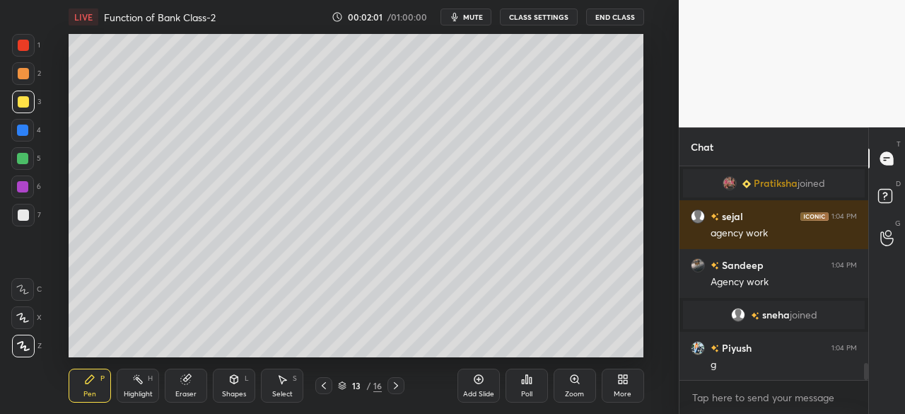
click at [24, 132] on div at bounding box center [22, 129] width 11 height 11
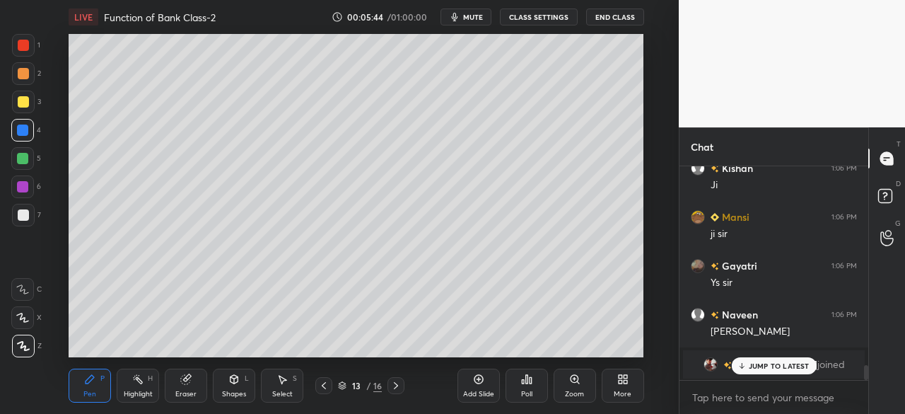
scroll to position [2899, 0]
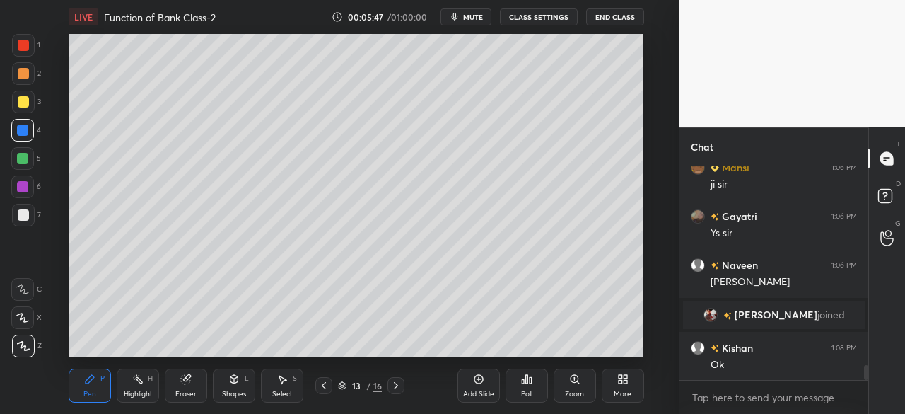
click at [474, 395] on div "Add Slide" at bounding box center [478, 393] width 31 height 7
click at [20, 102] on div at bounding box center [23, 101] width 11 height 11
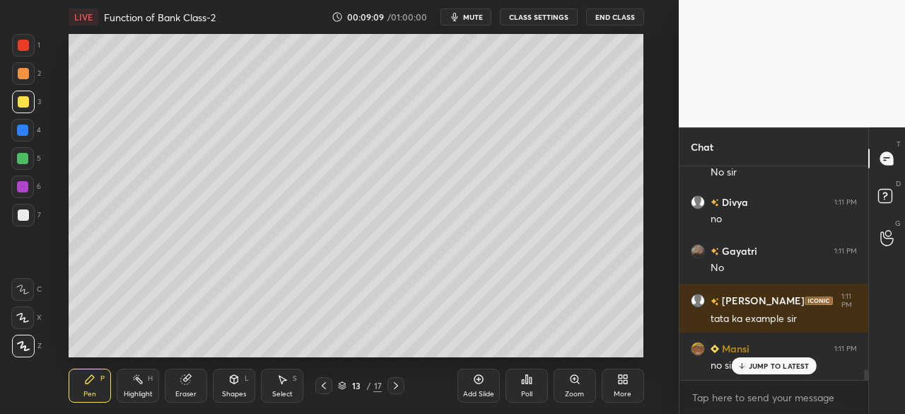
scroll to position [4266, 0]
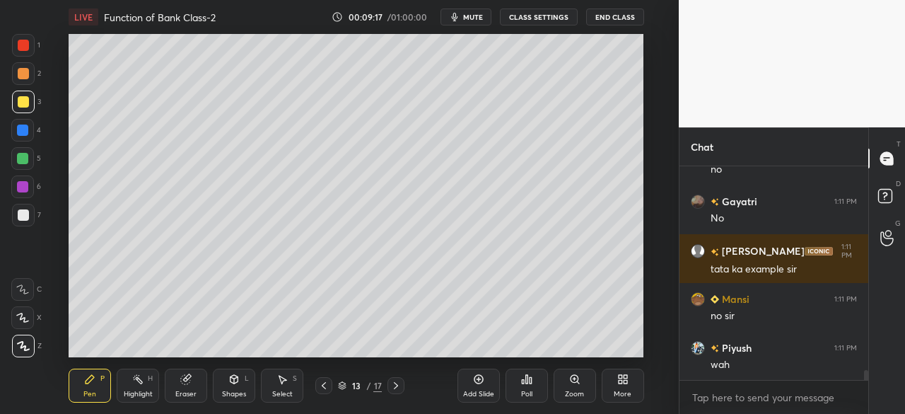
click at [469, 384] on div "Add Slide" at bounding box center [478, 385] width 42 height 34
click at [26, 103] on div at bounding box center [23, 101] width 11 height 11
click at [232, 377] on icon at bounding box center [234, 378] width 8 height 2
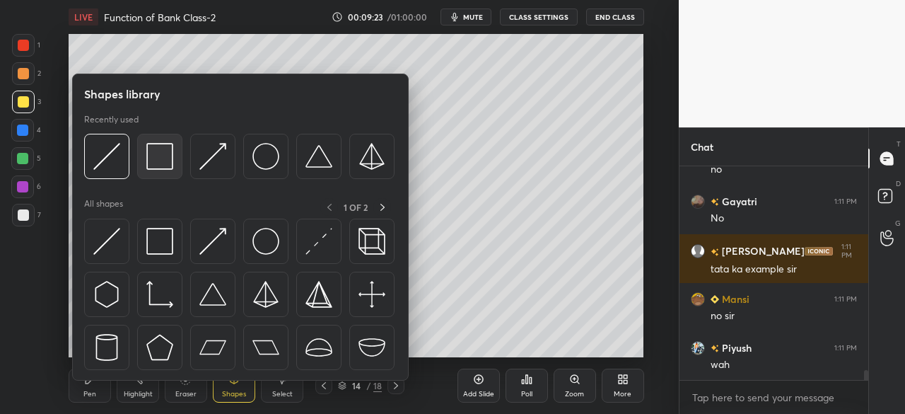
click at [156, 170] on img at bounding box center [159, 156] width 27 height 27
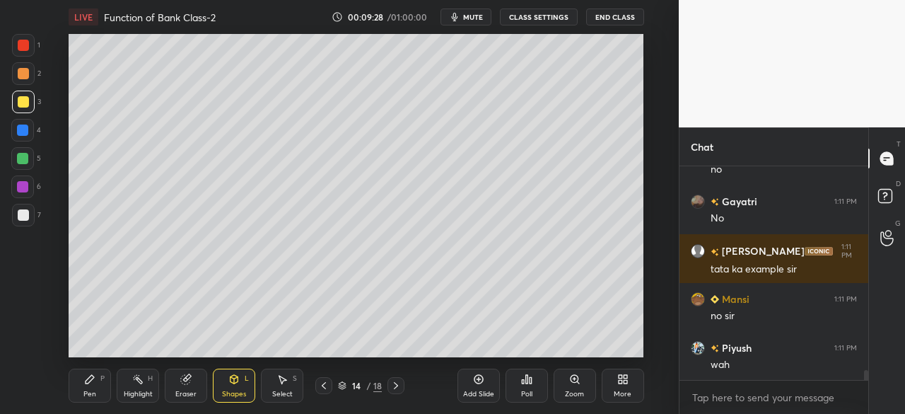
click at [85, 387] on div "Pen P" at bounding box center [90, 385] width 42 height 34
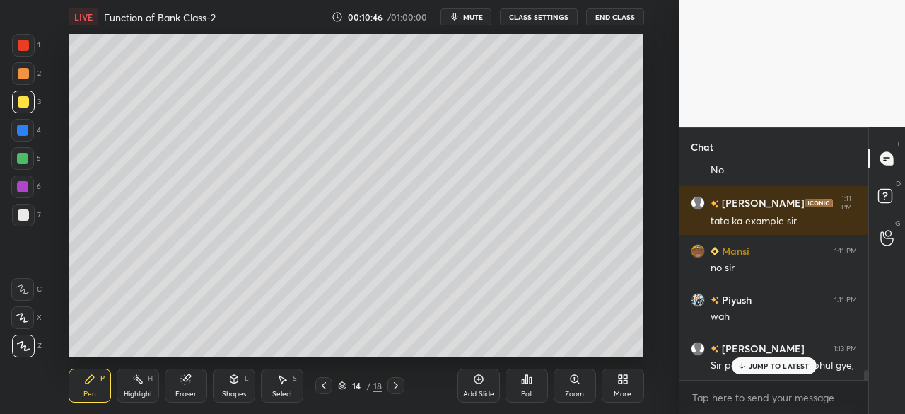
click at [744, 361] on div "JUMP TO LATEST" at bounding box center [773, 365] width 85 height 17
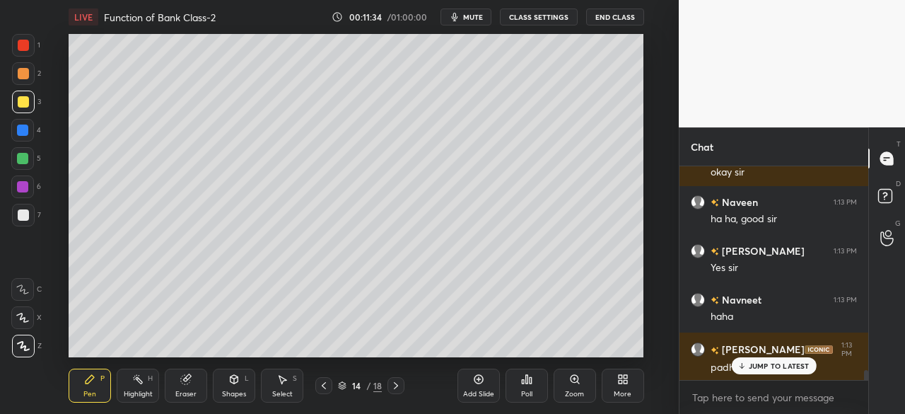
scroll to position [4470, 0]
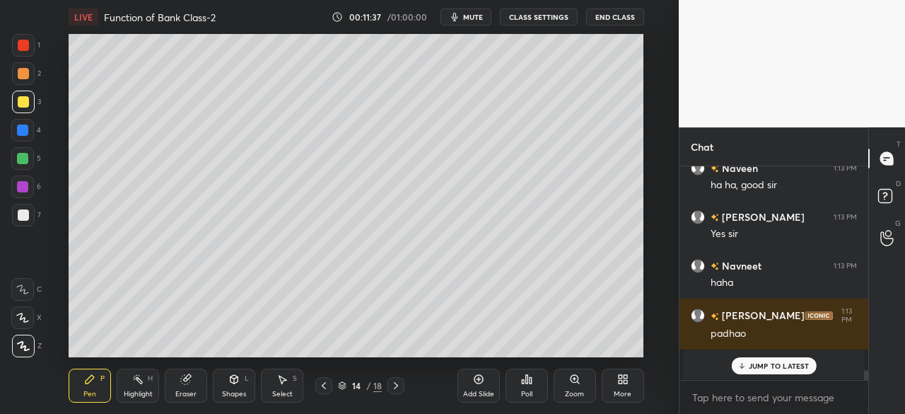
click at [230, 383] on icon at bounding box center [233, 378] width 11 height 11
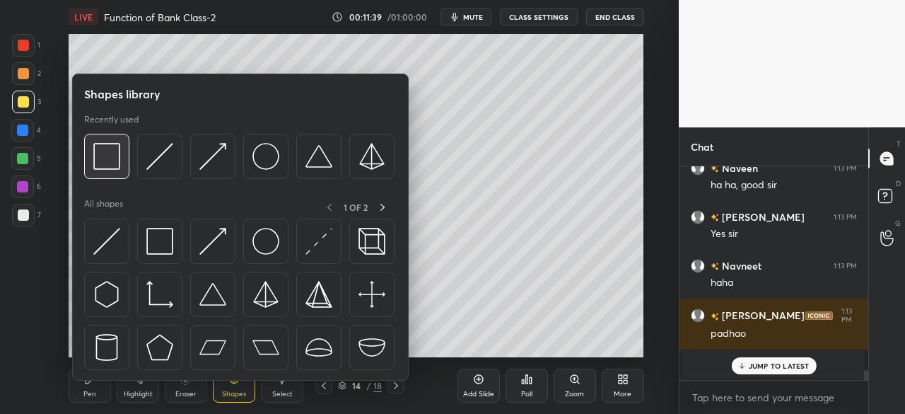
click at [126, 158] on div at bounding box center [106, 156] width 45 height 45
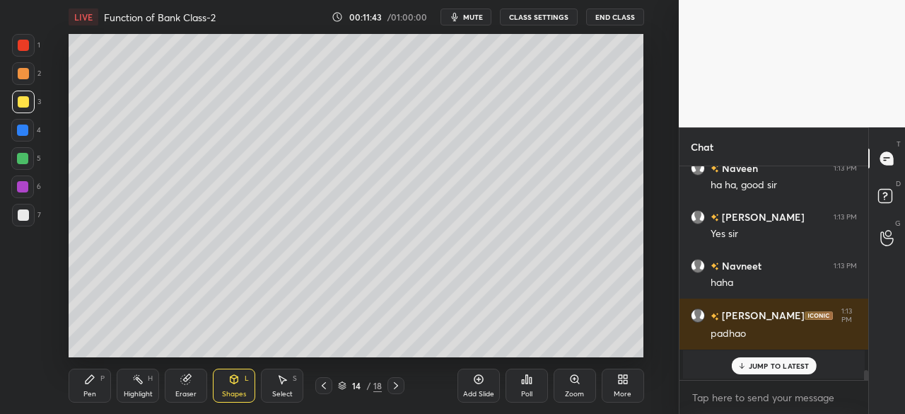
click at [90, 385] on div "Pen P" at bounding box center [90, 385] width 42 height 34
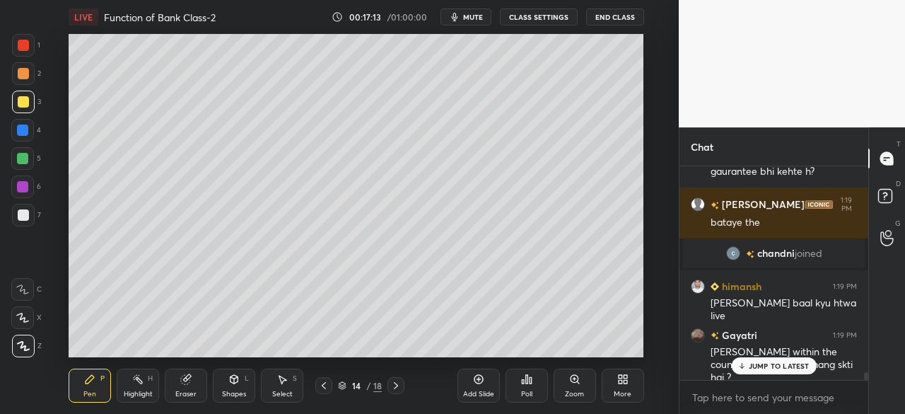
scroll to position [5495, 0]
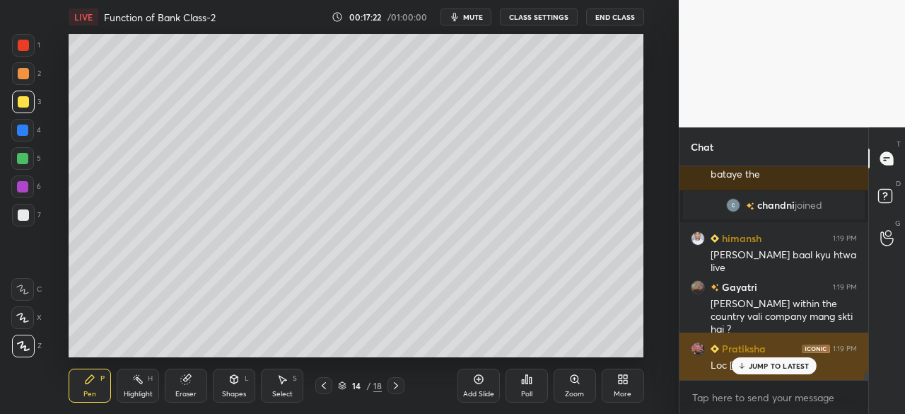
click at [747, 364] on div "JUMP TO LATEST" at bounding box center [773, 365] width 85 height 17
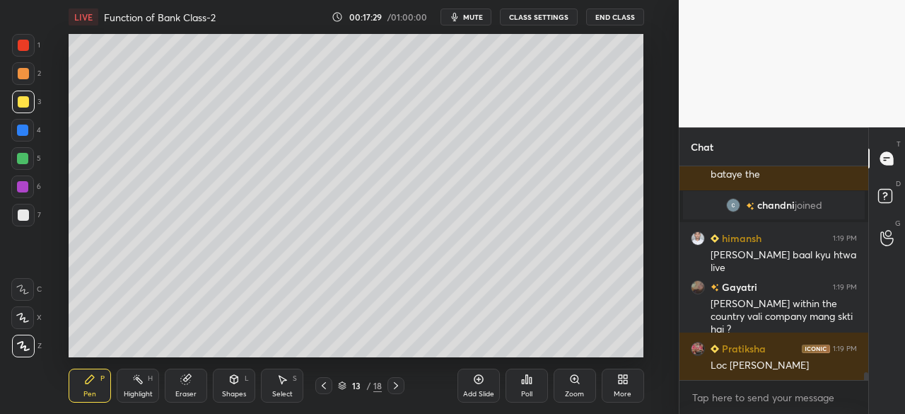
scroll to position [5545, 0]
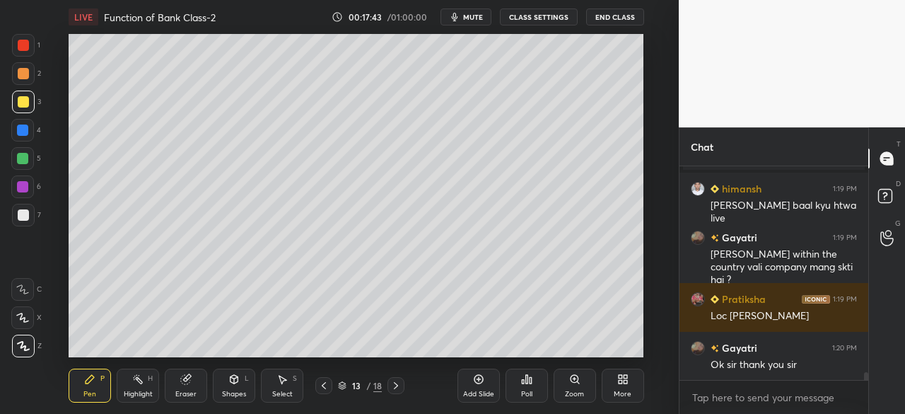
click at [386, 384] on div "13 / 18" at bounding box center [359, 385] width 89 height 17
click at [388, 384] on div at bounding box center [395, 385] width 17 height 17
click at [467, 382] on div "Add Slide" at bounding box center [478, 385] width 42 height 34
click at [238, 380] on icon at bounding box center [234, 379] width 8 height 8
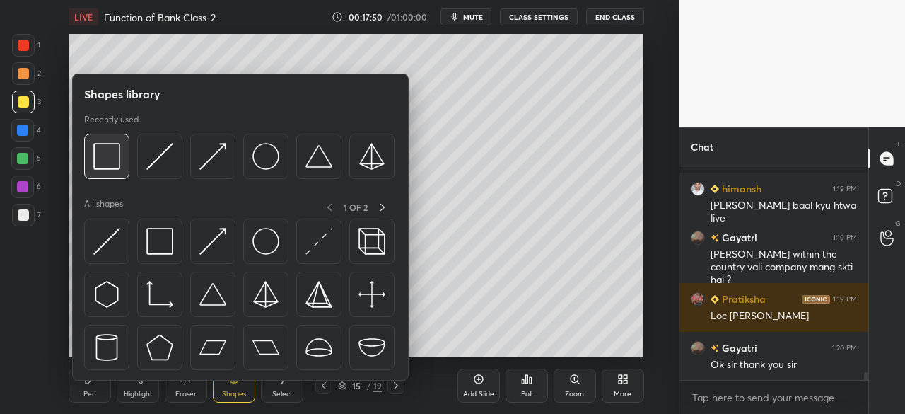
click at [108, 159] on img at bounding box center [106, 156] width 27 height 27
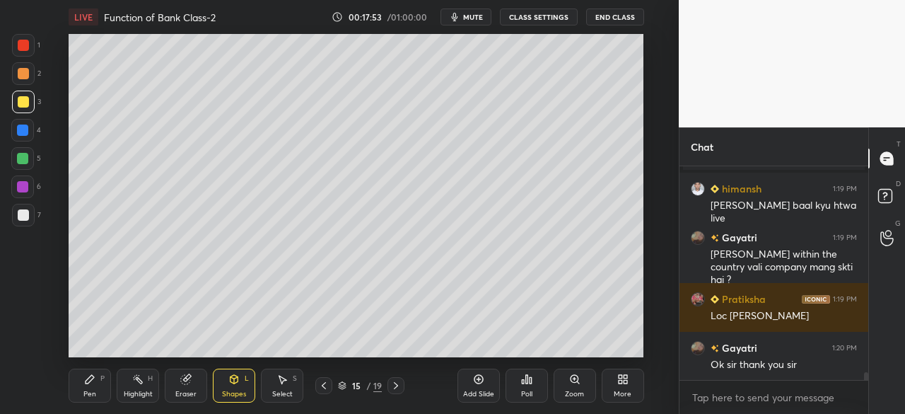
click at [90, 380] on icon at bounding box center [90, 379] width 8 height 8
click at [325, 388] on icon at bounding box center [323, 385] width 11 height 11
click at [388, 384] on div at bounding box center [395, 385] width 17 height 17
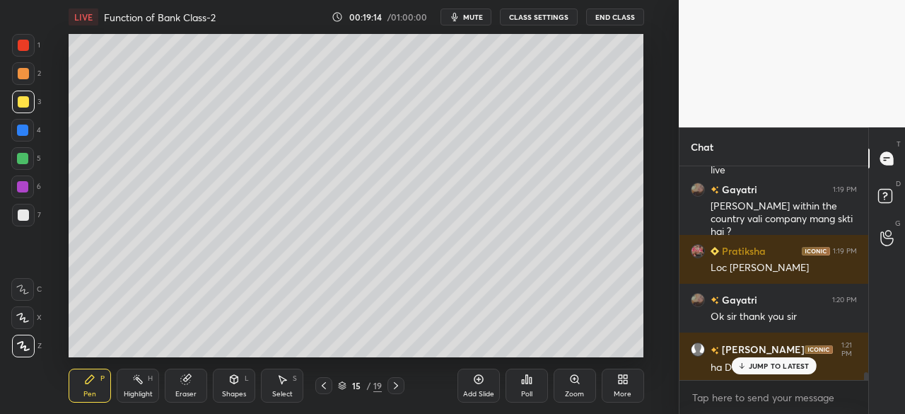
click at [326, 383] on icon at bounding box center [323, 385] width 11 height 11
click at [395, 383] on icon at bounding box center [395, 385] width 11 height 11
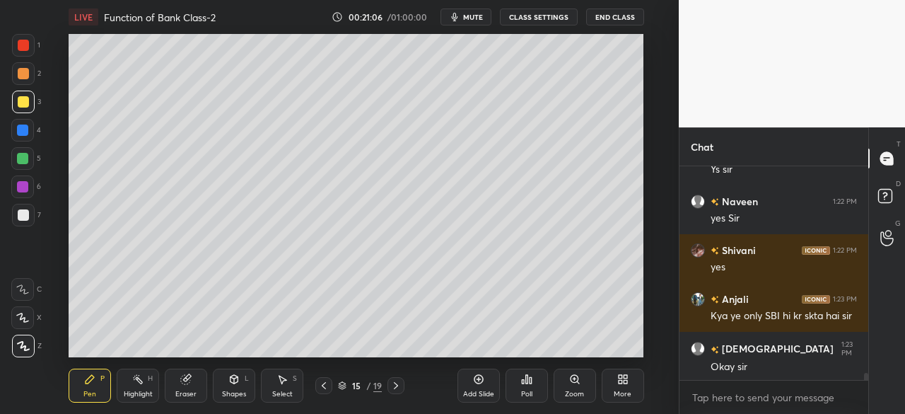
scroll to position [6093, 0]
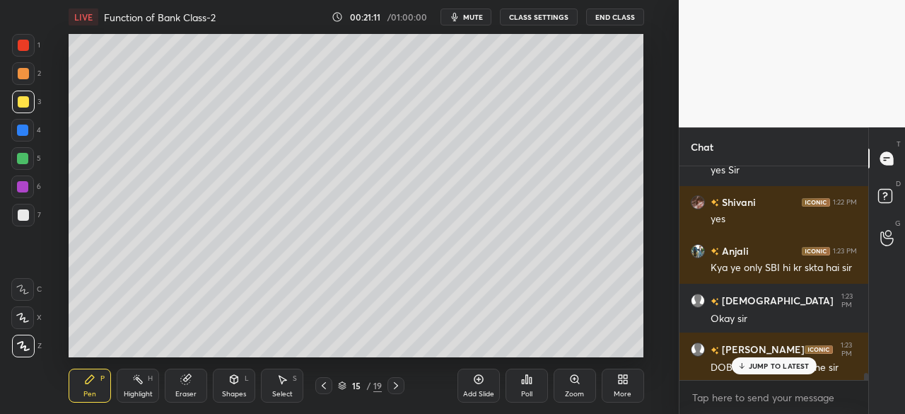
click at [766, 364] on p "JUMP TO LATEST" at bounding box center [779, 365] width 61 height 8
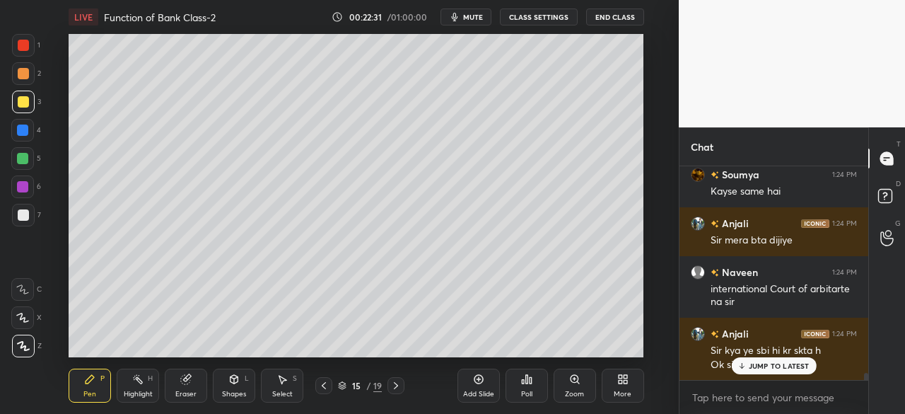
scroll to position [6441, 0]
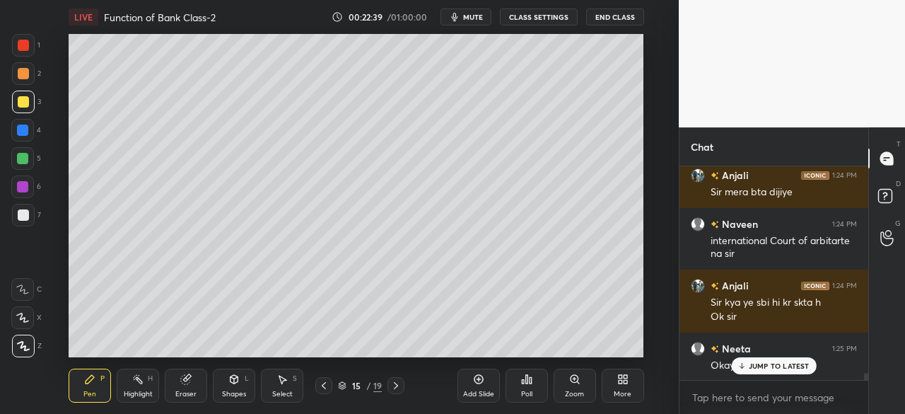
click at [327, 385] on icon at bounding box center [323, 385] width 11 height 11
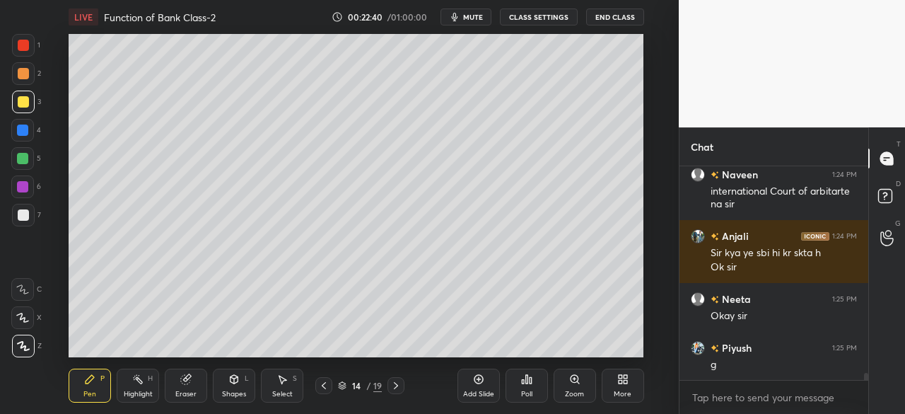
click at [322, 384] on icon at bounding box center [323, 385] width 11 height 11
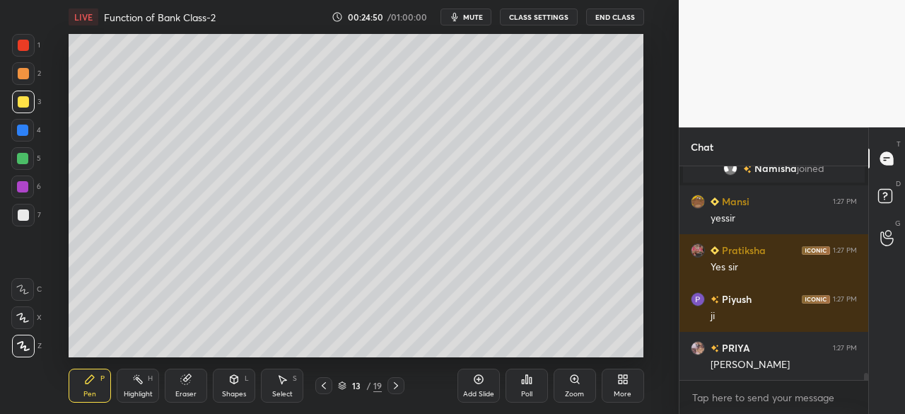
scroll to position [6475, 0]
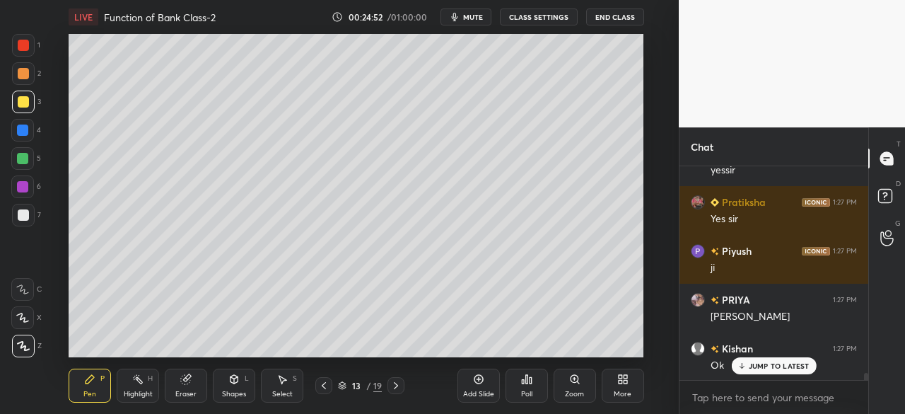
click at [397, 385] on icon at bounding box center [395, 385] width 11 height 11
click at [393, 387] on icon at bounding box center [395, 385] width 11 height 11
click at [327, 387] on icon at bounding box center [323, 385] width 11 height 11
click at [462, 383] on div "Add Slide" at bounding box center [478, 385] width 42 height 34
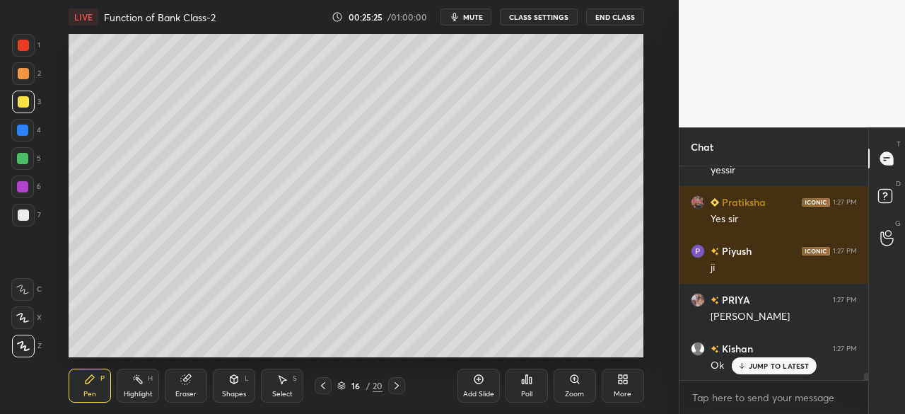
click at [239, 393] on div "Shapes" at bounding box center [234, 393] width 24 height 7
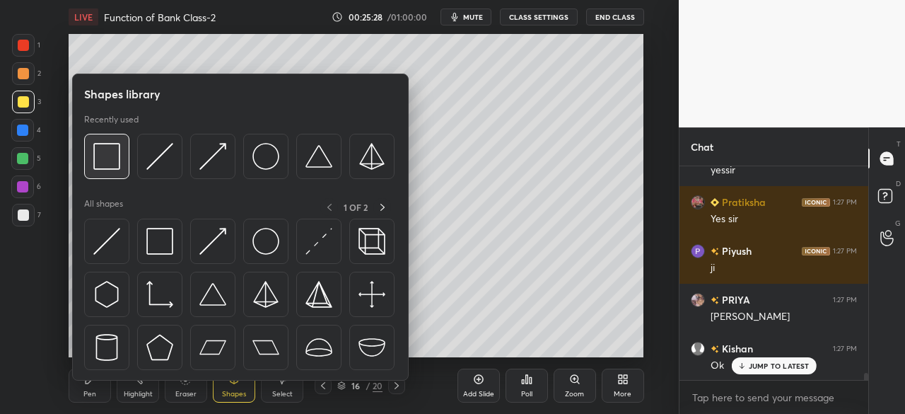
click at [108, 156] on img at bounding box center [106, 156] width 27 height 27
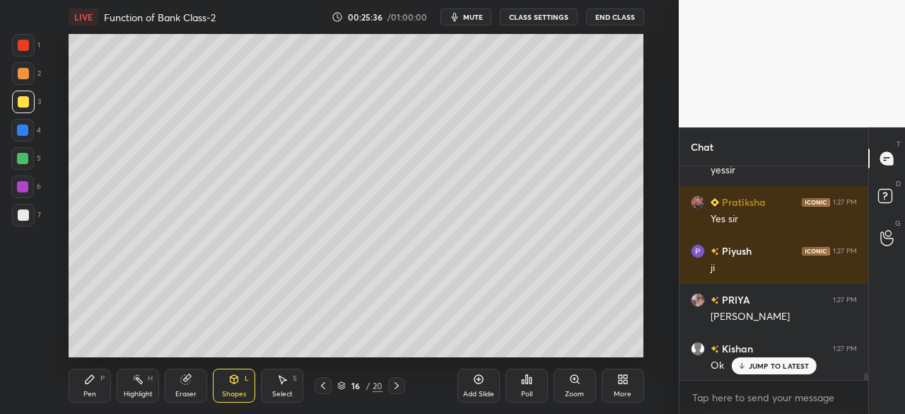
click at [91, 381] on icon at bounding box center [90, 379] width 8 height 8
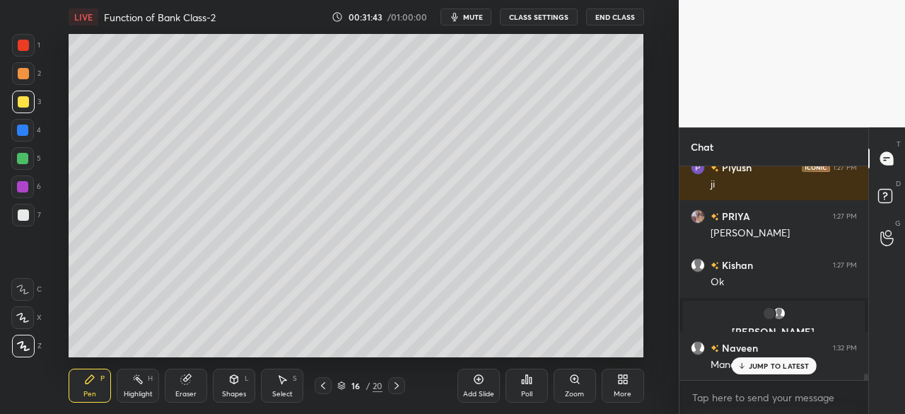
scroll to position [6607, 0]
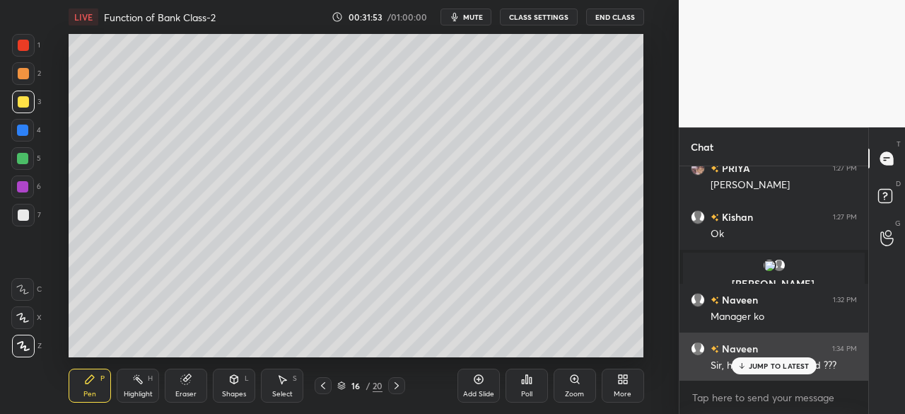
drag, startPoint x: 747, startPoint y: 367, endPoint x: 740, endPoint y: 363, distance: 8.9
click at [746, 370] on div "JUMP TO LATEST" at bounding box center [773, 365] width 85 height 17
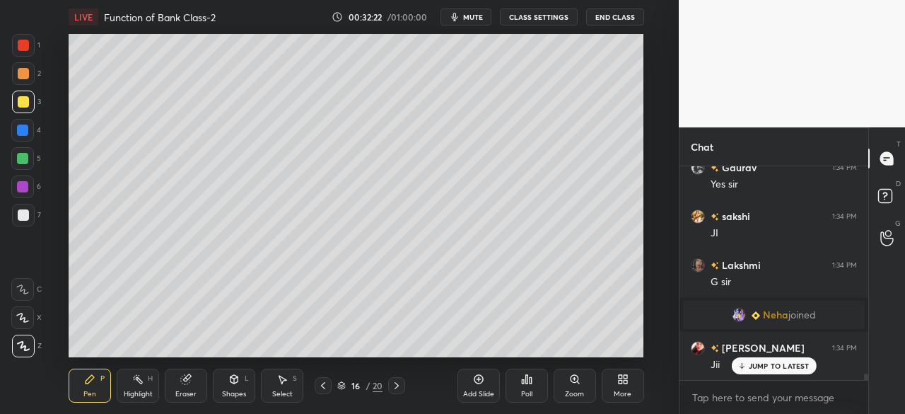
scroll to position [7239, 0]
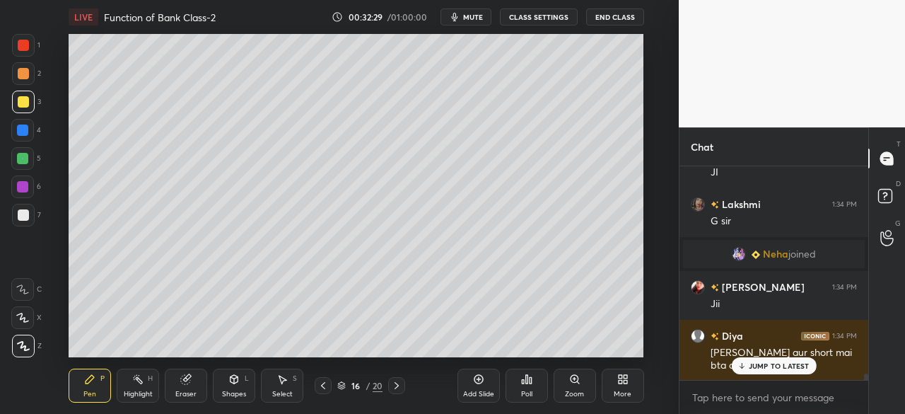
click at [469, 388] on div "Add Slide" at bounding box center [478, 385] width 42 height 34
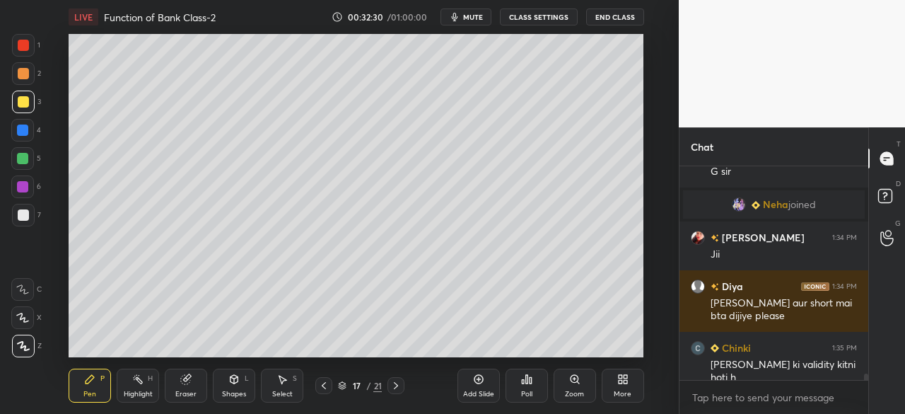
click at [21, 104] on div at bounding box center [23, 101] width 11 height 11
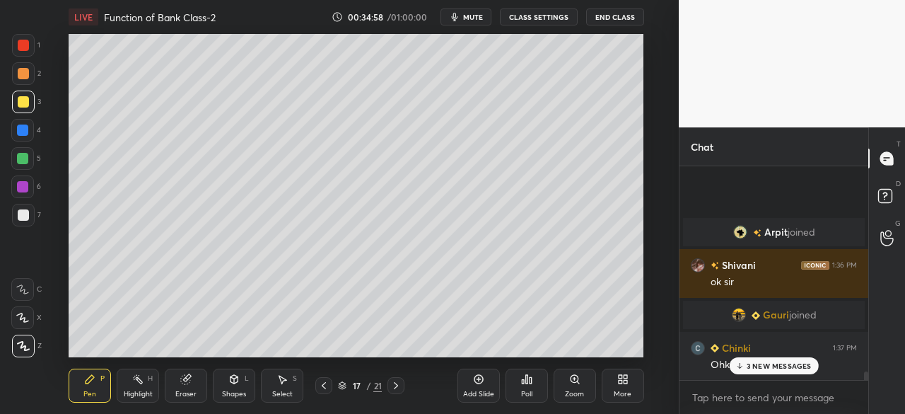
scroll to position [7492, 0]
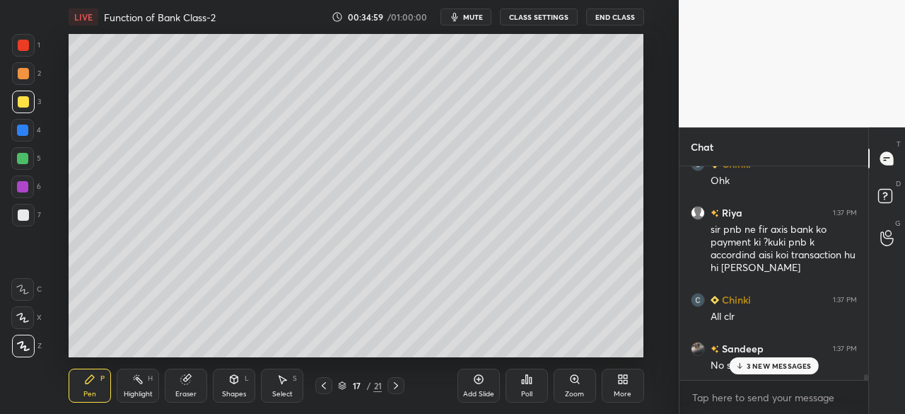
drag, startPoint x: 865, startPoint y: 377, endPoint x: 863, endPoint y: 408, distance: 31.2
click at [863, 408] on div "Gauri joined Chinki 1:37 PM Ohk Riya 1:37 PM sir pnb ne fir axis bank ko paymen…" at bounding box center [773, 289] width 189 height 247
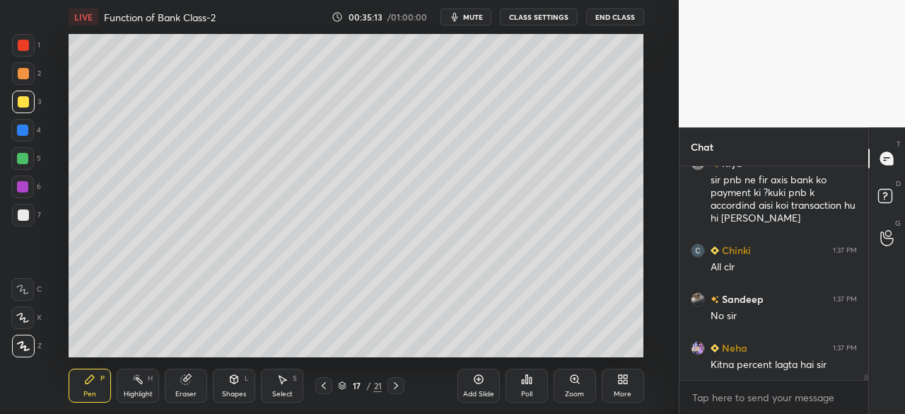
scroll to position [7589, 0]
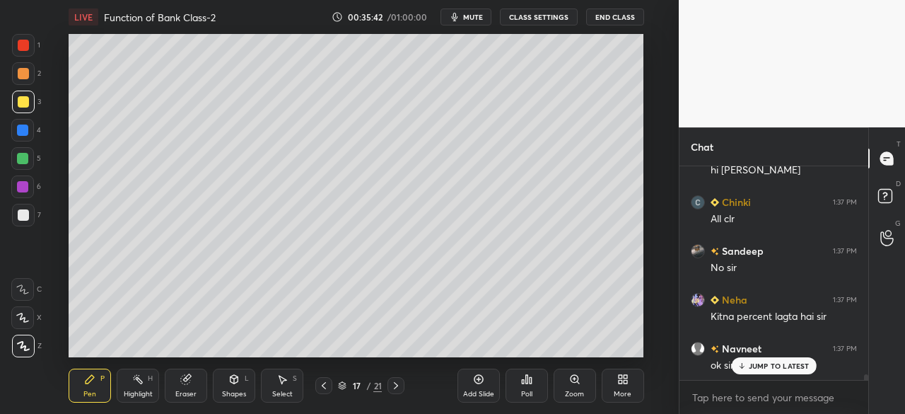
click at [791, 371] on div "JUMP TO LATEST" at bounding box center [773, 365] width 85 height 17
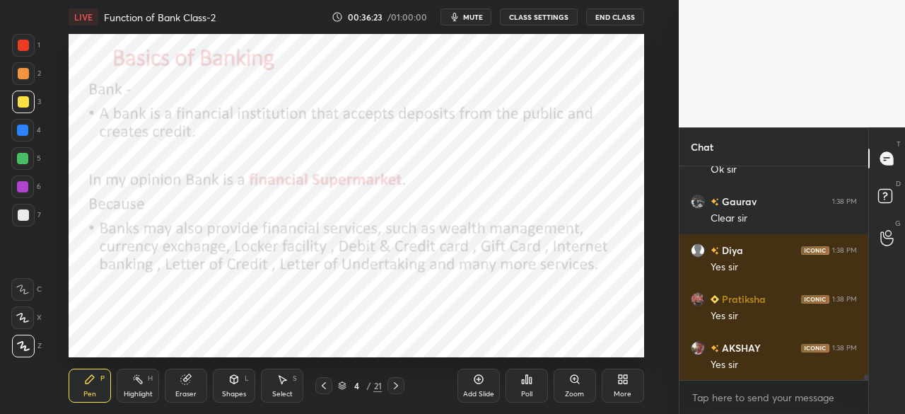
scroll to position [7895, 0]
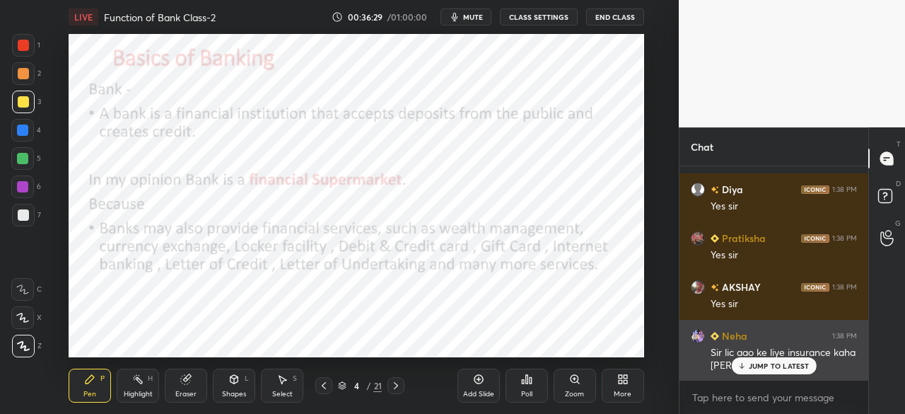
click at [761, 367] on p "JUMP TO LATEST" at bounding box center [779, 365] width 61 height 8
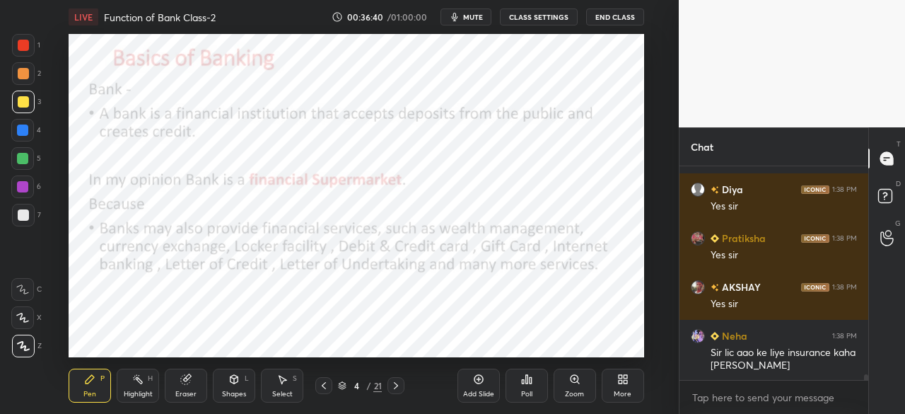
drag, startPoint x: 13, startPoint y: 124, endPoint x: 22, endPoint y: 124, distance: 9.2
click at [17, 124] on div at bounding box center [22, 130] width 23 height 23
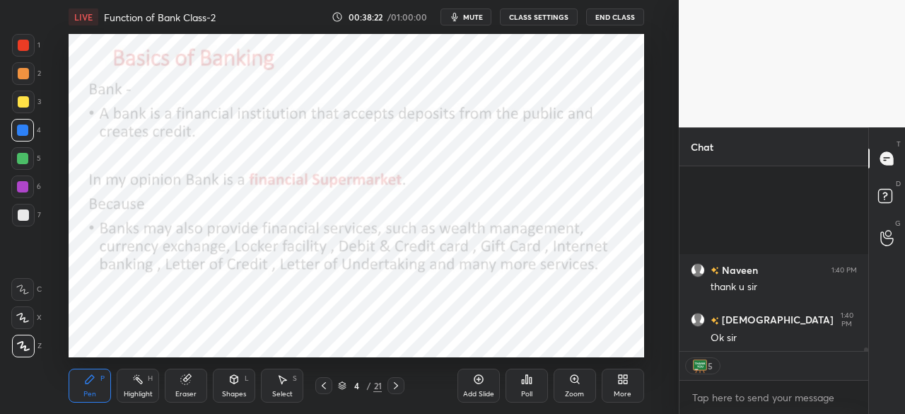
scroll to position [8990, 0]
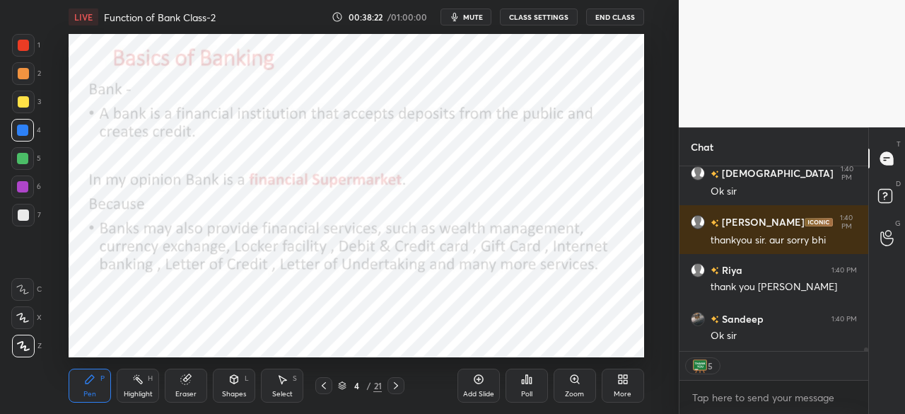
click at [609, 19] on button "End Class" at bounding box center [615, 16] width 58 height 17
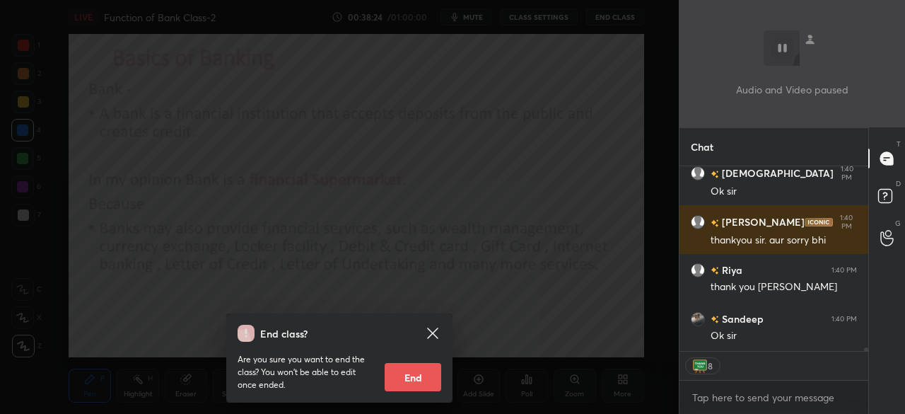
scroll to position [9136, 0]
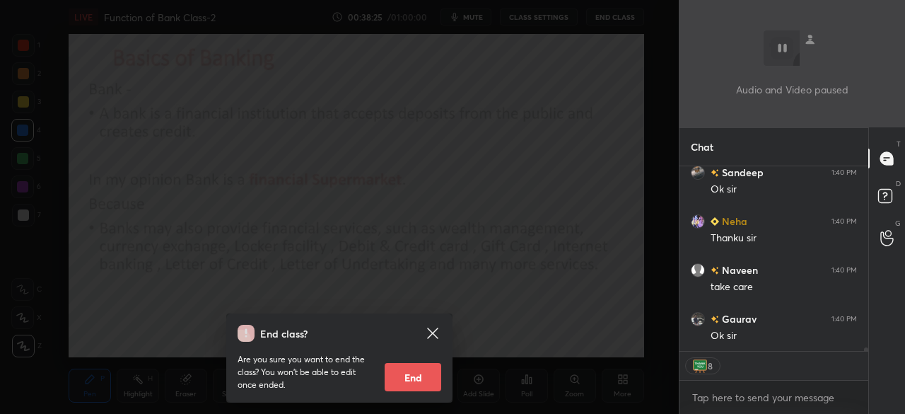
click at [416, 387] on button "End" at bounding box center [413, 377] width 57 height 28
type textarea "x"
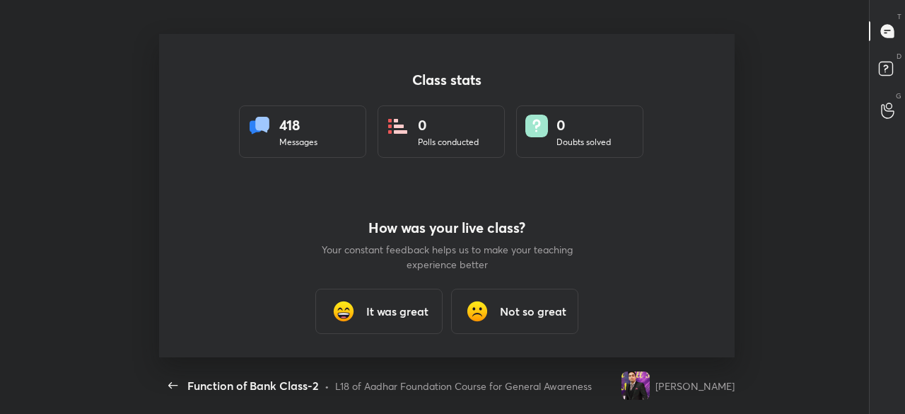
scroll to position [0, 0]
